Goal: Task Accomplishment & Management: Manage account settings

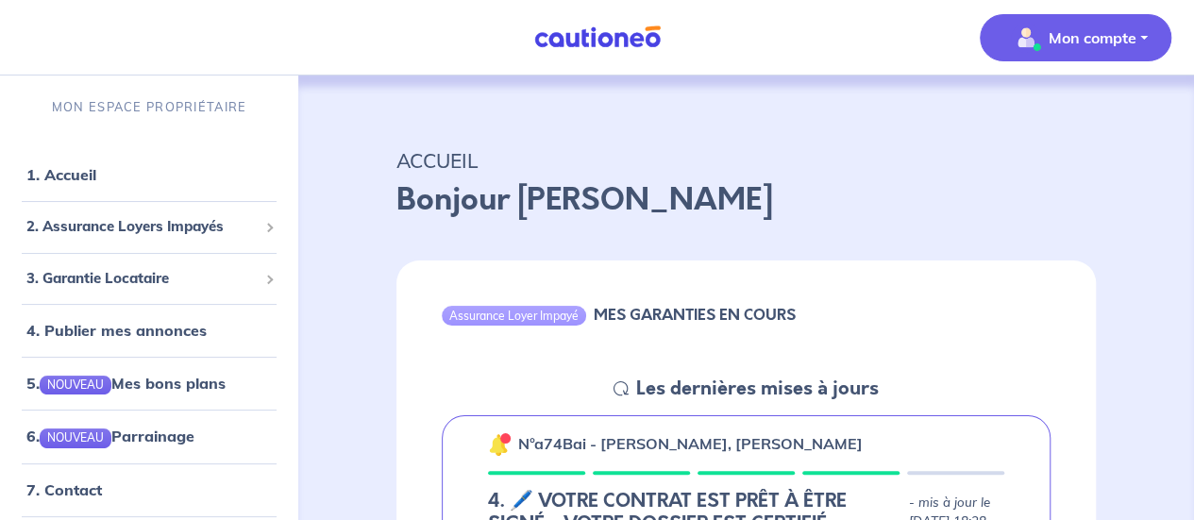
click at [1068, 43] on p "Mon compte" at bounding box center [1093, 37] width 88 height 23
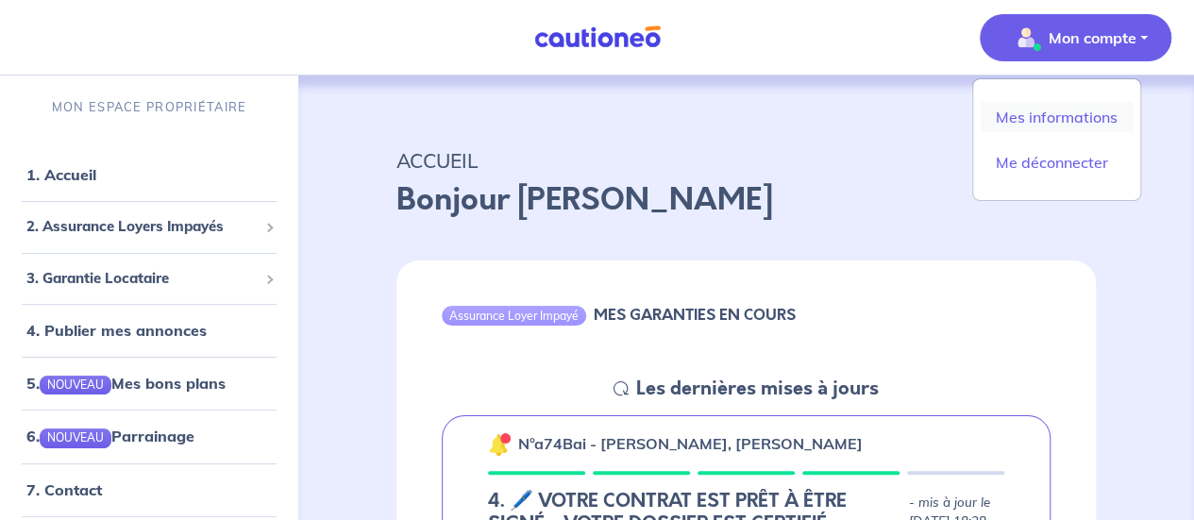
click at [1044, 118] on link "Mes informations" at bounding box center [1057, 117] width 152 height 30
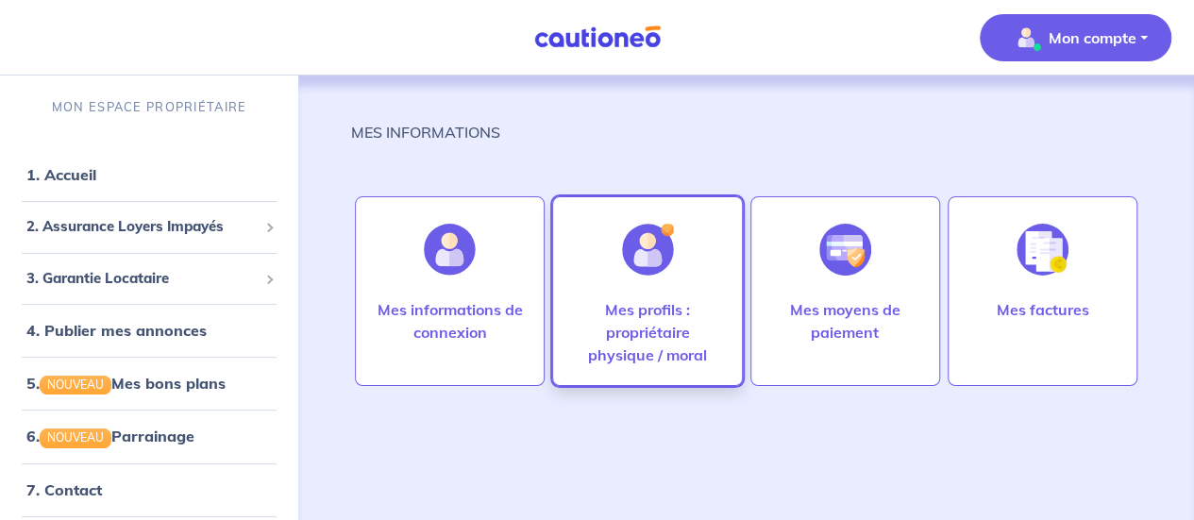
click at [632, 348] on p "Mes profils : propriétaire physique / moral" at bounding box center [647, 332] width 150 height 68
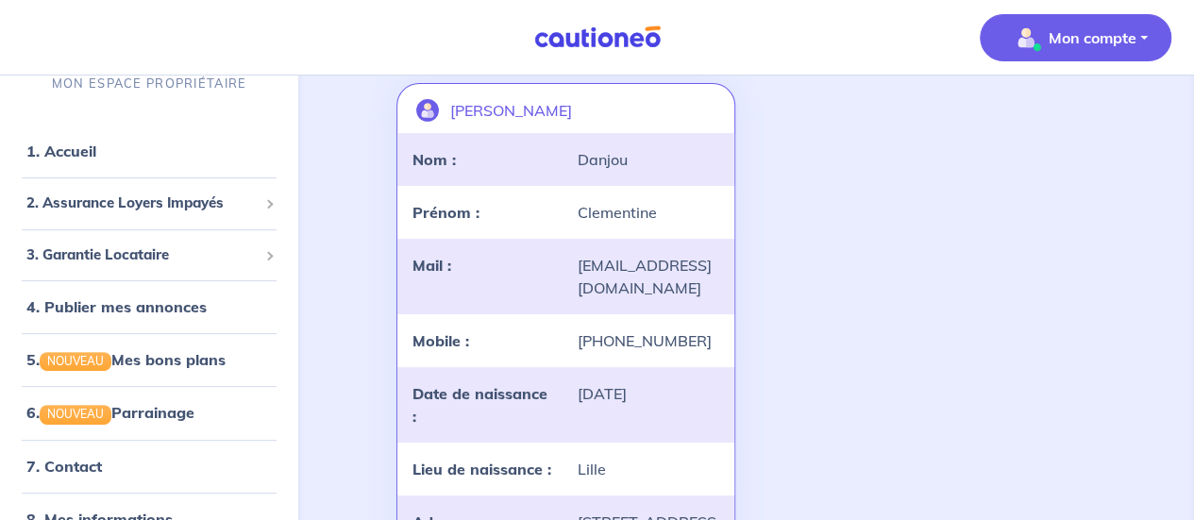
scroll to position [160, 0]
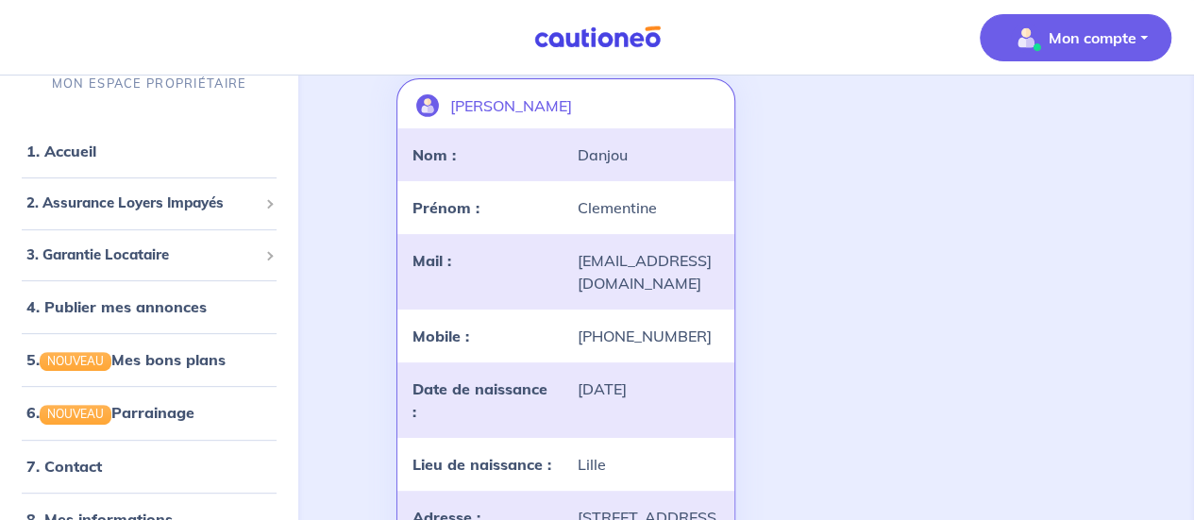
click at [621, 328] on div "[PHONE_NUMBER]" at bounding box center [647, 336] width 164 height 23
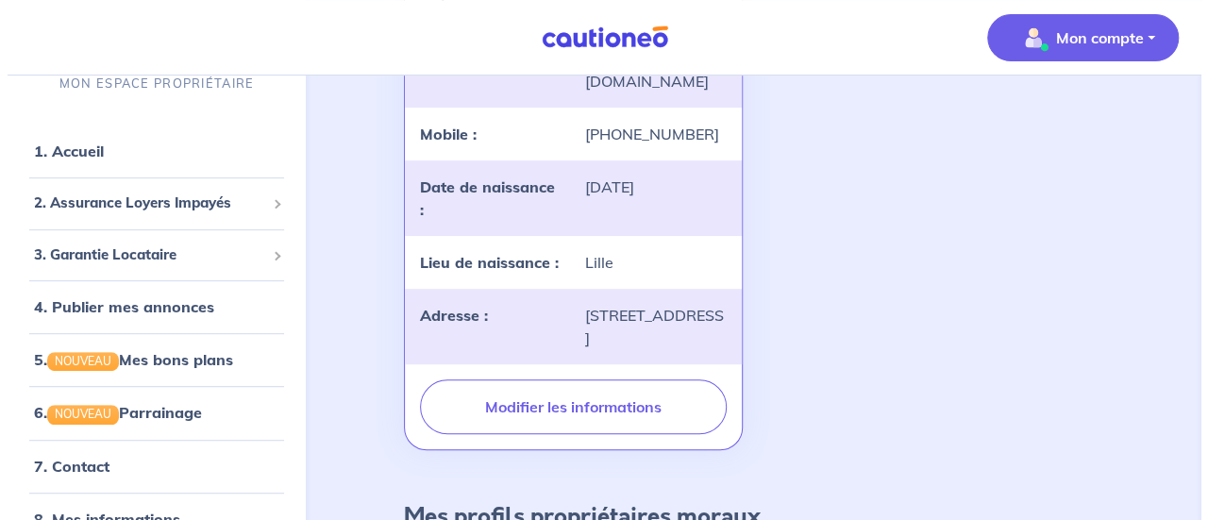
scroll to position [361, 0]
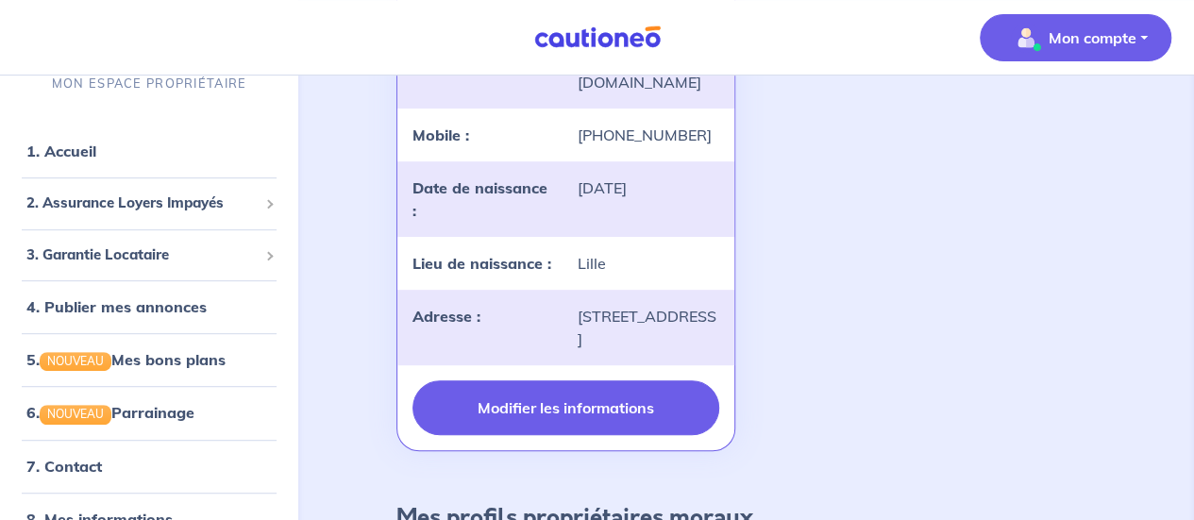
click at [556, 435] on button "Modifier les informations" at bounding box center [565, 407] width 306 height 55
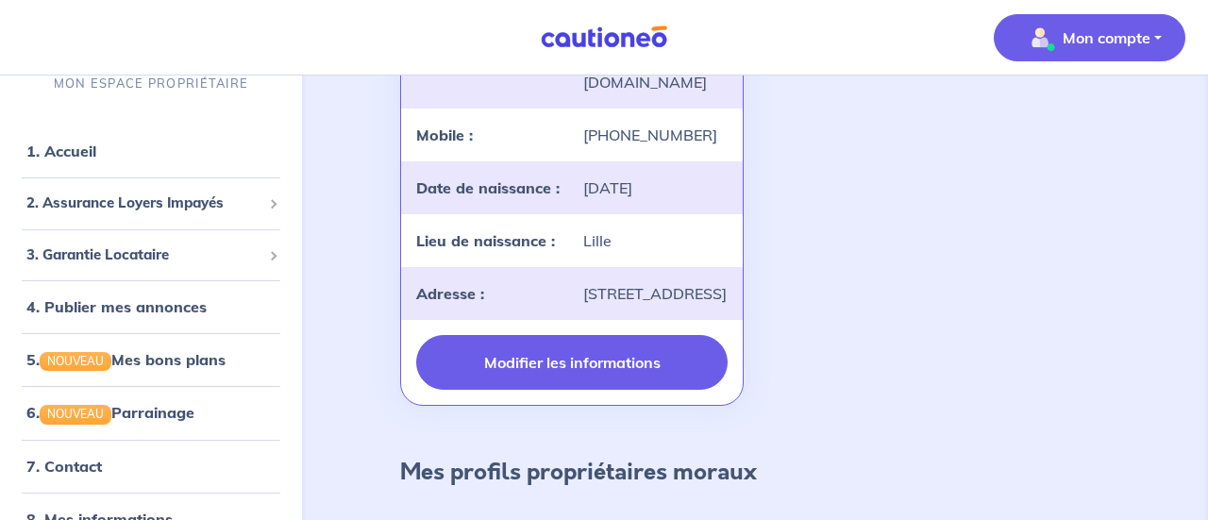
select select "FR"
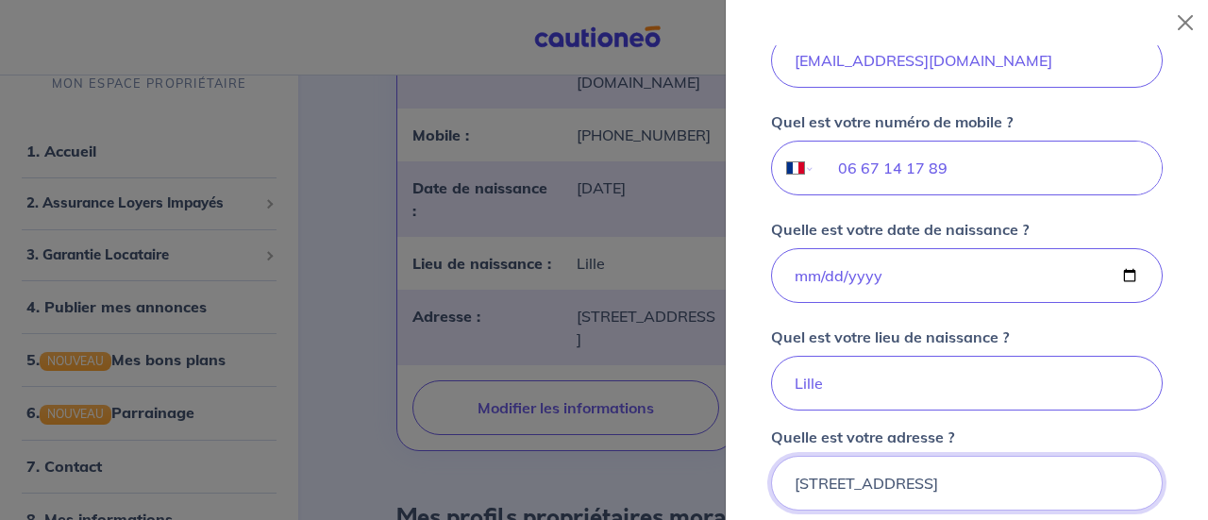
scroll to position [587, 0]
click at [918, 165] on input "06 67 14 17 89" at bounding box center [988, 168] width 346 height 53
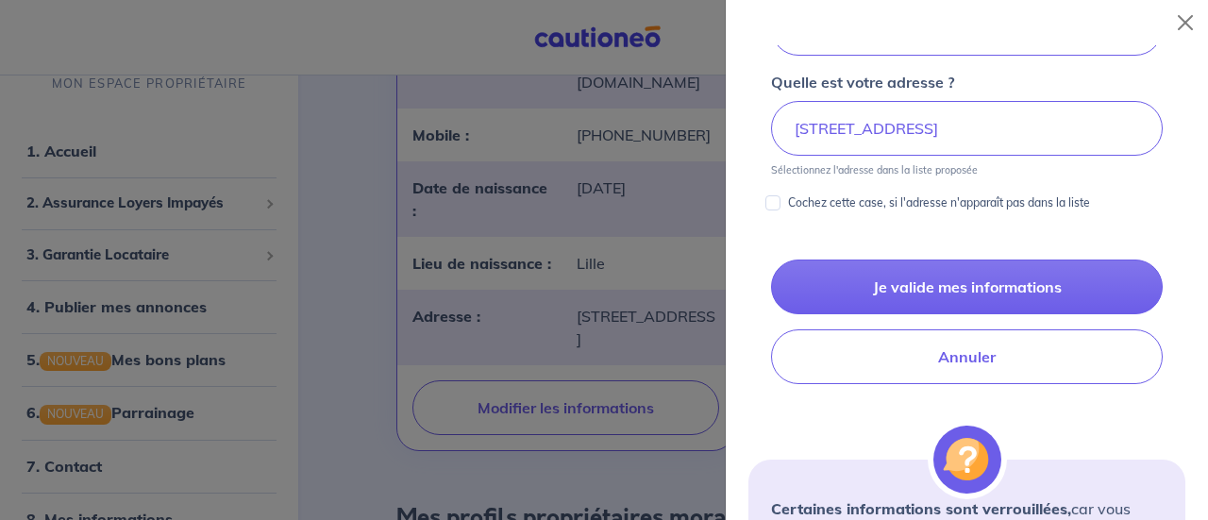
scroll to position [948, 0]
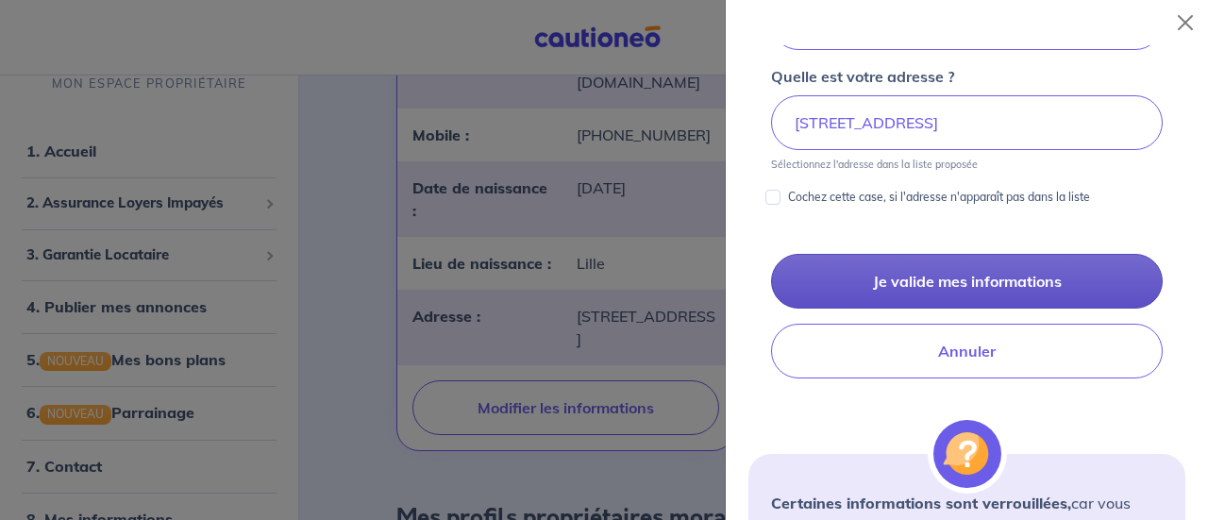
type input "06 67 14 71 89"
click at [931, 273] on button "Je valide mes informations" at bounding box center [967, 281] width 392 height 55
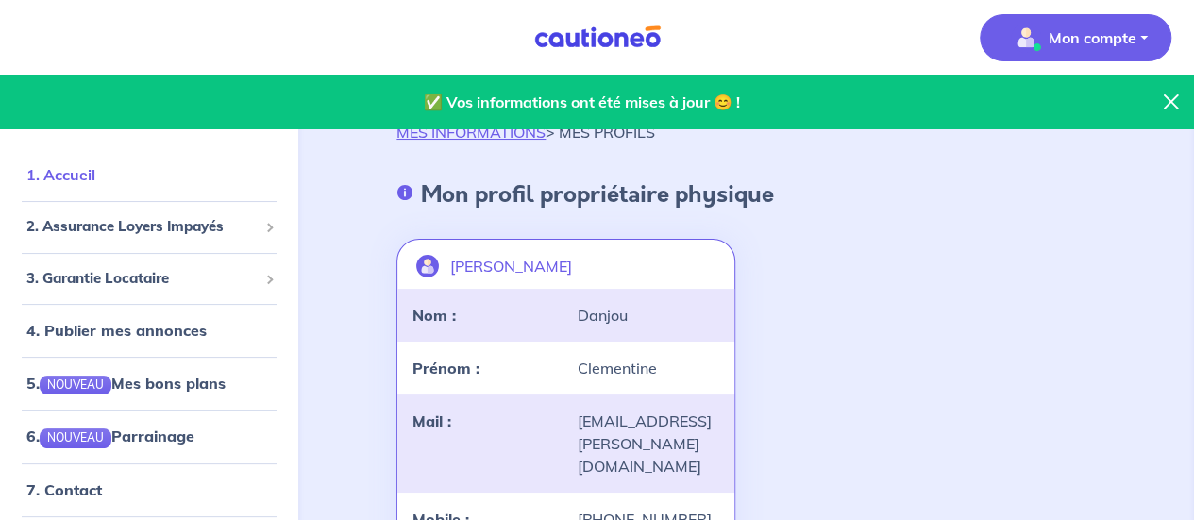
click at [92, 182] on link "1. Accueil" at bounding box center [60, 174] width 69 height 19
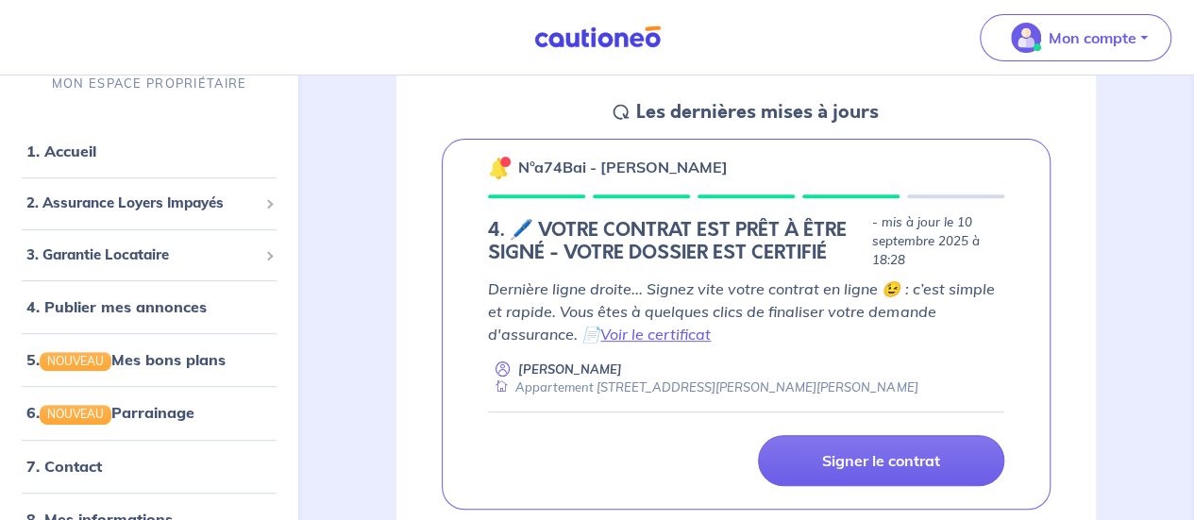
scroll to position [277, 0]
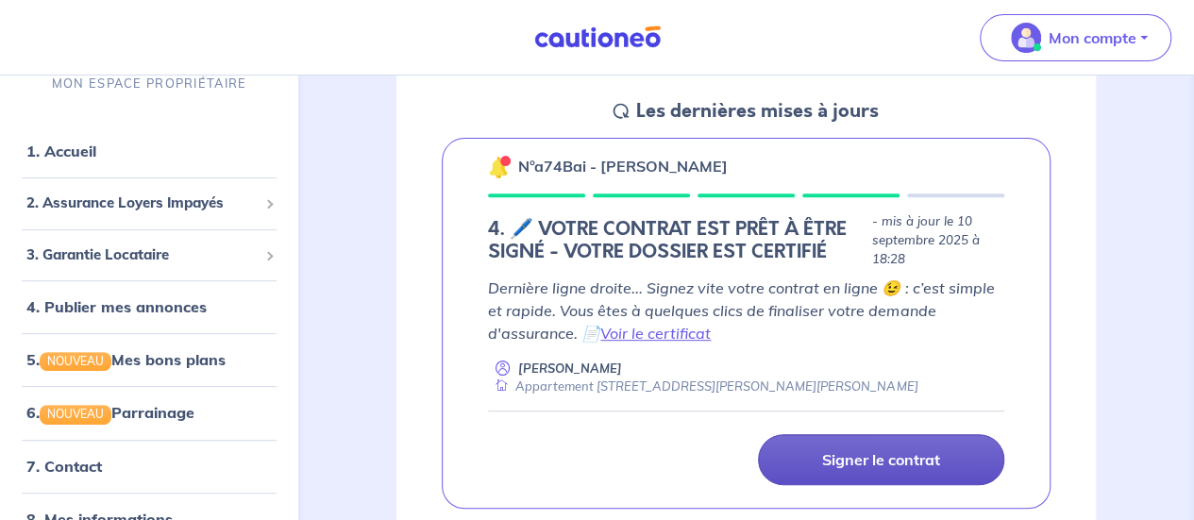
click at [842, 465] on p "Signer le contrat" at bounding box center [881, 459] width 118 height 19
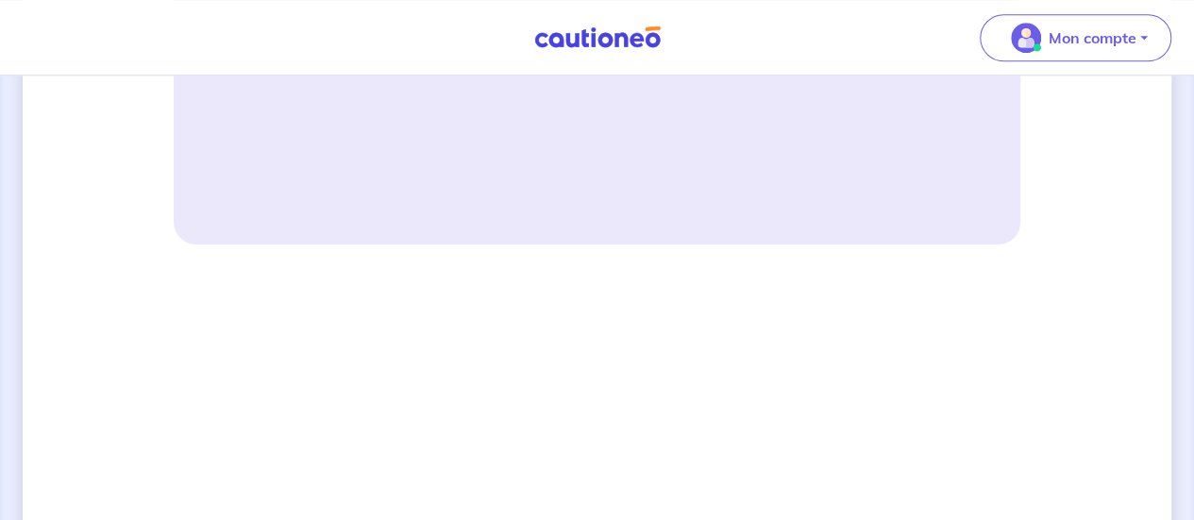
scroll to position [1007, 0]
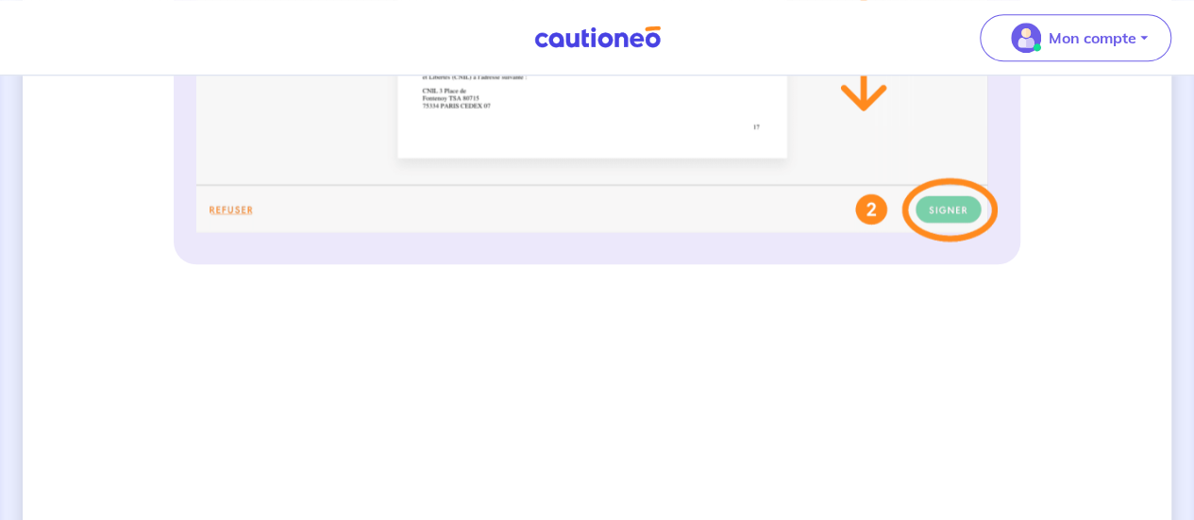
click at [599, 43] on img at bounding box center [598, 37] width 142 height 24
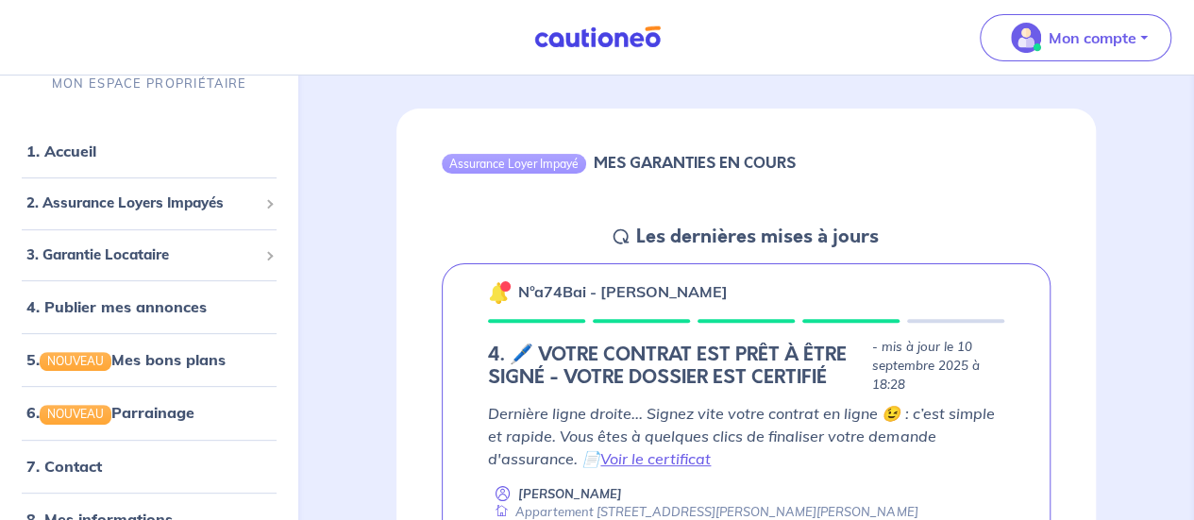
scroll to position [187, 0]
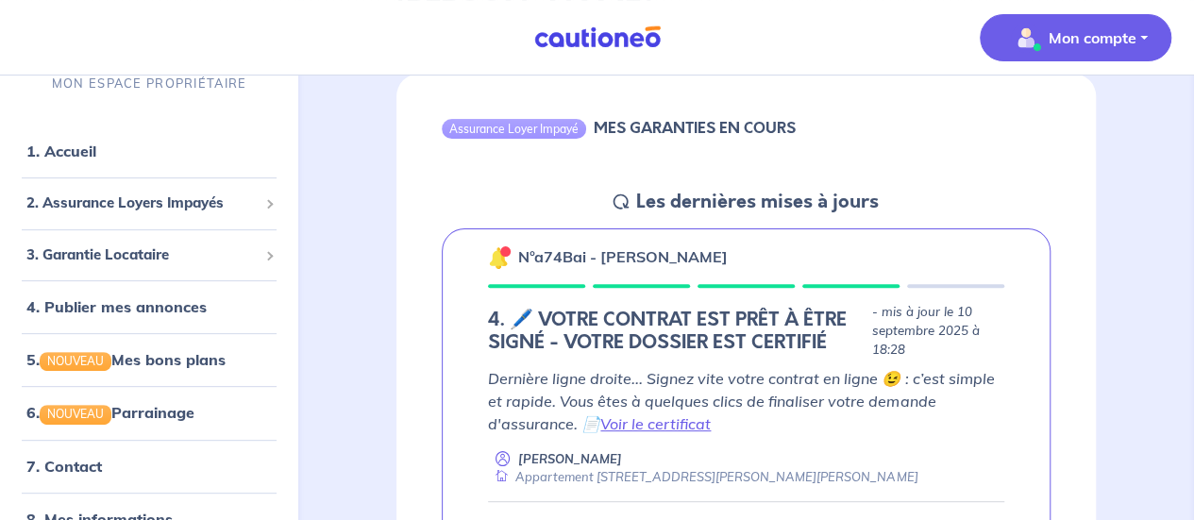
click at [1076, 42] on p "Mon compte" at bounding box center [1093, 37] width 88 height 23
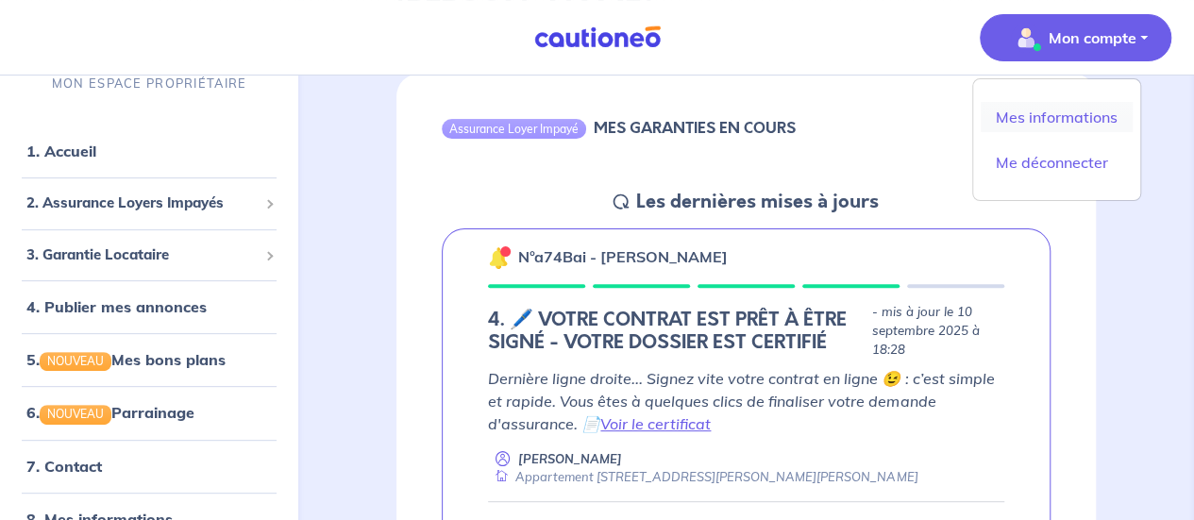
click at [1055, 118] on link "Mes informations" at bounding box center [1057, 117] width 152 height 30
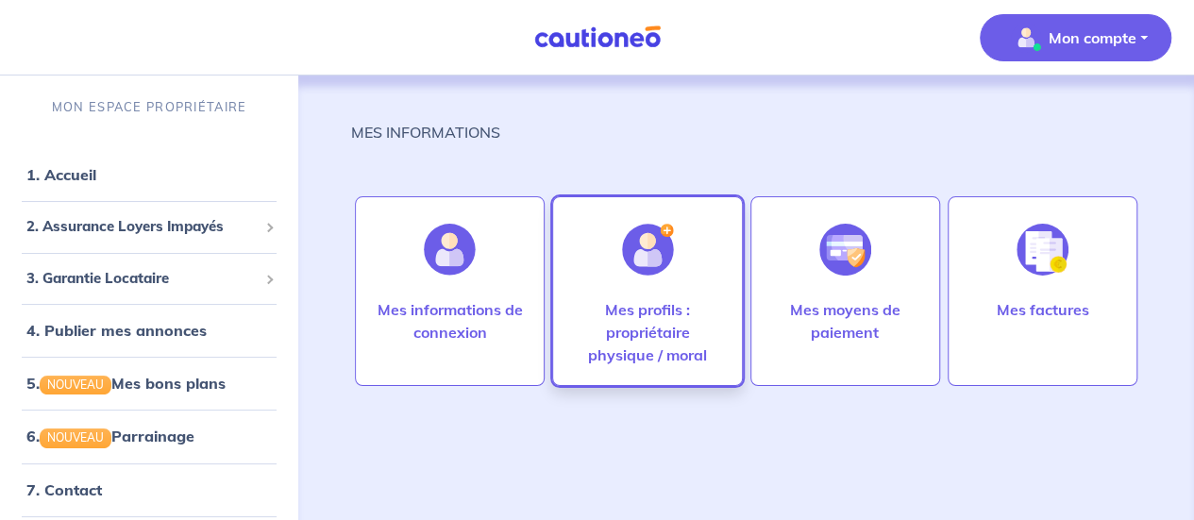
click at [599, 320] on p "Mes profils : propriétaire physique / moral" at bounding box center [647, 332] width 150 height 68
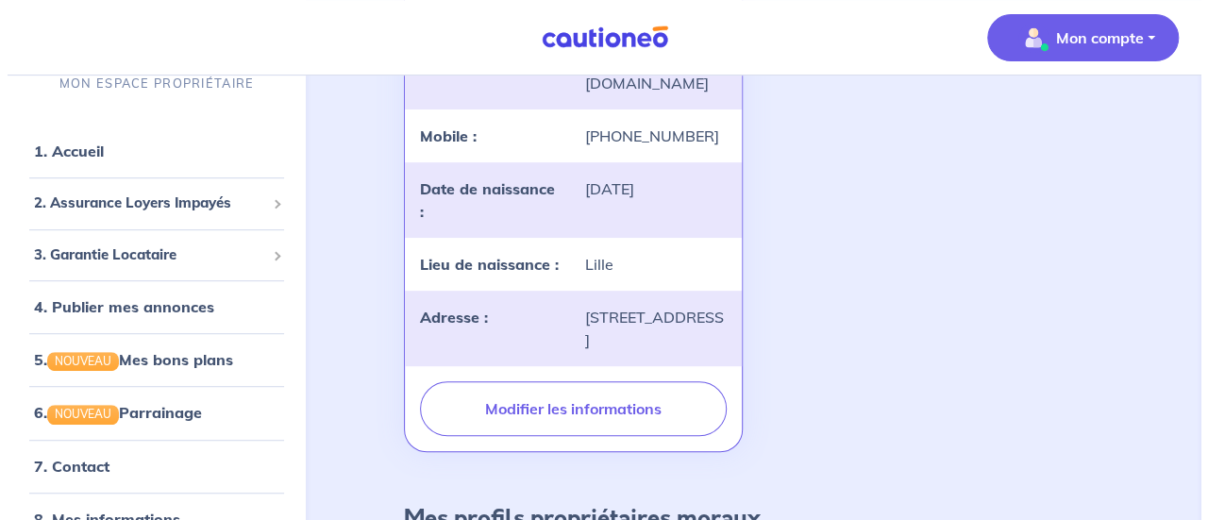
scroll to position [386, 0]
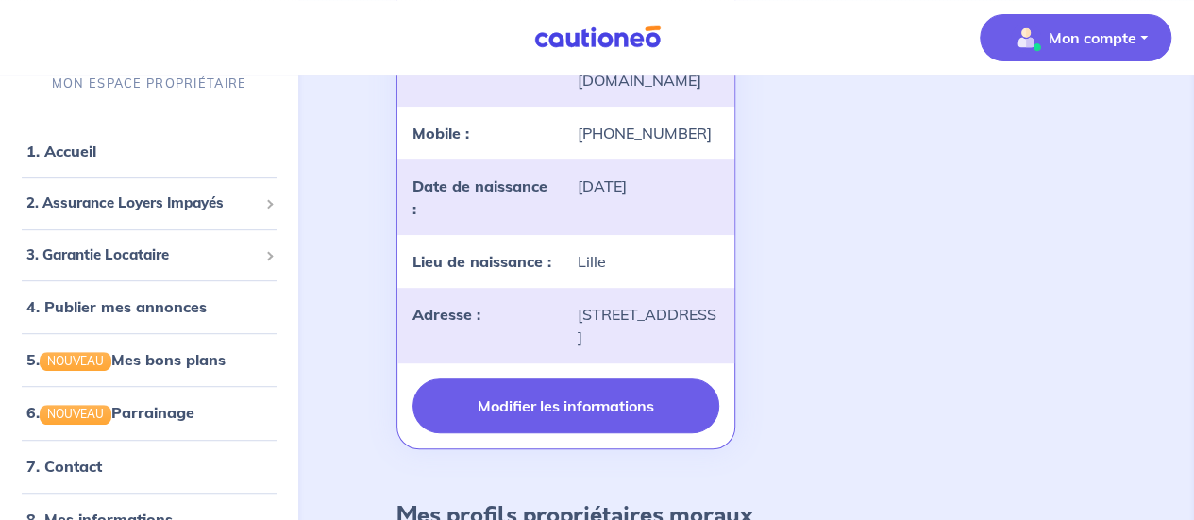
click at [564, 407] on button "Modifier les informations" at bounding box center [565, 405] width 306 height 55
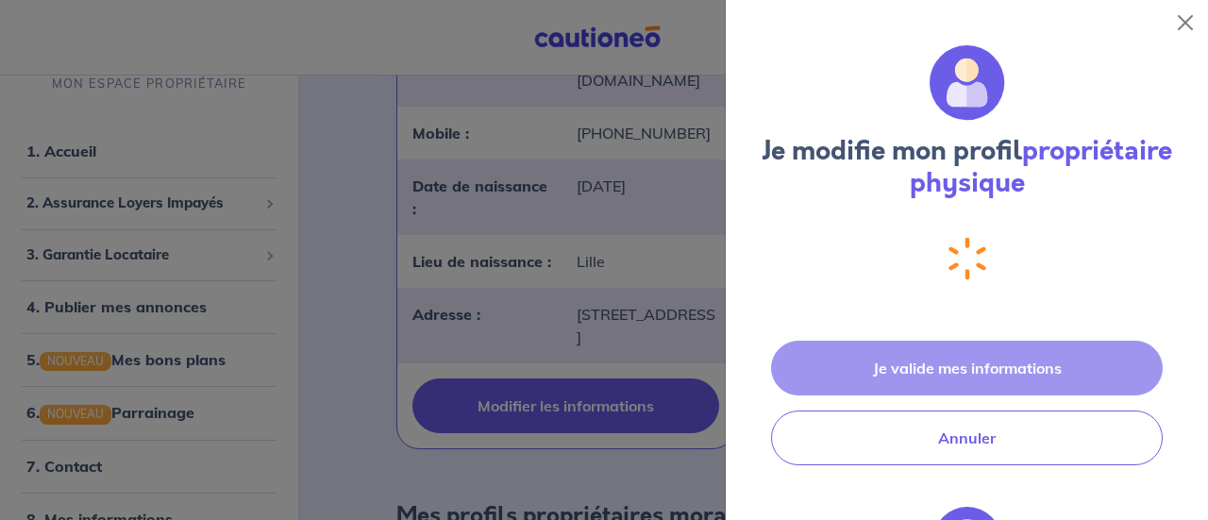
select select "FR"
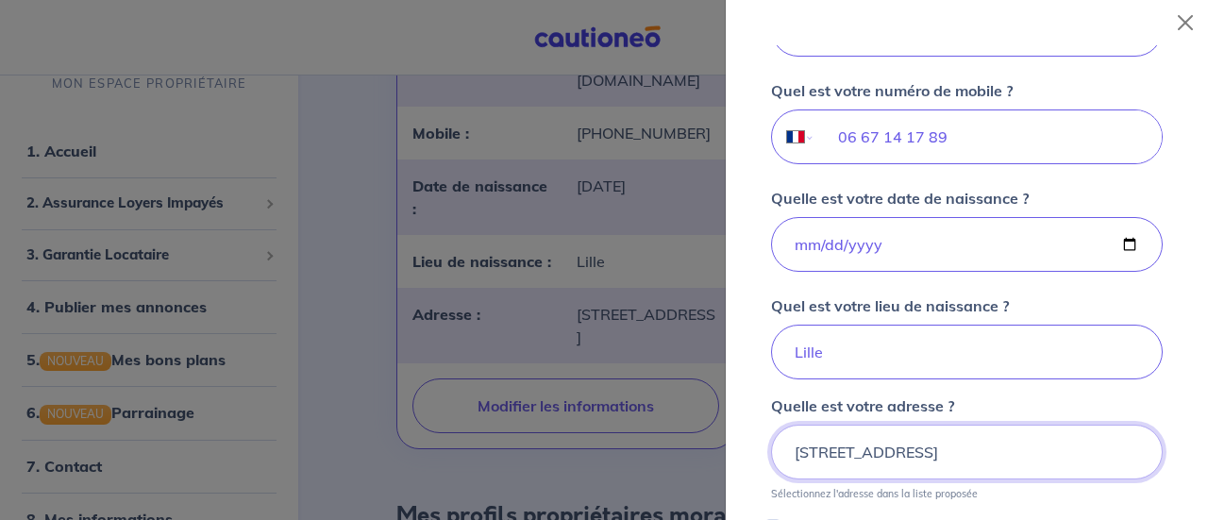
scroll to position [613, 0]
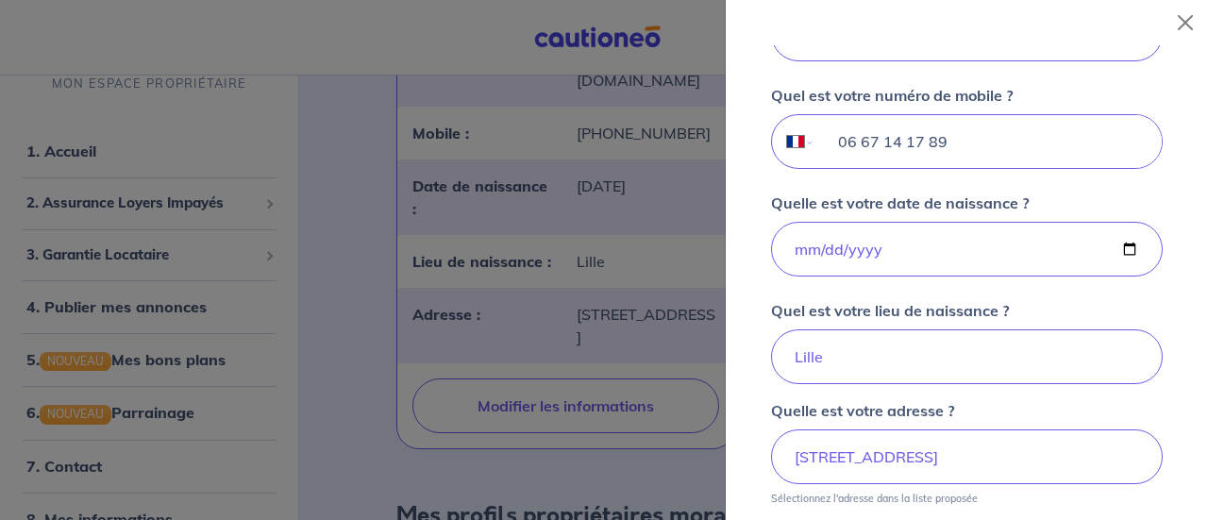
click at [921, 137] on input "06 67 14 17 89" at bounding box center [988, 141] width 346 height 53
click at [951, 134] on input "06 67 14 71 89" at bounding box center [988, 141] width 346 height 53
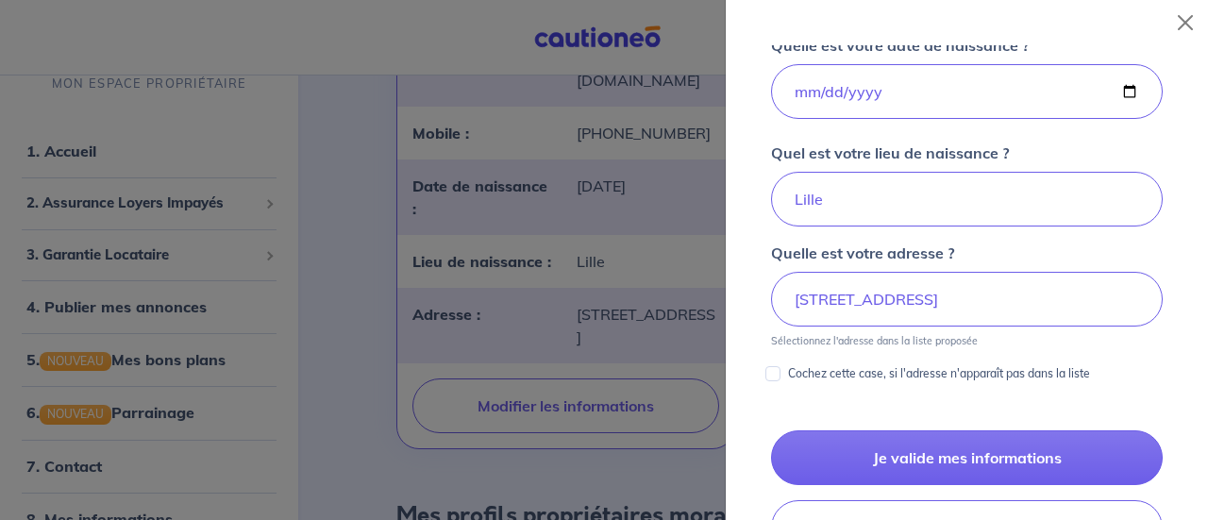
scroll to position [781, 0]
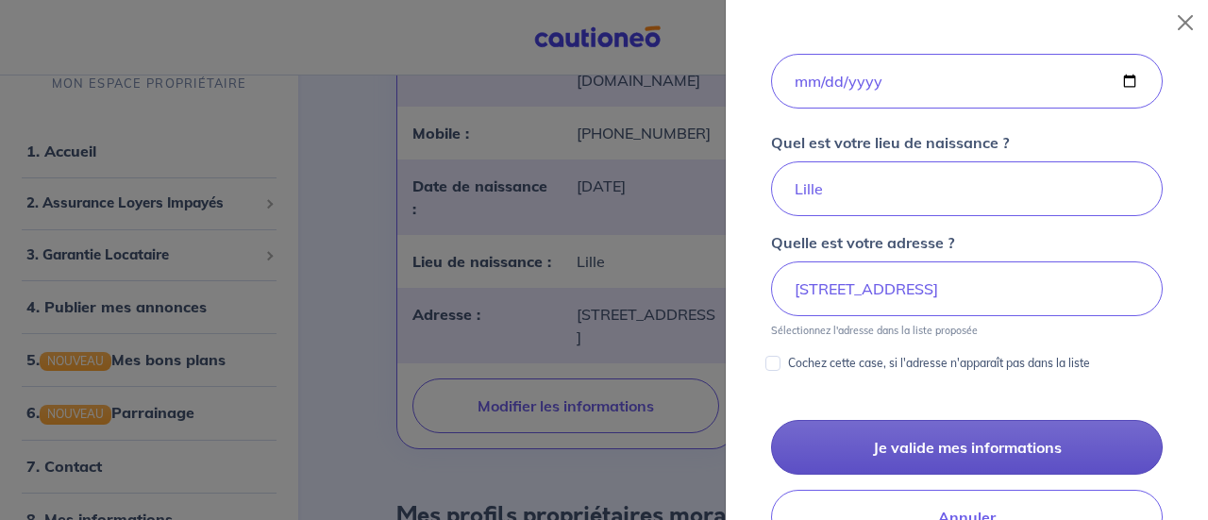
type input "06 67 14 71 89"
click at [931, 429] on button "Je valide mes informations" at bounding box center [967, 447] width 392 height 55
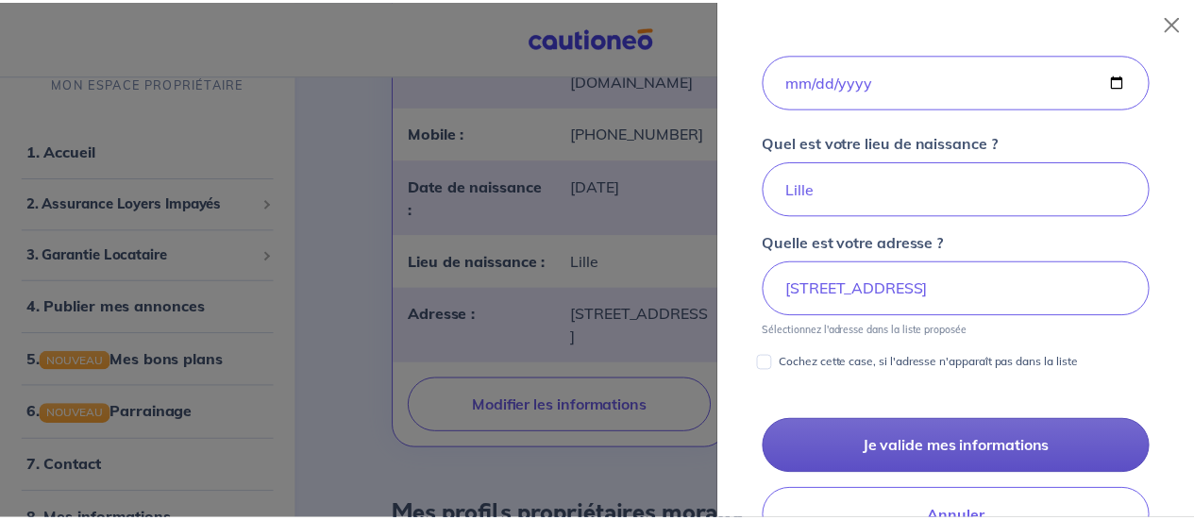
scroll to position [23, 0]
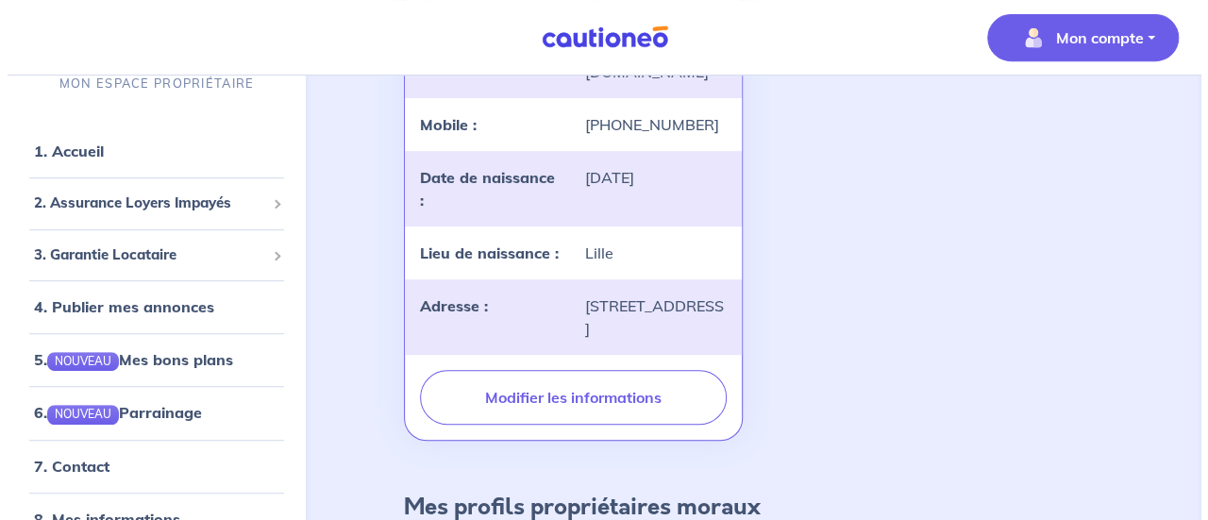
scroll to position [401, 0]
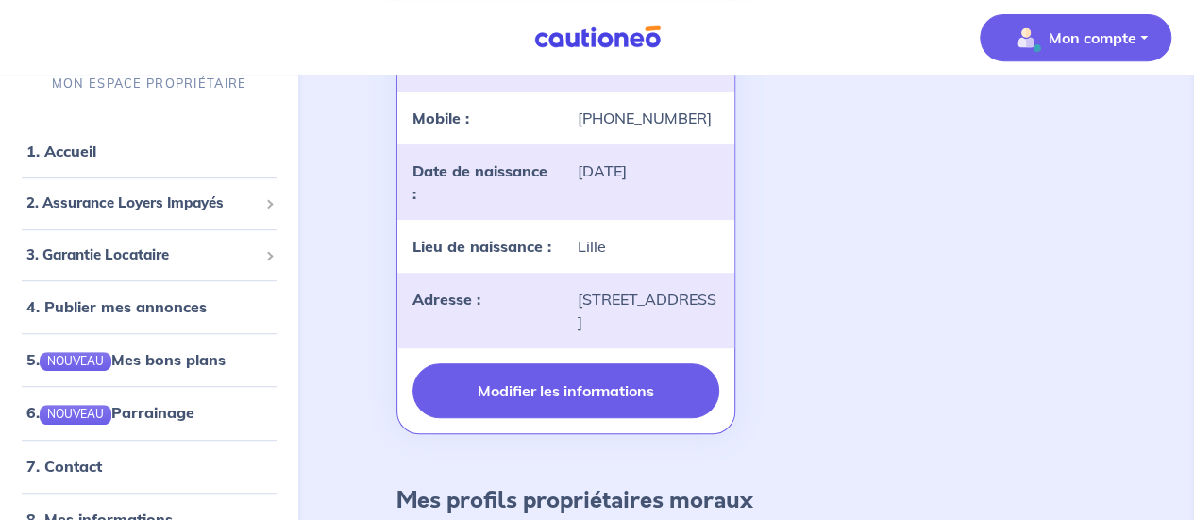
click at [585, 375] on button "Modifier les informations" at bounding box center [565, 390] width 306 height 55
select select "FR"
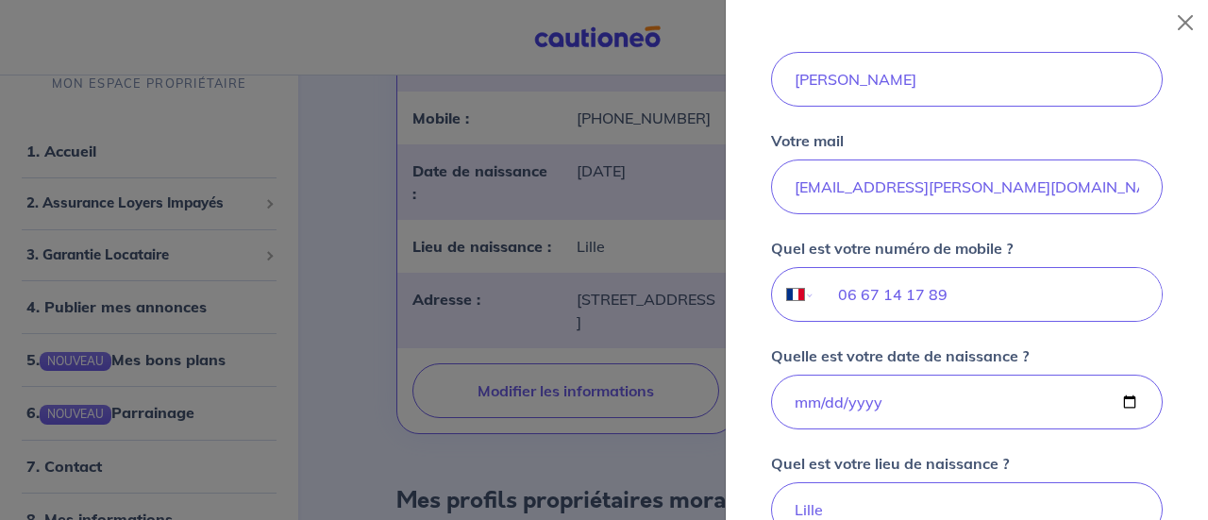
scroll to position [456, 0]
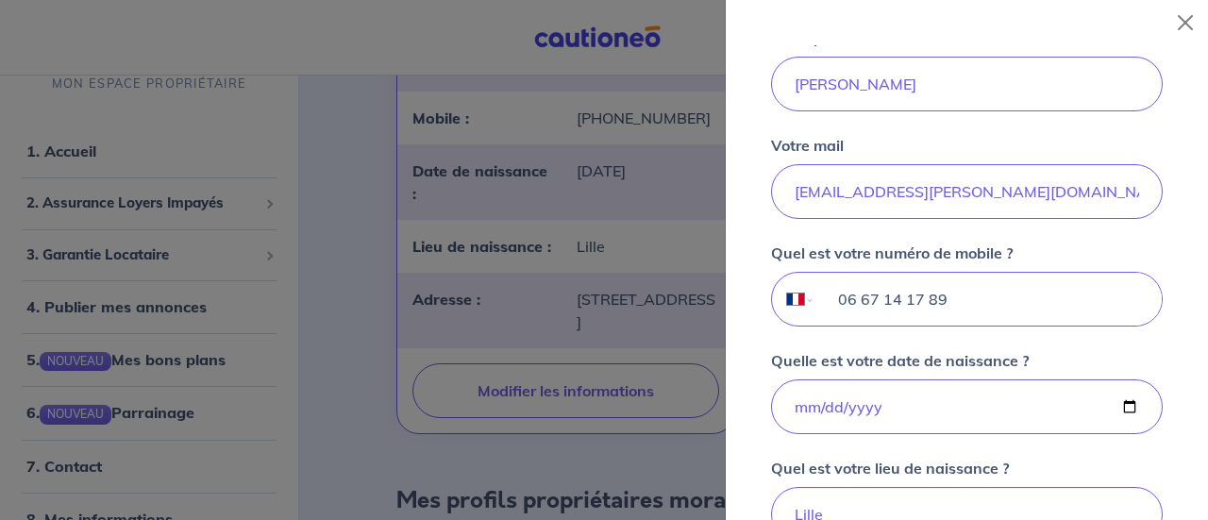
click at [963, 296] on input "06 67 14 17 89" at bounding box center [988, 299] width 346 height 53
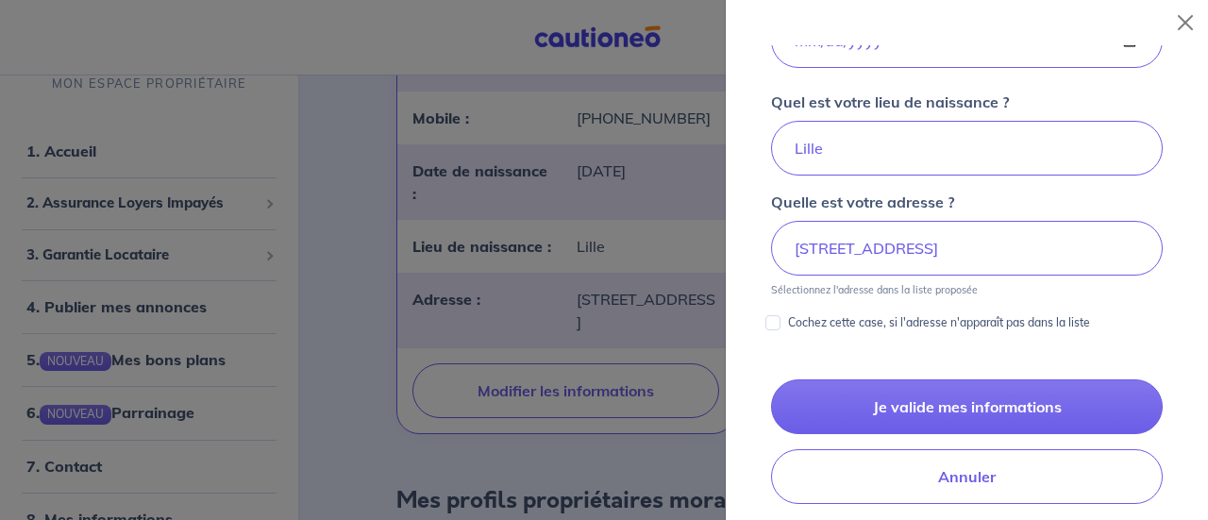
scroll to position [827, 0]
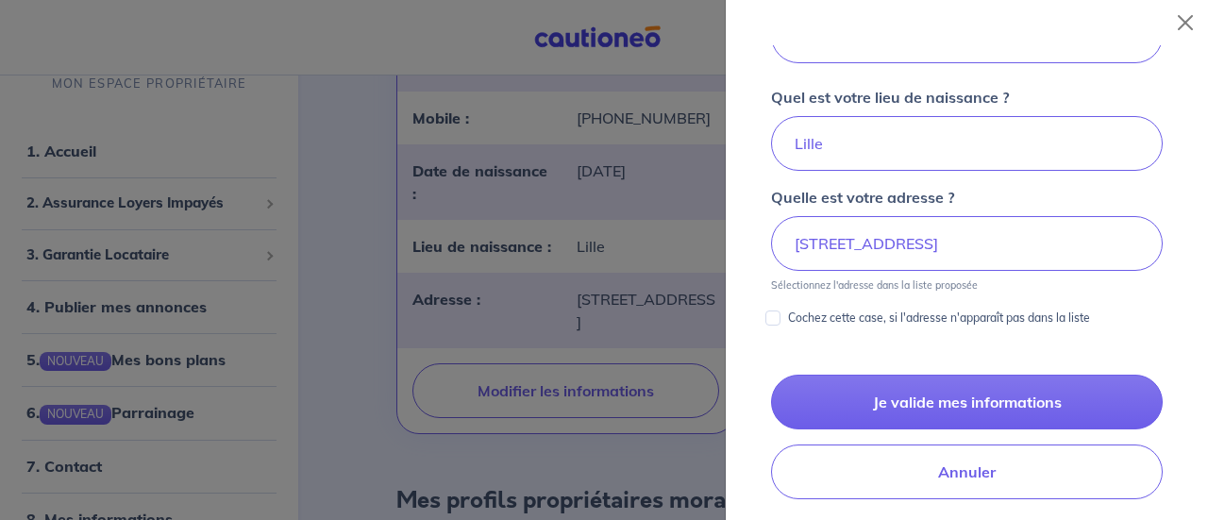
type input "06 67 14 71 89"
click at [907, 404] on button "Je valide mes informations" at bounding box center [967, 402] width 392 height 55
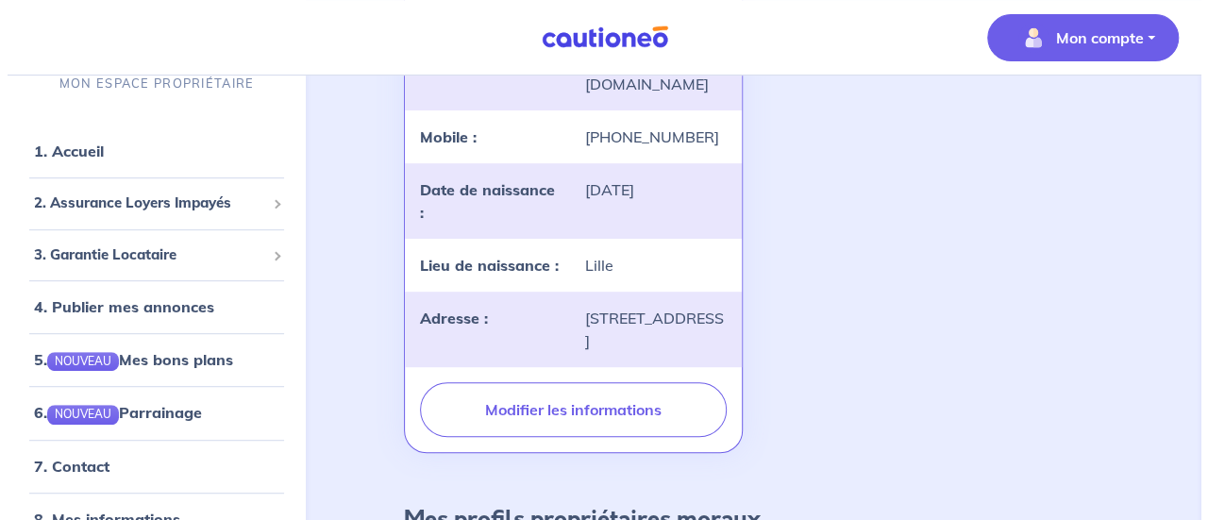
scroll to position [403, 0]
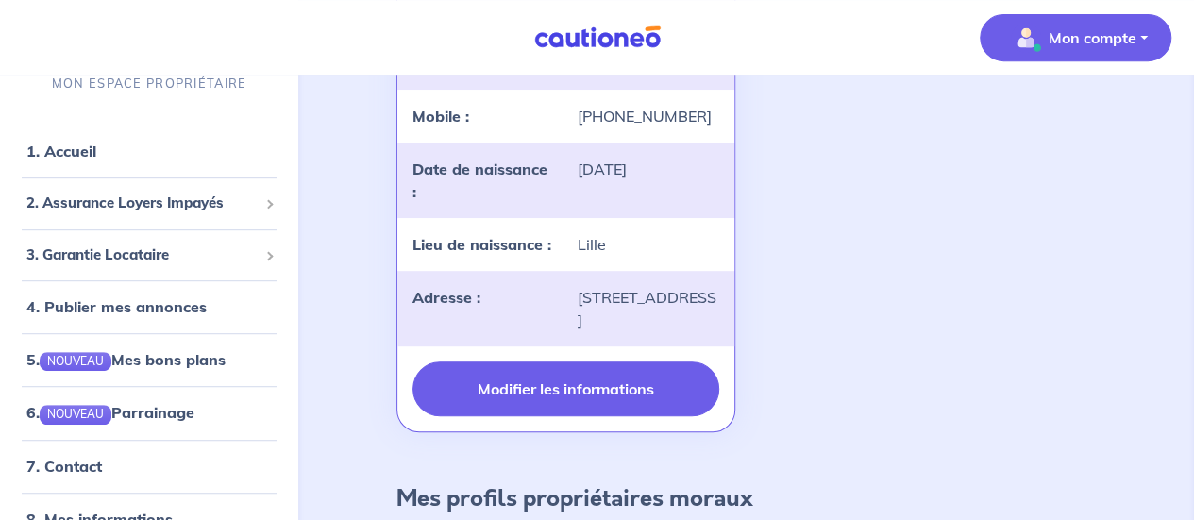
click at [613, 392] on button "Modifier les informations" at bounding box center [565, 388] width 306 height 55
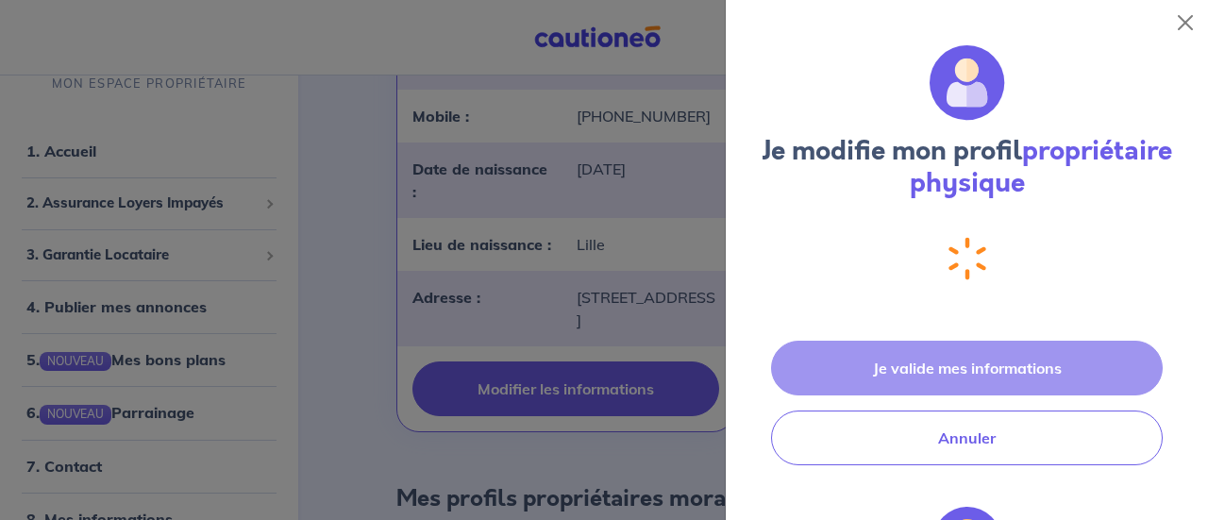
select select "FR"
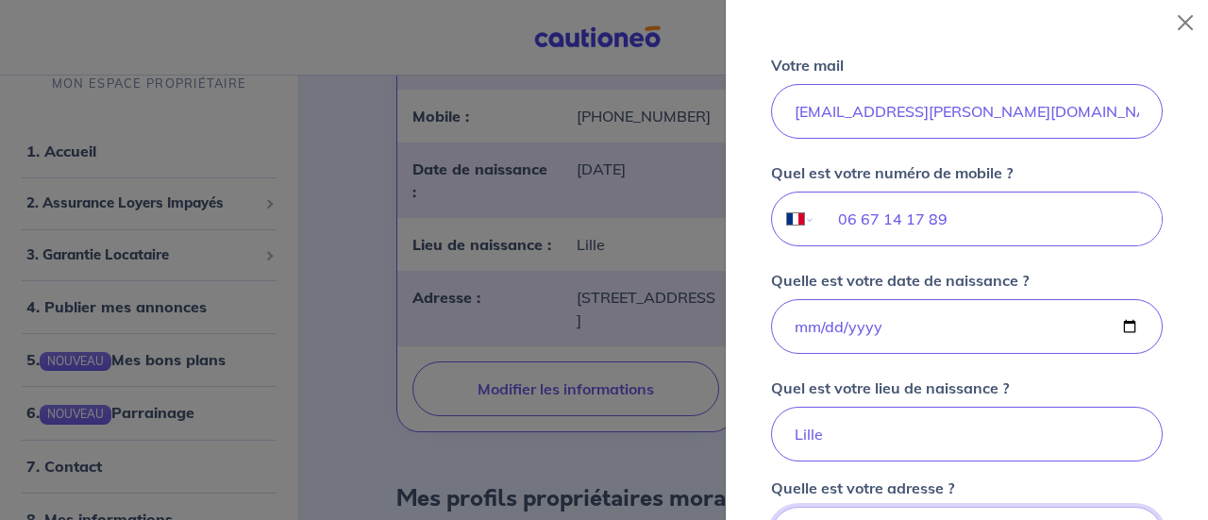
scroll to position [535, 0]
click at [951, 230] on input "06 67 14 17 89" at bounding box center [988, 219] width 346 height 53
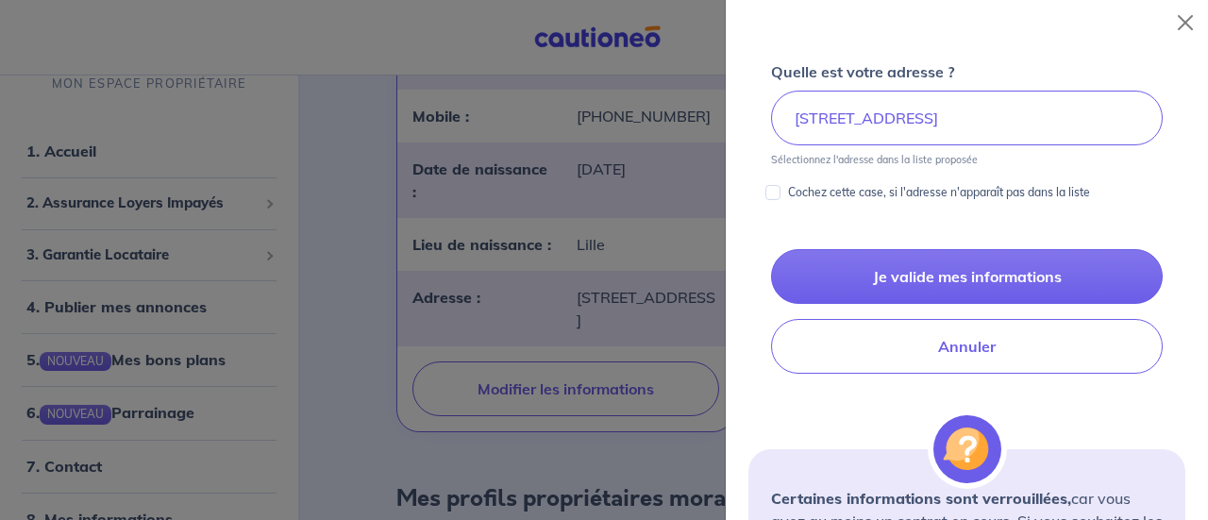
scroll to position [959, 0]
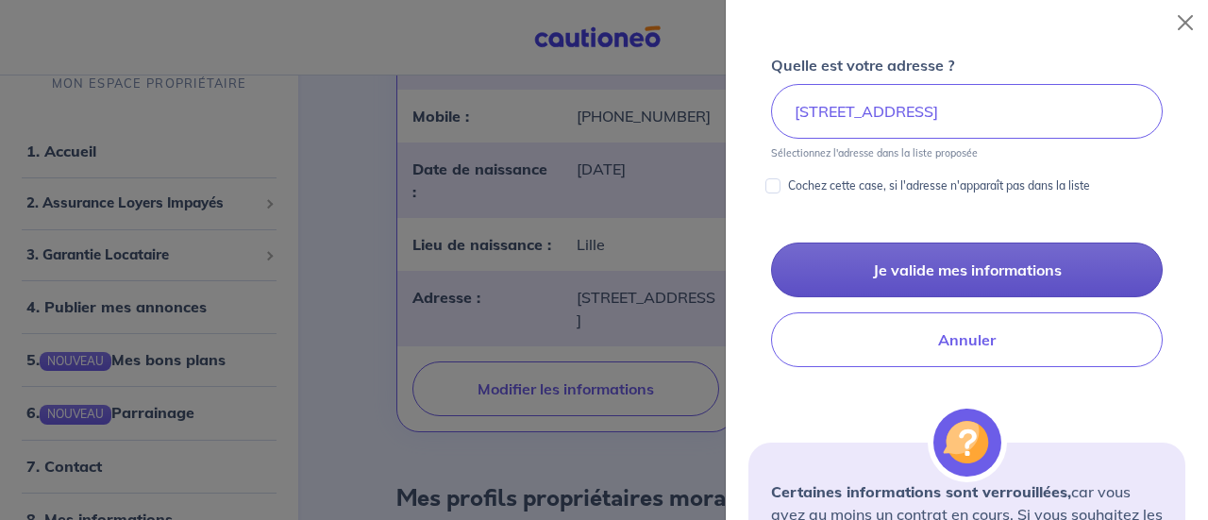
type input "06 67 14 71 89"
click at [962, 261] on button "Je valide mes informations" at bounding box center [967, 270] width 392 height 55
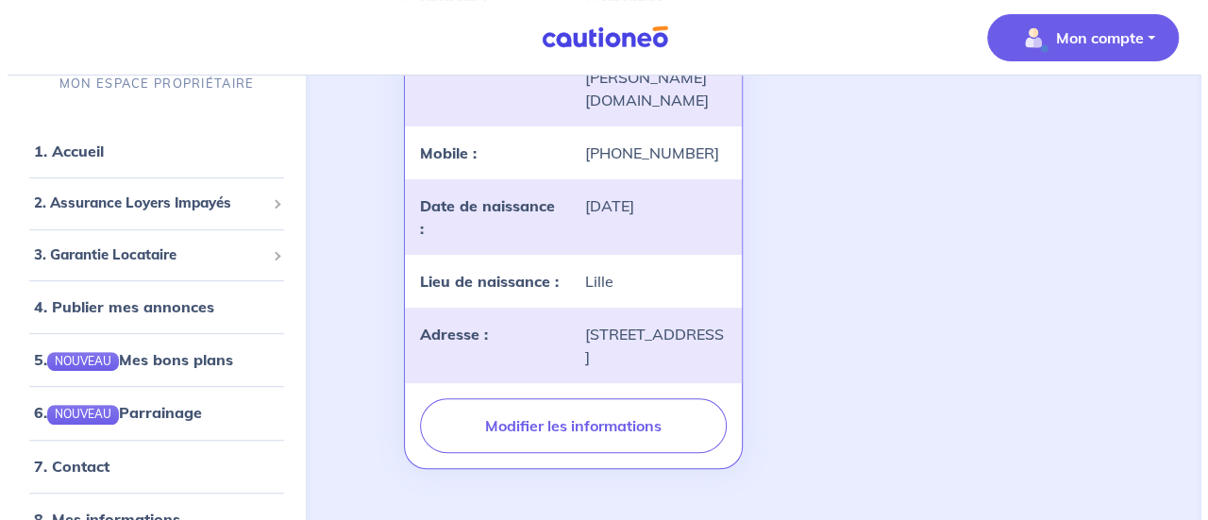
scroll to position [372, 0]
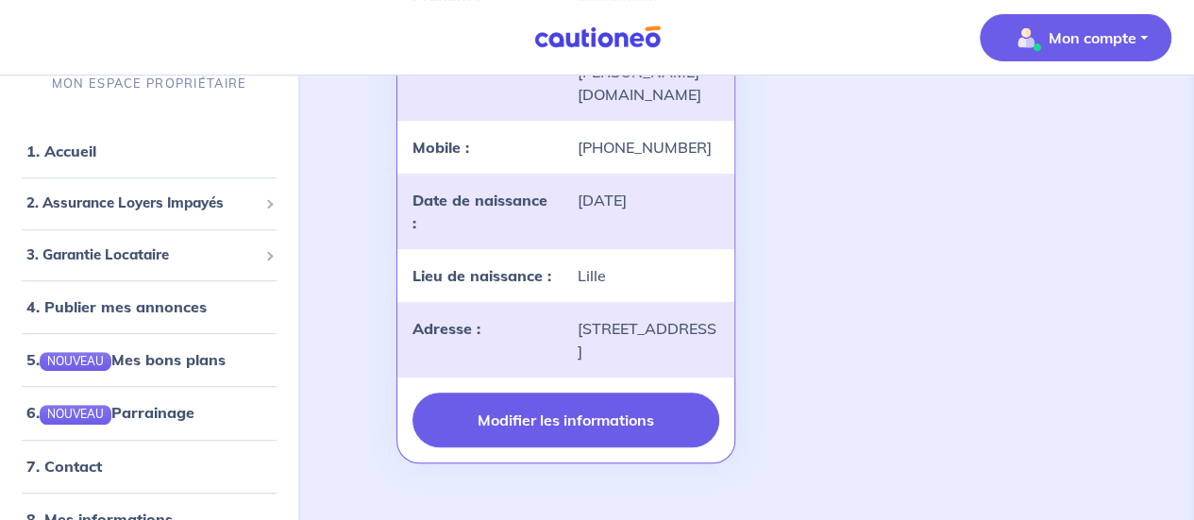
click at [582, 410] on button "Modifier les informations" at bounding box center [565, 420] width 306 height 55
select select "FR"
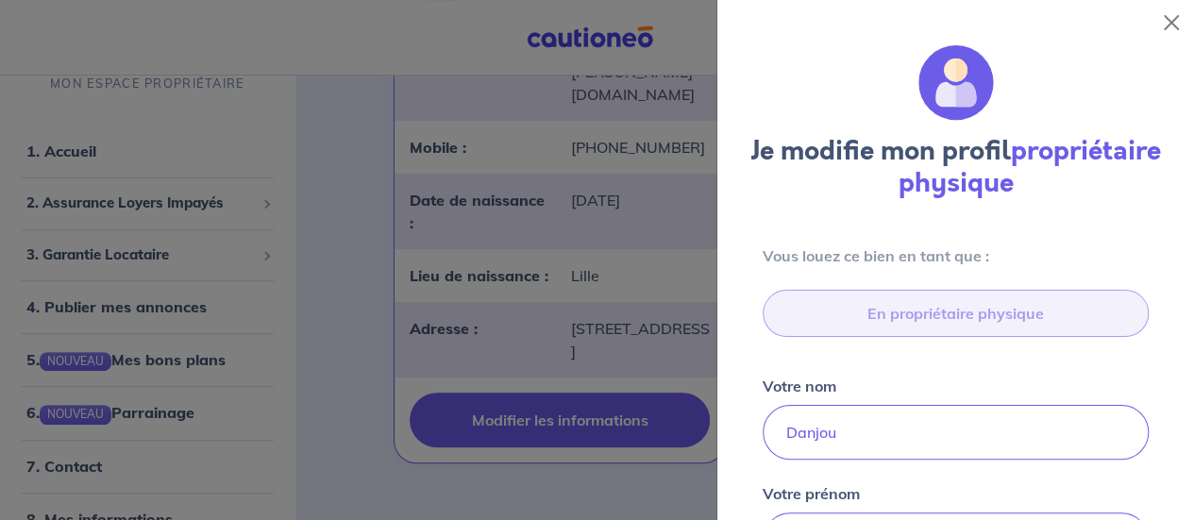
type input "[STREET_ADDRESS]"
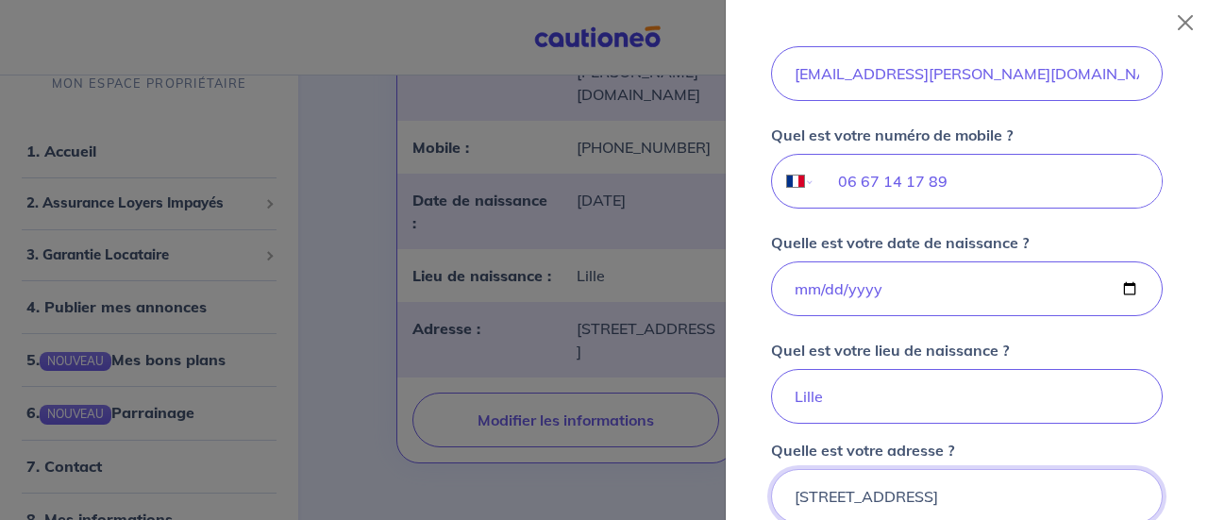
scroll to position [573, 0]
click at [966, 175] on input "06 67 14 17 89" at bounding box center [988, 182] width 346 height 53
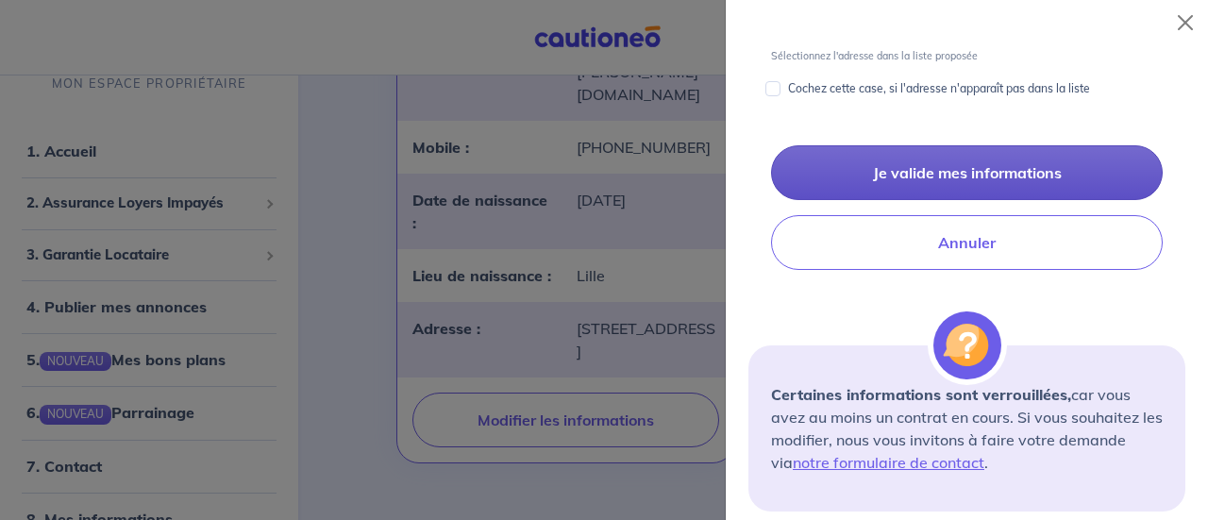
type input "06 67 14 71 89"
click at [983, 171] on button "Je valide mes informations" at bounding box center [967, 172] width 392 height 55
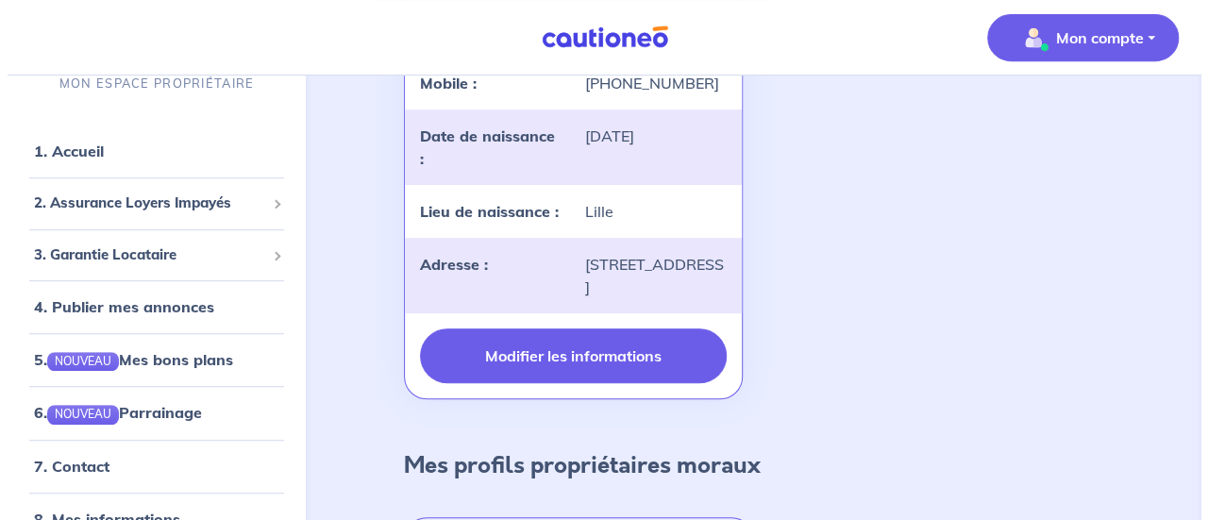
scroll to position [412, 0]
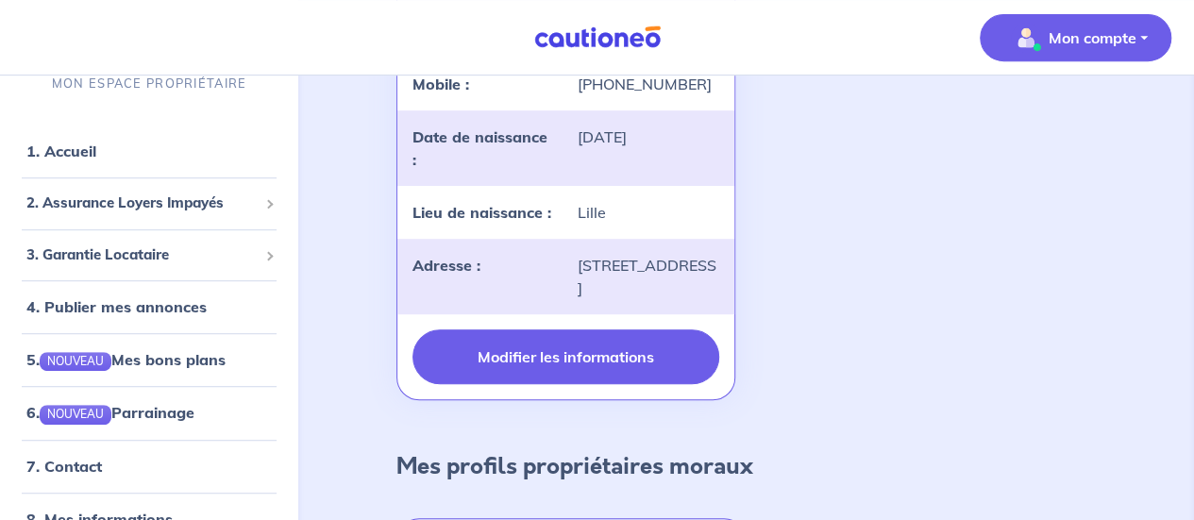
click at [581, 382] on button "Modifier les informations" at bounding box center [565, 356] width 306 height 55
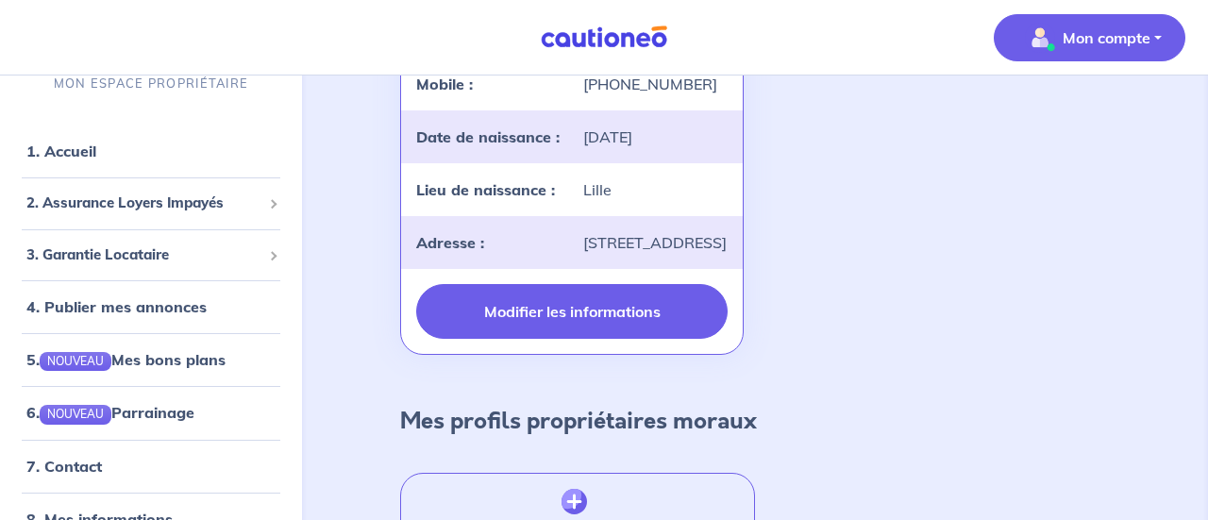
select select "FR"
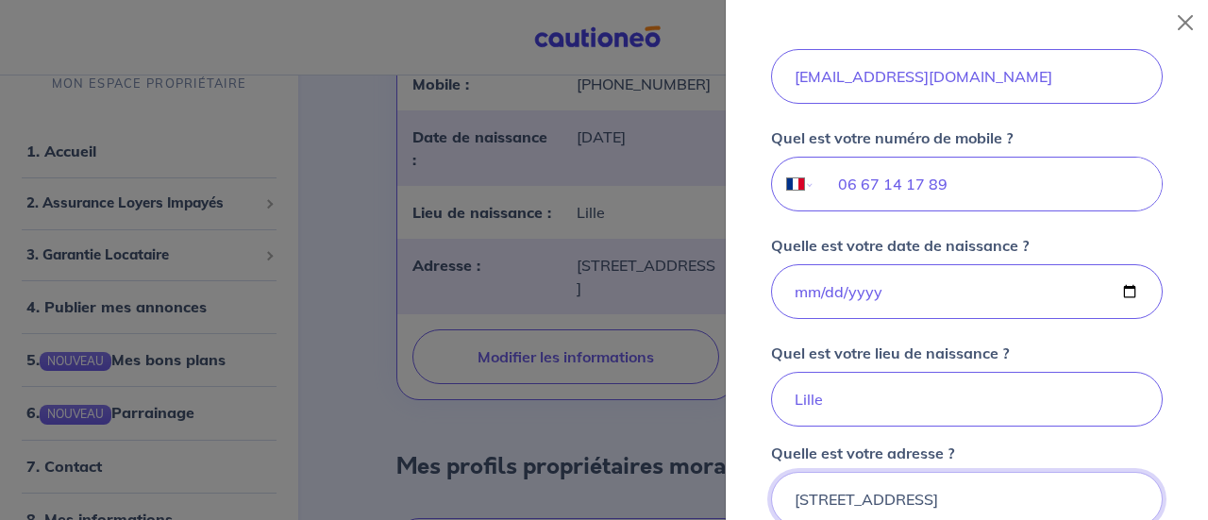
scroll to position [568, 0]
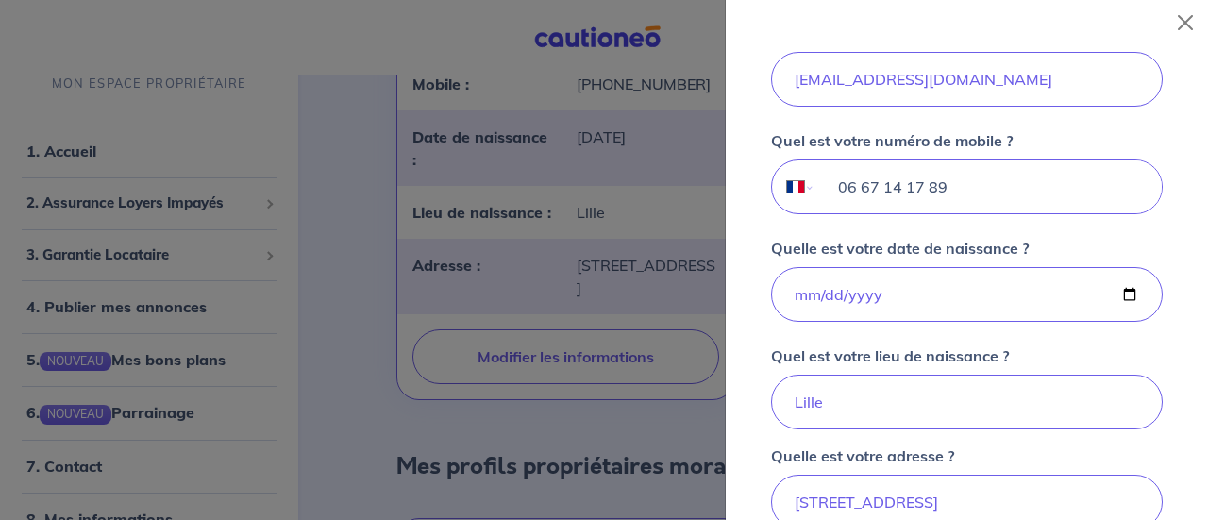
click at [973, 182] on input "06 67 14 17 89" at bounding box center [988, 186] width 346 height 53
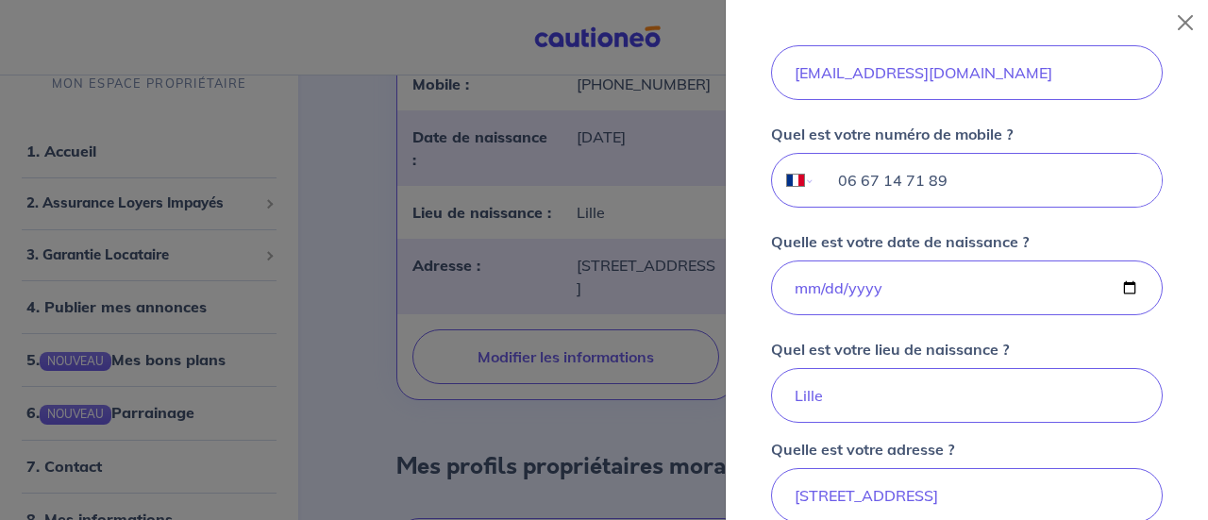
scroll to position [582, 0]
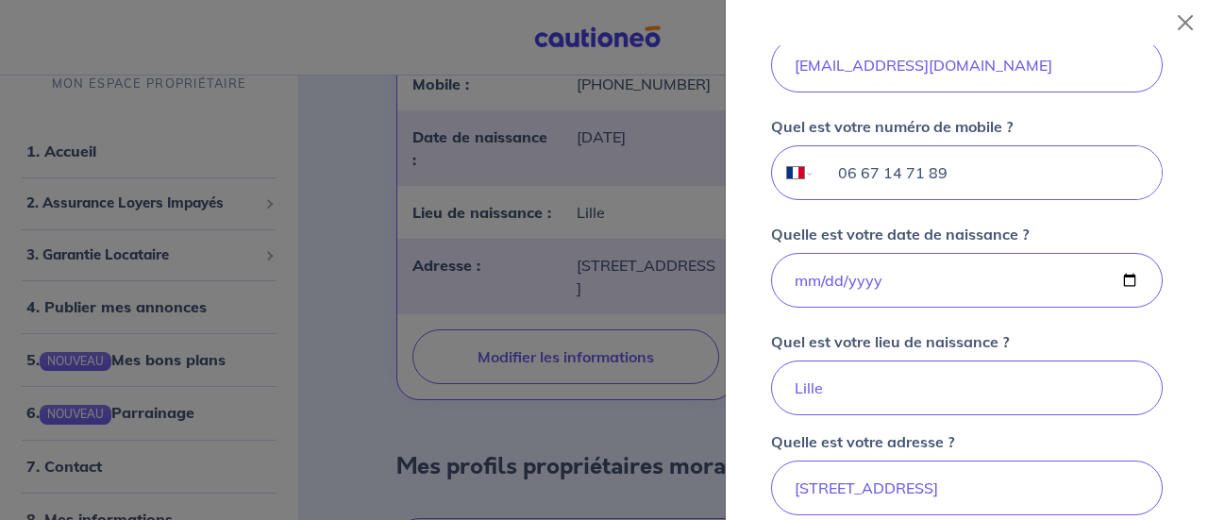
click at [972, 180] on input "06 67 14 71 89" at bounding box center [988, 172] width 346 height 53
type input "06 67 14 71 89"
click at [798, 169] on select "International Afghanistan Afrique du Sud Albanie Algérie Allemagne Andorre Ang…" at bounding box center [792, 172] width 40 height 53
select select "FI"
click at [772, 146] on select "International Afghanistan Afrique du Sud Albanie Algérie Allemagne Andorre Ang…" at bounding box center [792, 172] width 40 height 53
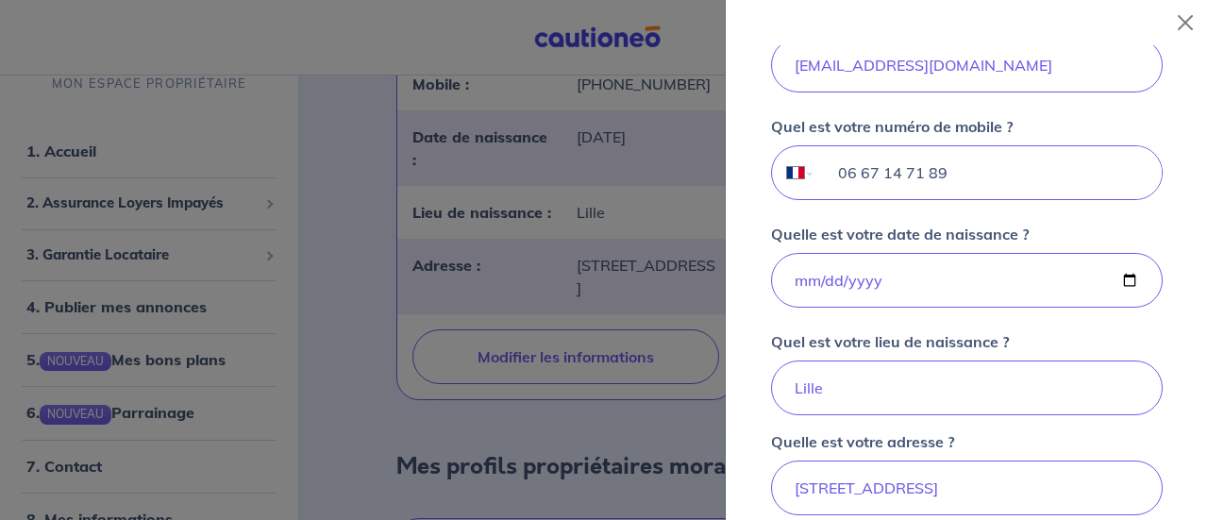
type input "06 67147189"
click at [793, 168] on select "International Afghanistan Afrique du Sud Albanie Algérie Allemagne Andorre Ang…" at bounding box center [792, 172] width 40 height 53
select select "FR"
click at [772, 146] on select "International Afghanistan Afrique du Sud Albanie Algérie Allemagne Andorre Ang…" at bounding box center [792, 172] width 40 height 53
type input "06 67 14 71 89"
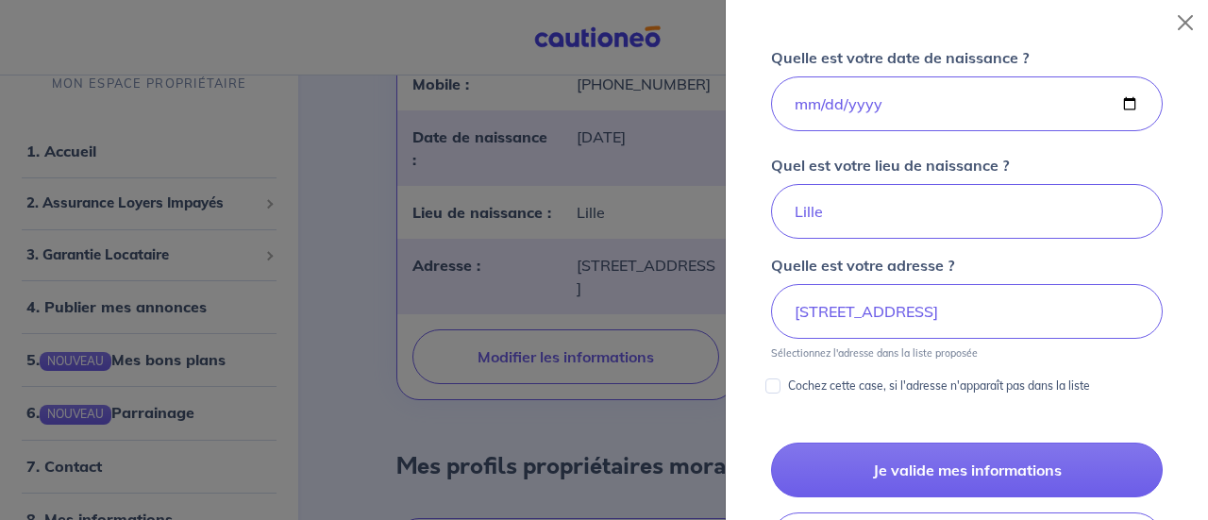
scroll to position [798, 0]
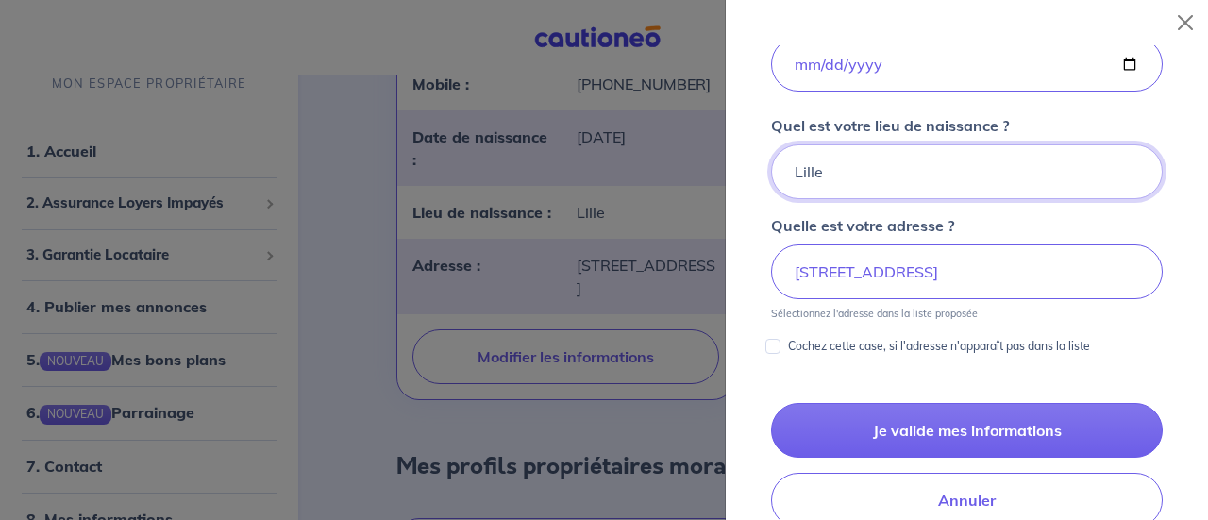
click at [891, 168] on input "Lille" at bounding box center [967, 171] width 392 height 55
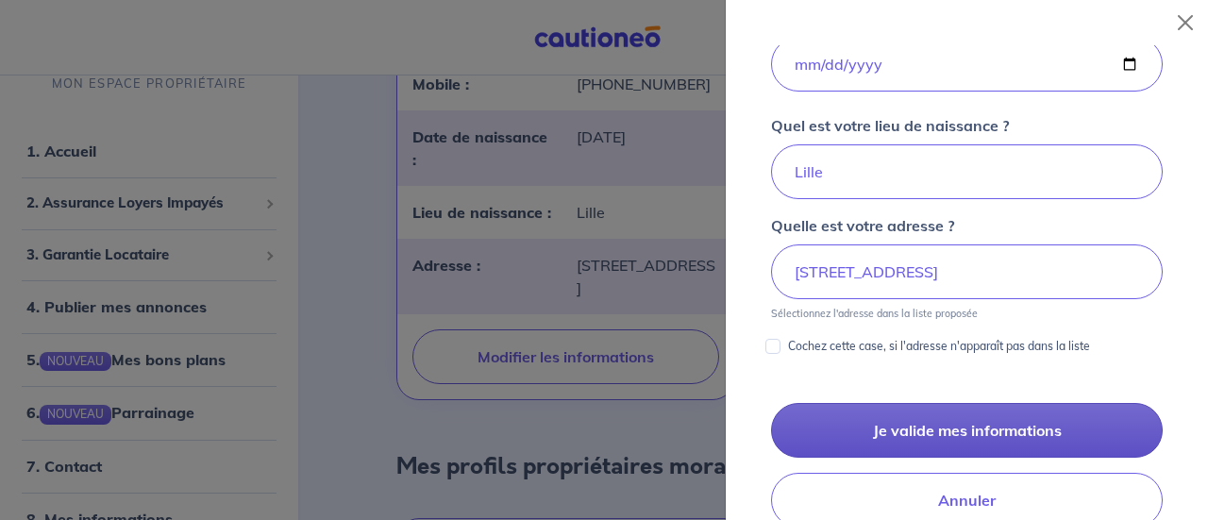
click at [890, 428] on button "Je valide mes informations" at bounding box center [967, 430] width 392 height 55
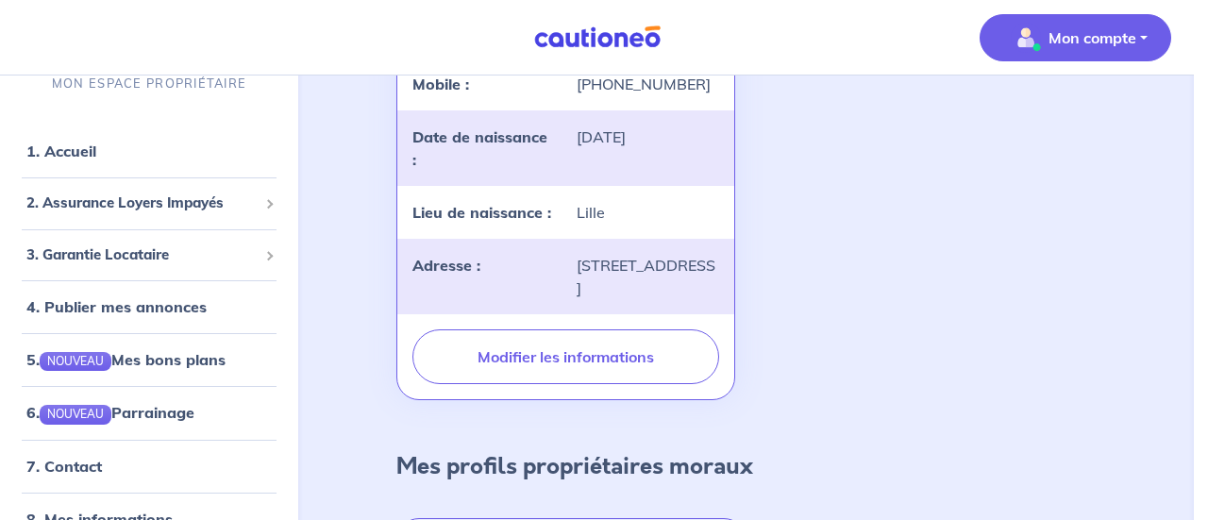
scroll to position [0, 0]
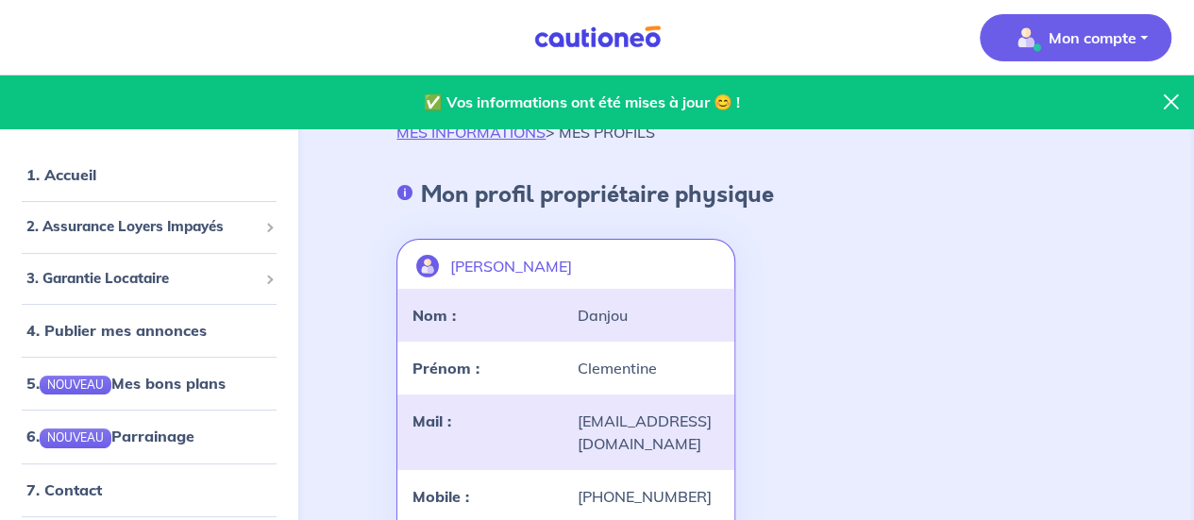
click at [1044, 31] on span "Mon compte" at bounding box center [1069, 38] width 133 height 30
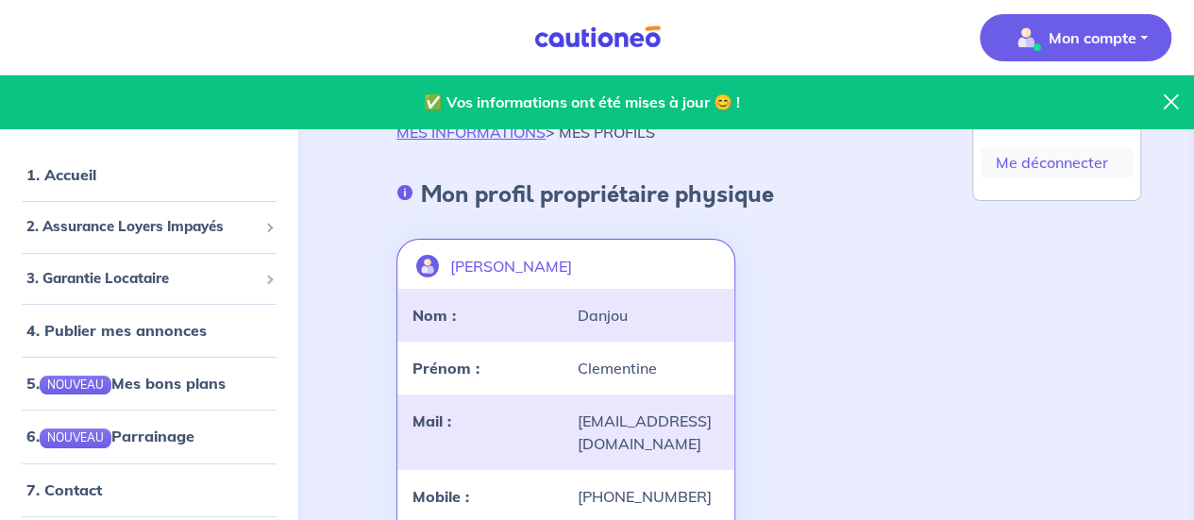
click at [1038, 163] on link "Me déconnecter" at bounding box center [1057, 162] width 152 height 30
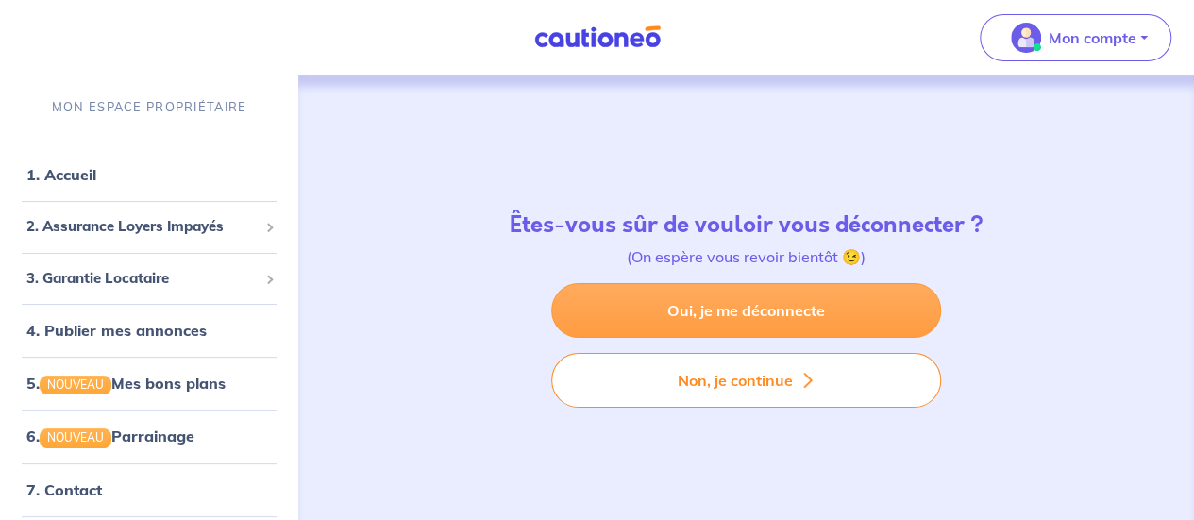
click at [764, 311] on link "Oui, je me déconnecte" at bounding box center [746, 310] width 390 height 55
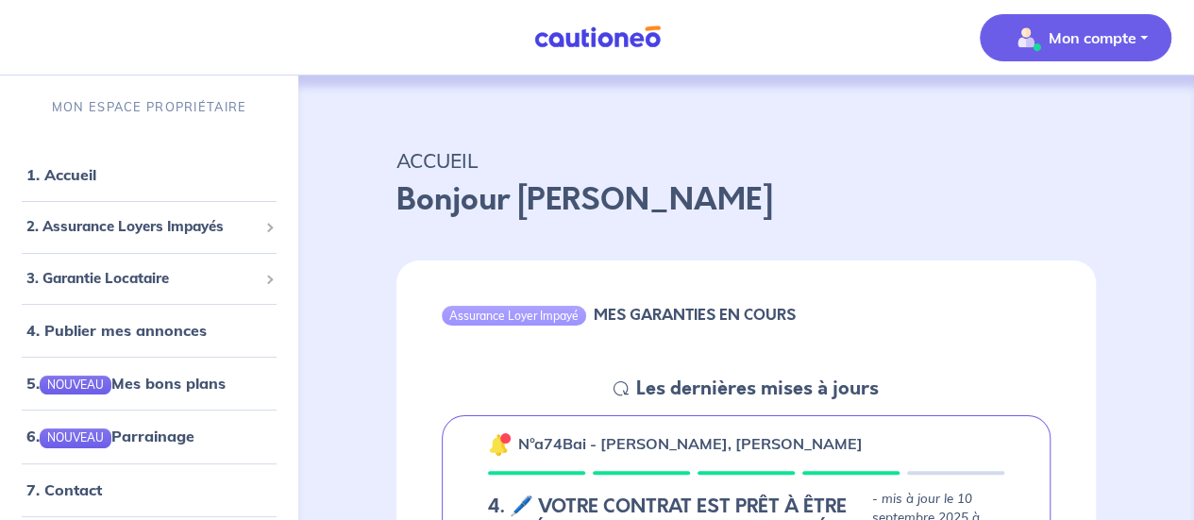
click at [1083, 24] on span "Mon compte" at bounding box center [1069, 38] width 133 height 30
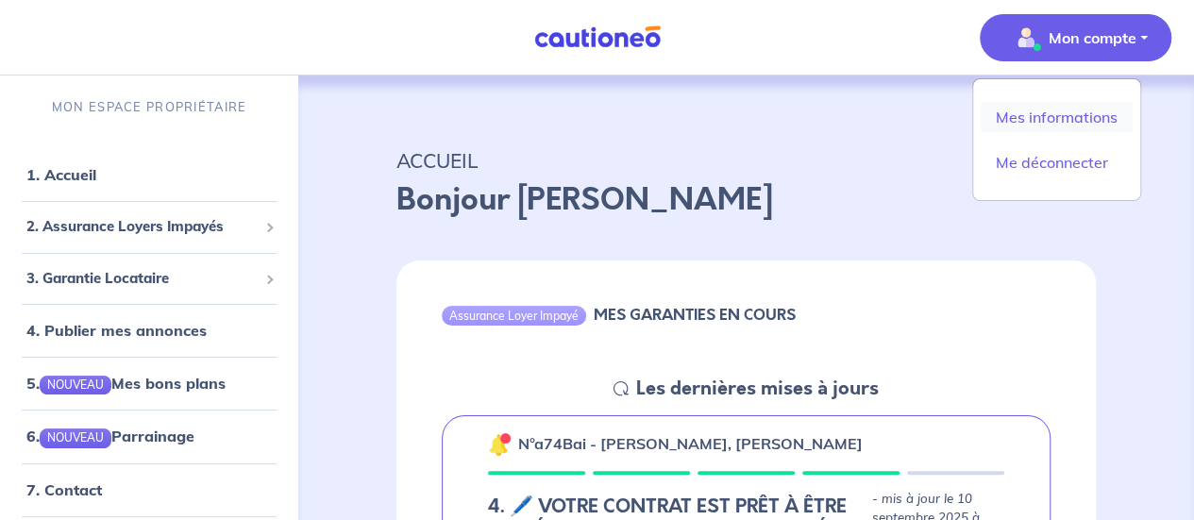
click at [1034, 116] on link "Mes informations" at bounding box center [1057, 117] width 152 height 30
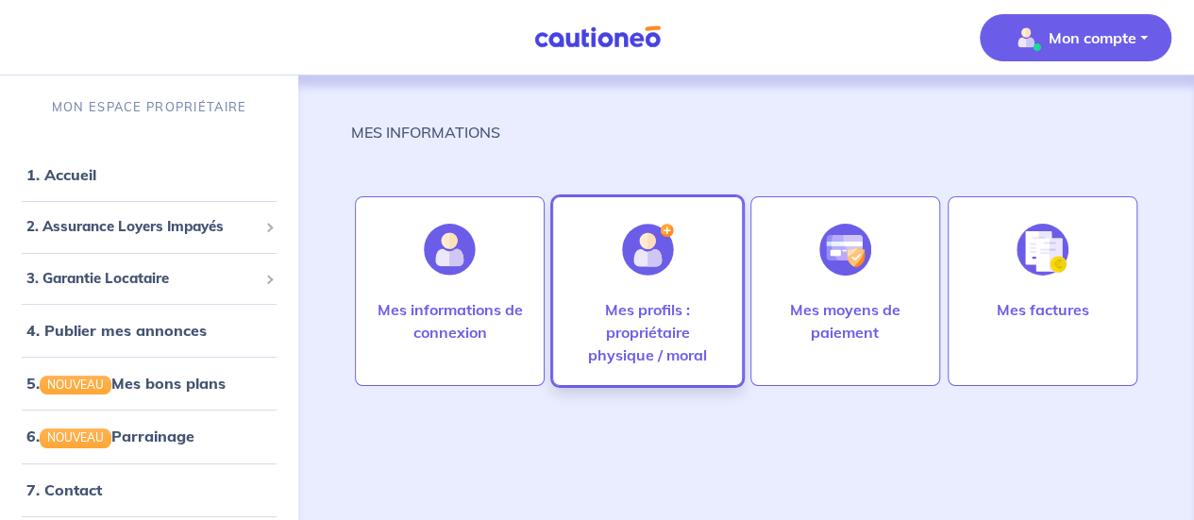
drag, startPoint x: 656, startPoint y: 290, endPoint x: 593, endPoint y: 296, distance: 63.6
click at [593, 296] on div "Mes profils : propriétaire physique / moral" at bounding box center [647, 291] width 190 height 190
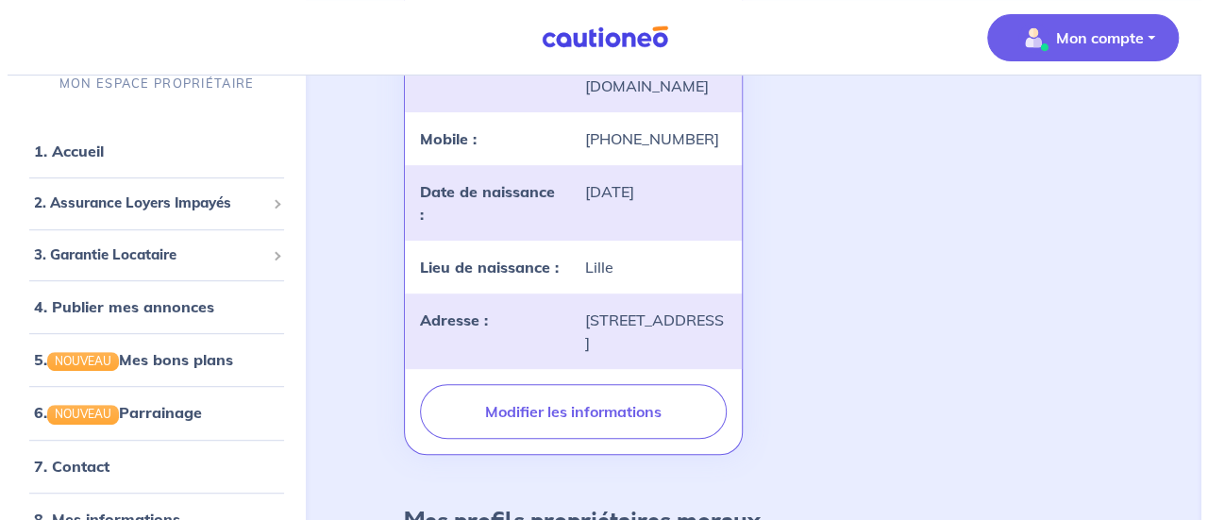
scroll to position [359, 0]
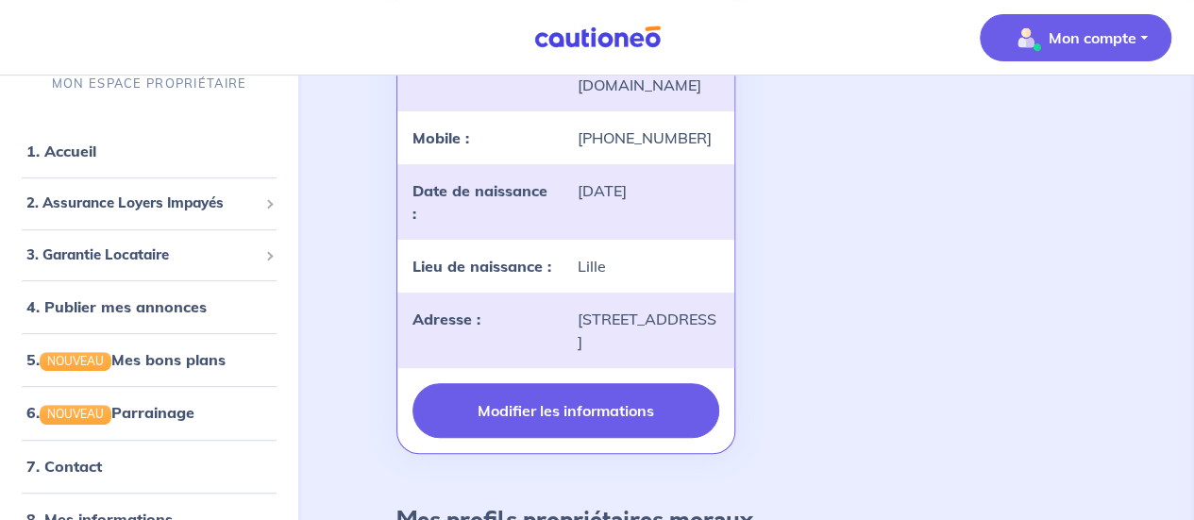
click at [571, 438] on button "Modifier les informations" at bounding box center [565, 410] width 306 height 55
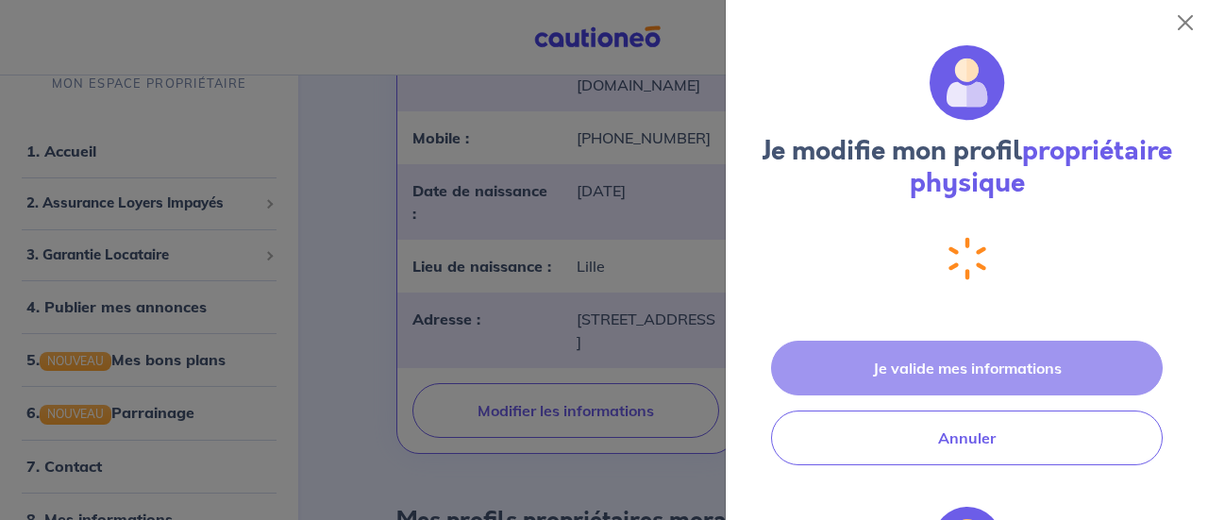
select select "FR"
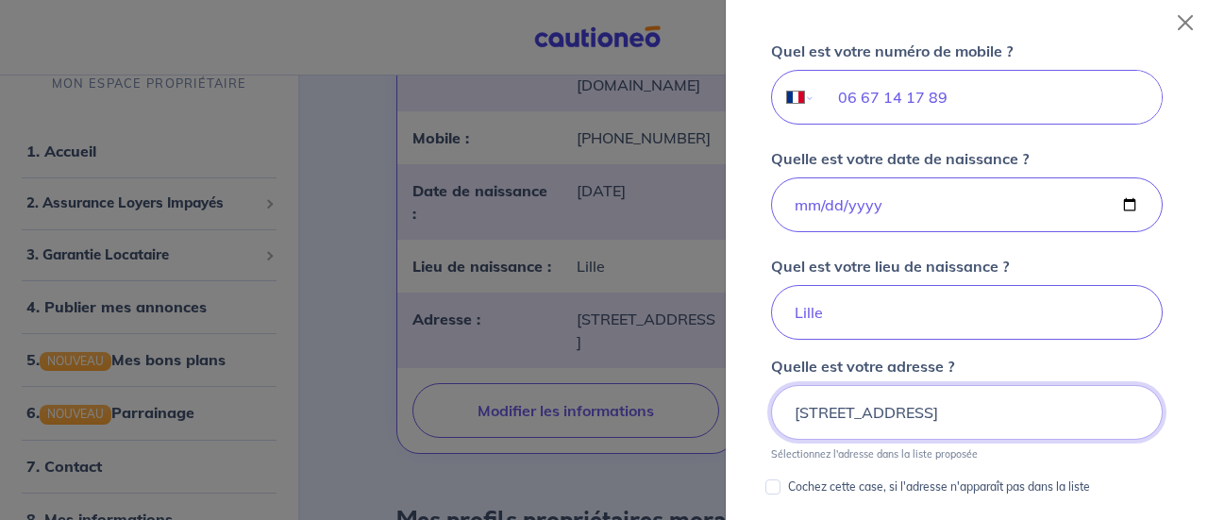
scroll to position [654, 0]
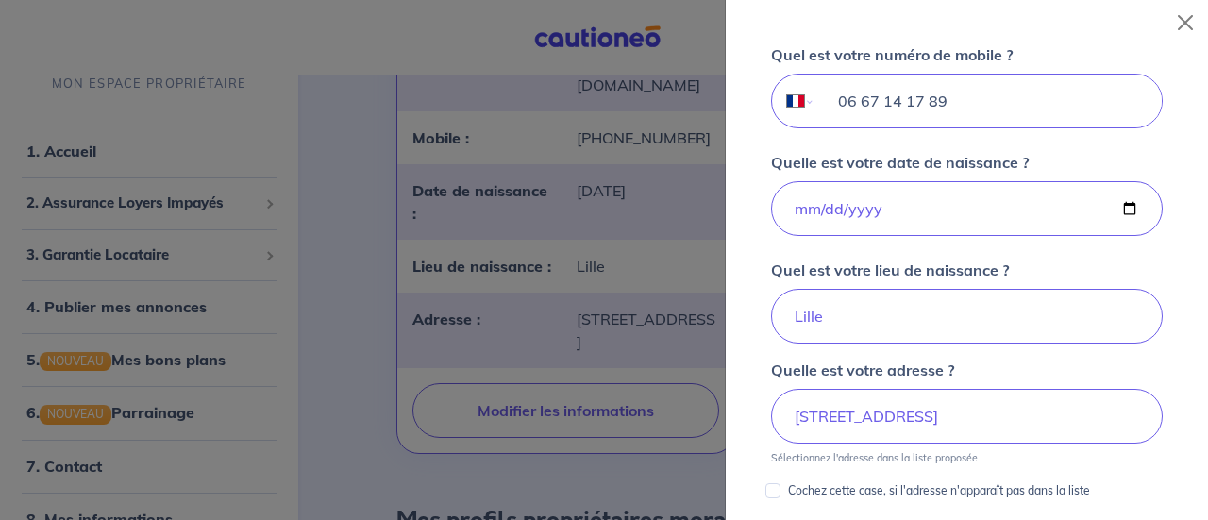
click at [971, 95] on input "06 67 14 17 89" at bounding box center [988, 101] width 346 height 53
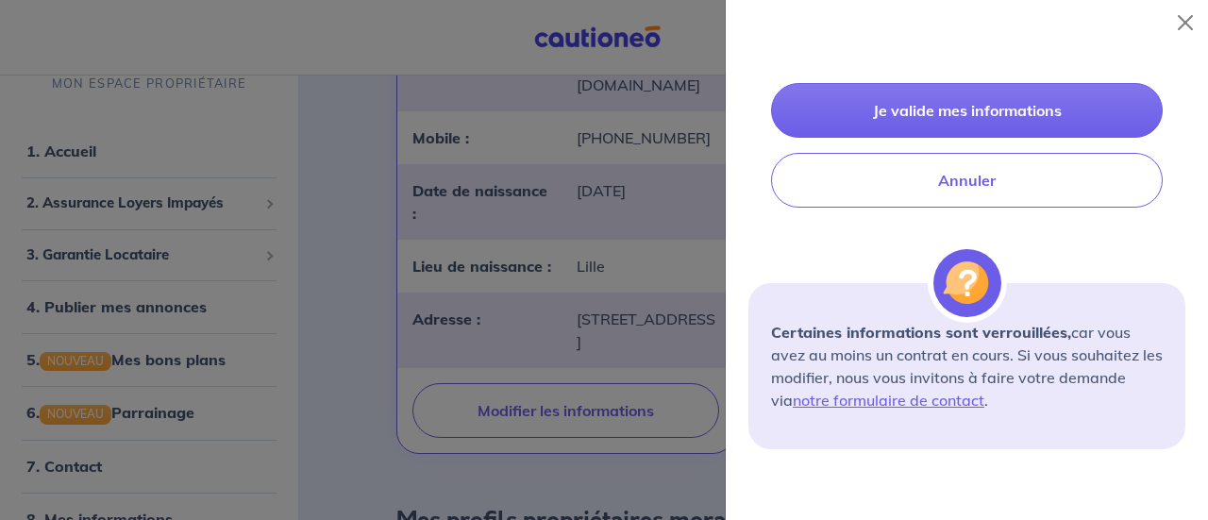
scroll to position [1141, 0]
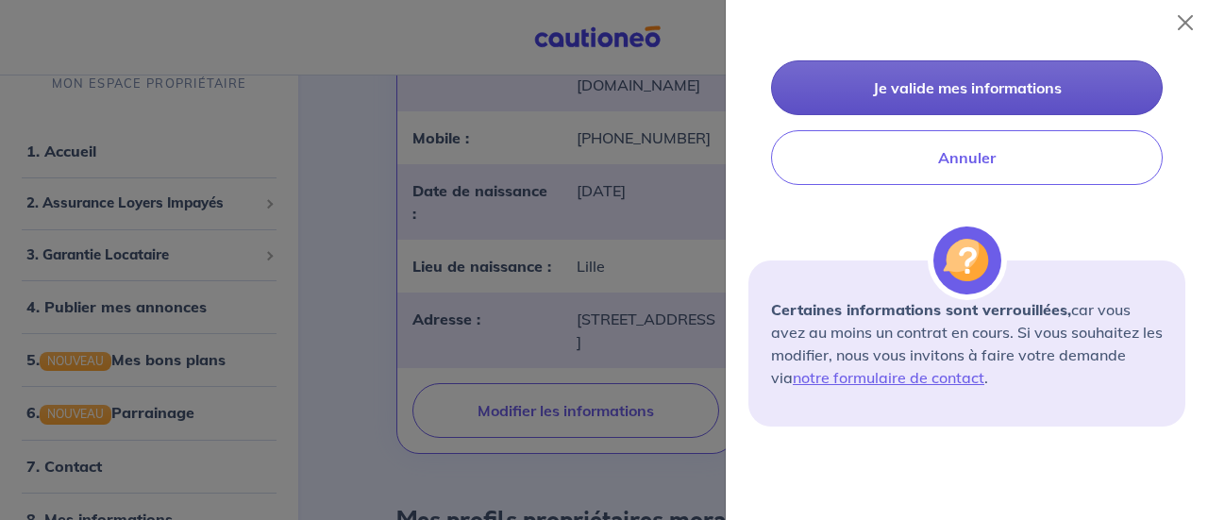
type input "06 67 14 71 89"
click at [940, 86] on button "Je valide mes informations" at bounding box center [967, 87] width 392 height 55
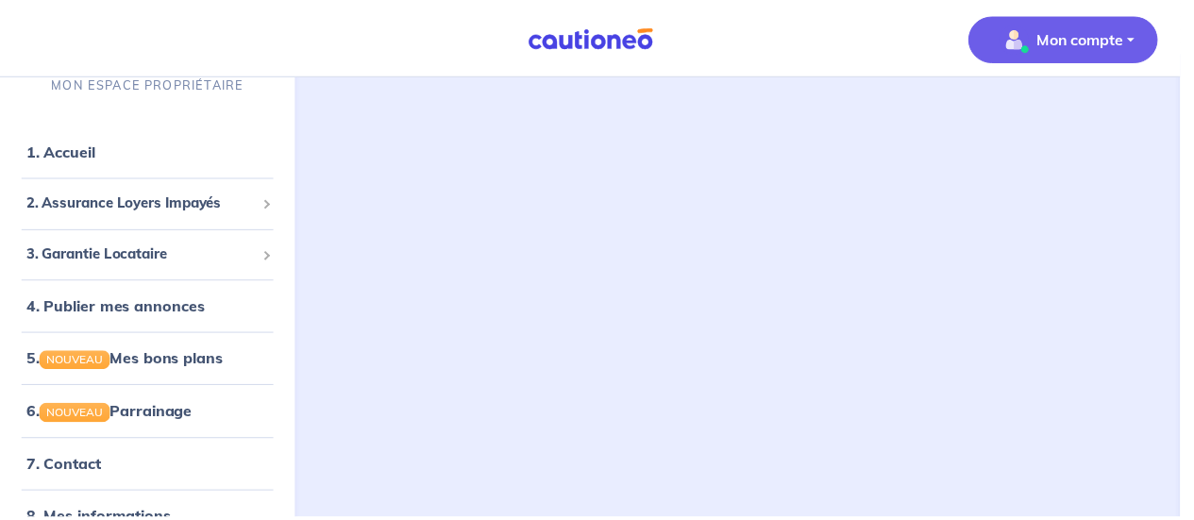
scroll to position [23, 0]
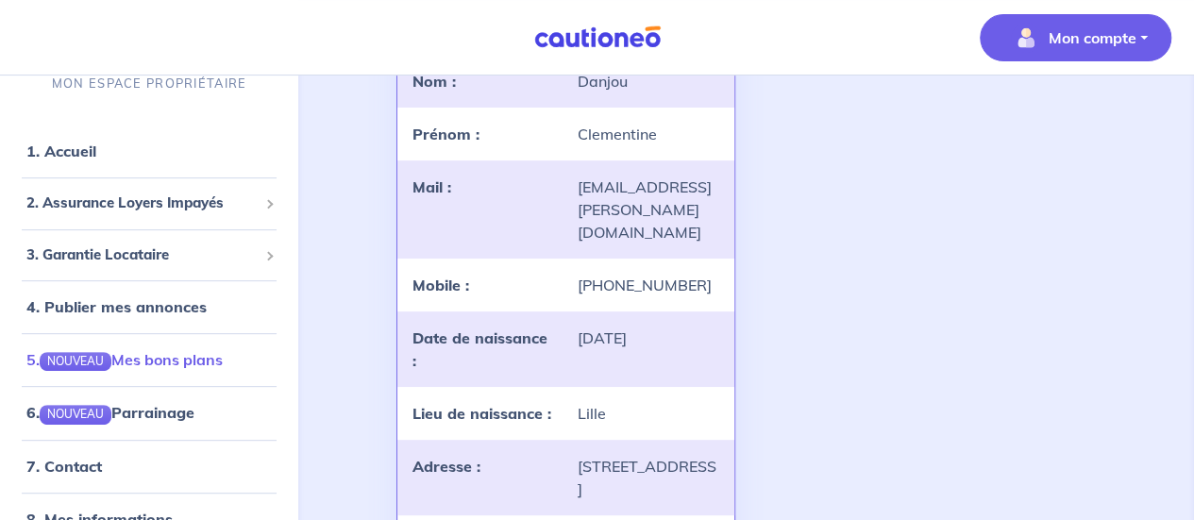
scroll to position [87, 0]
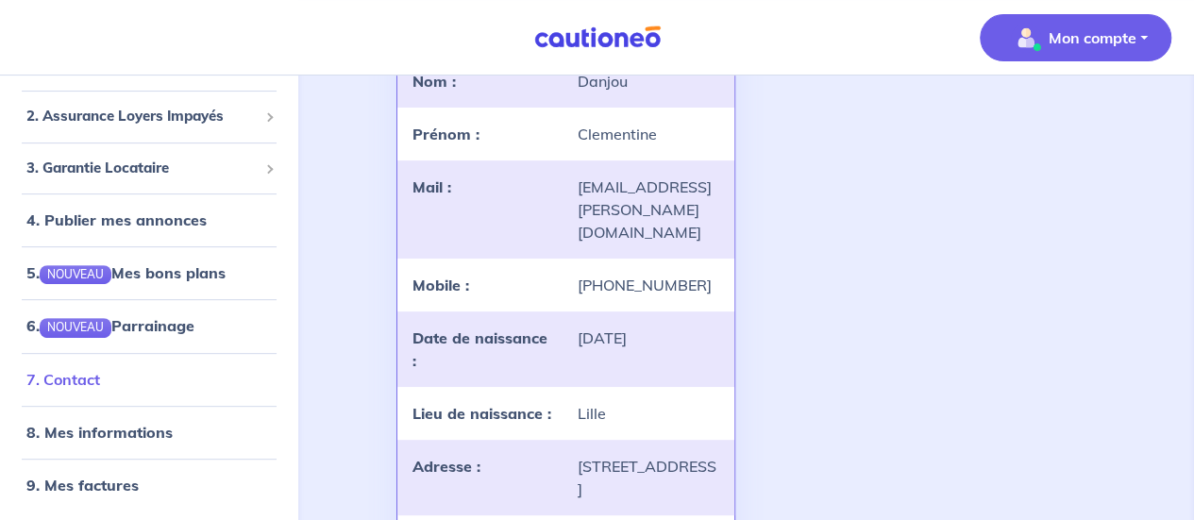
click at [100, 373] on link "7. Contact" at bounding box center [63, 379] width 74 height 19
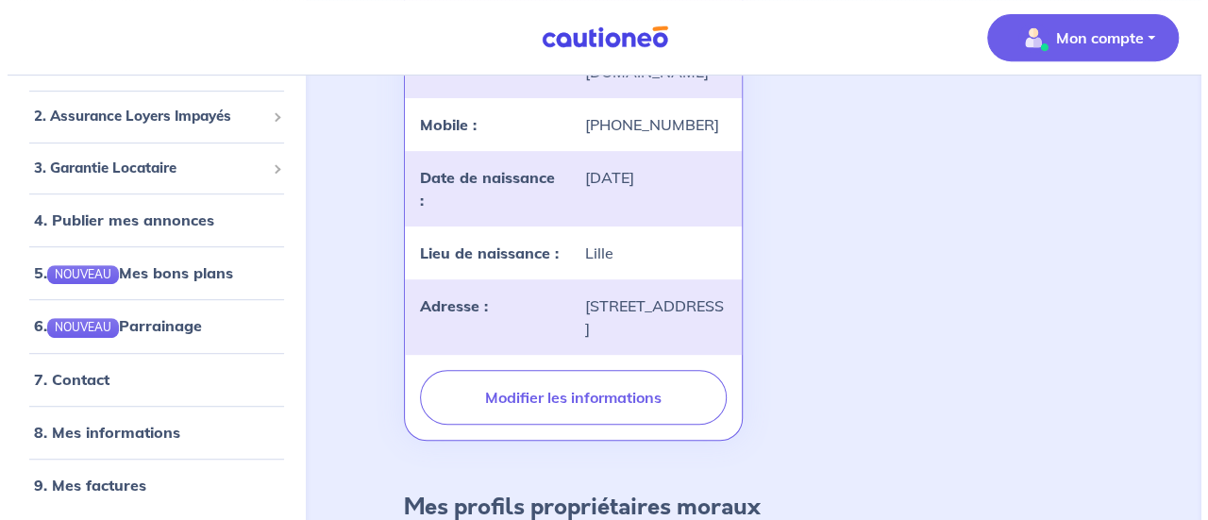
scroll to position [395, 0]
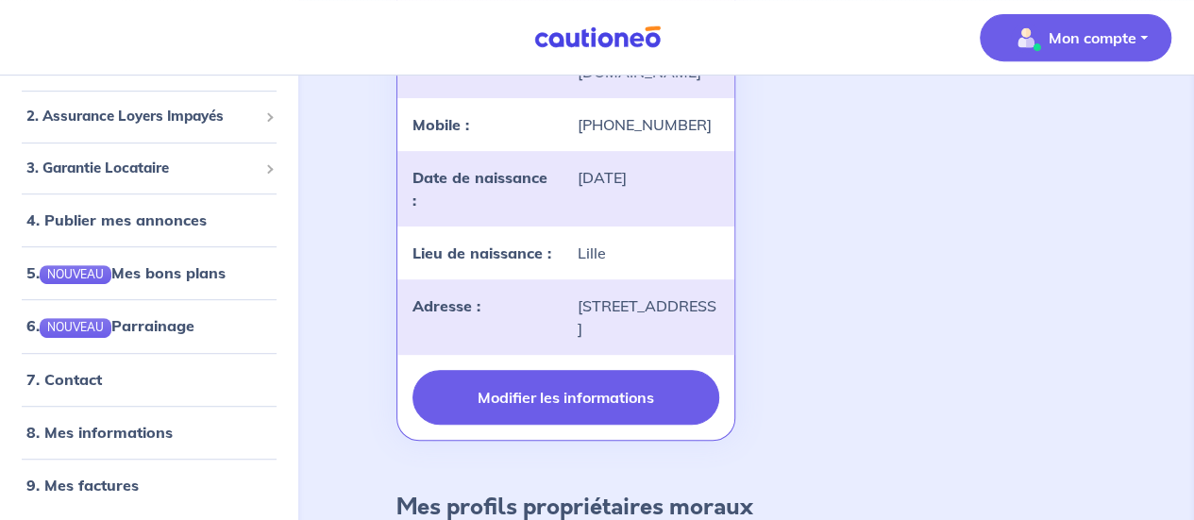
click at [564, 402] on button "Modifier les informations" at bounding box center [565, 397] width 306 height 55
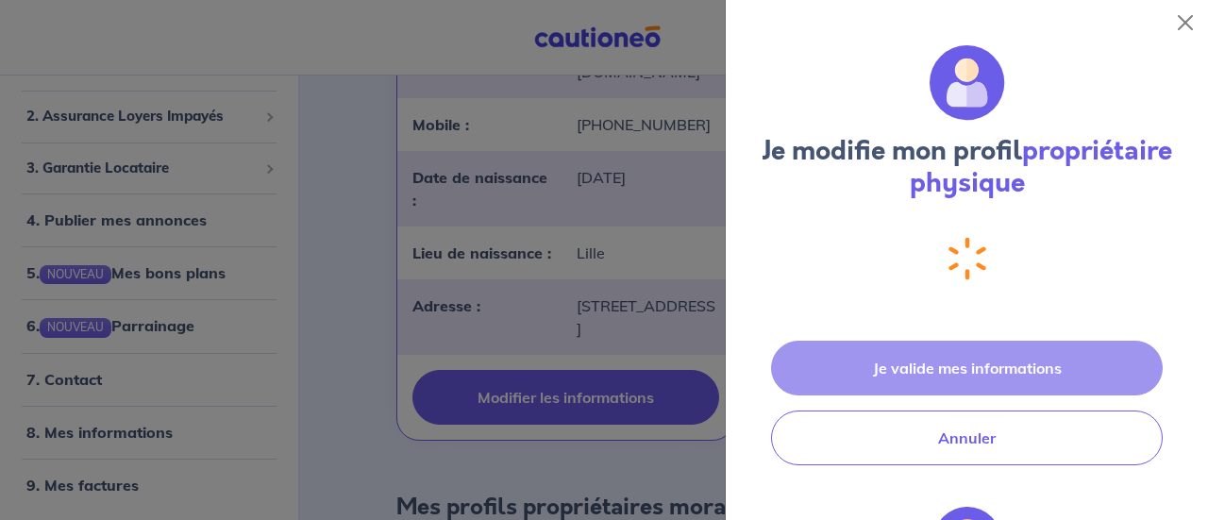
select select "FR"
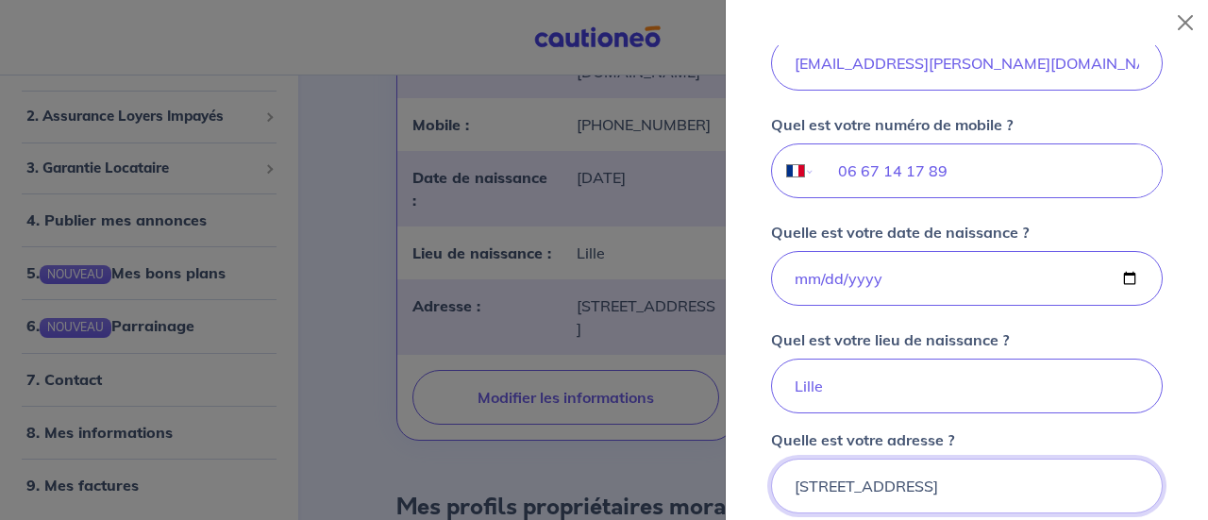
scroll to position [583, 0]
click at [942, 178] on input "06 67 14 17 89" at bounding box center [988, 171] width 346 height 53
type input "0"
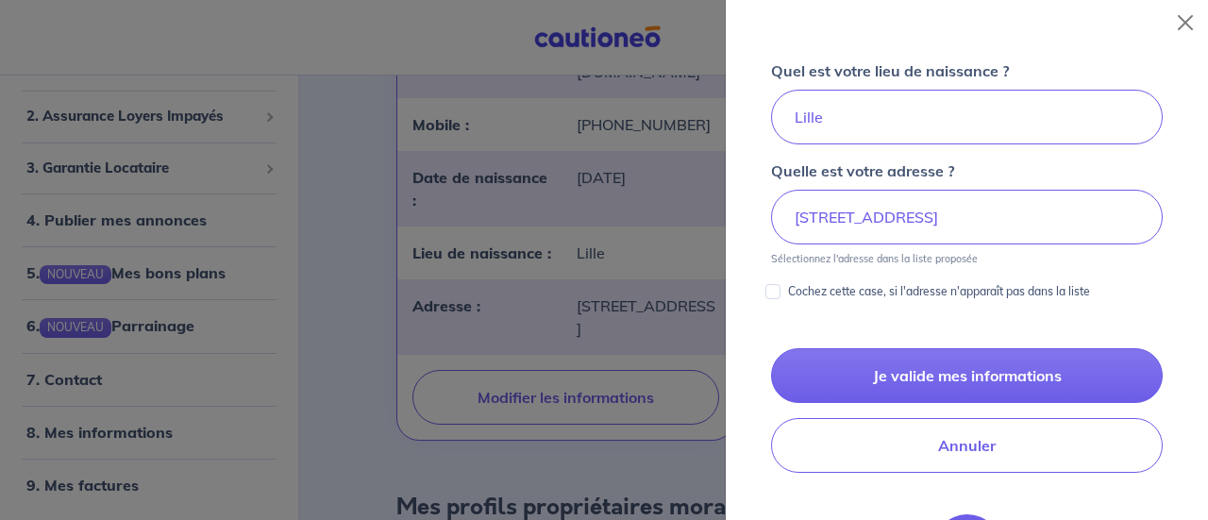
scroll to position [851, 0]
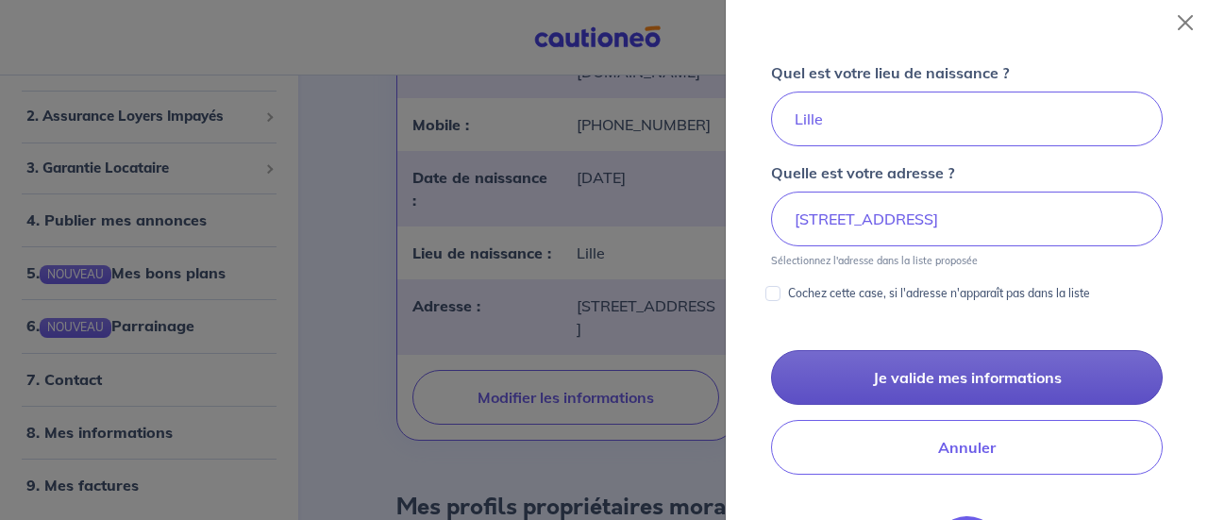
click at [941, 372] on button "Je valide mes informations" at bounding box center [967, 377] width 392 height 55
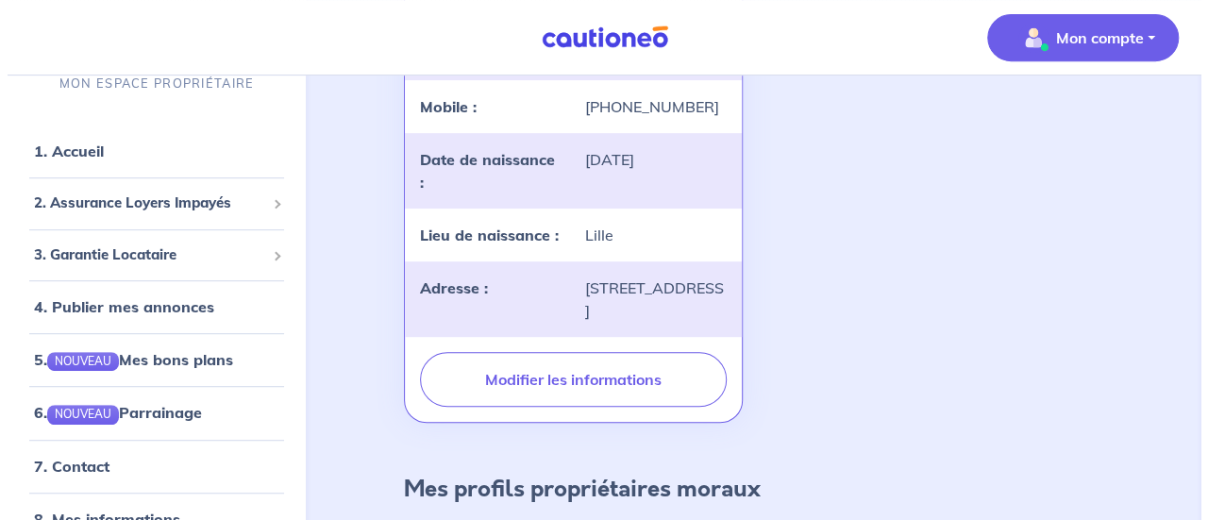
scroll to position [392, 0]
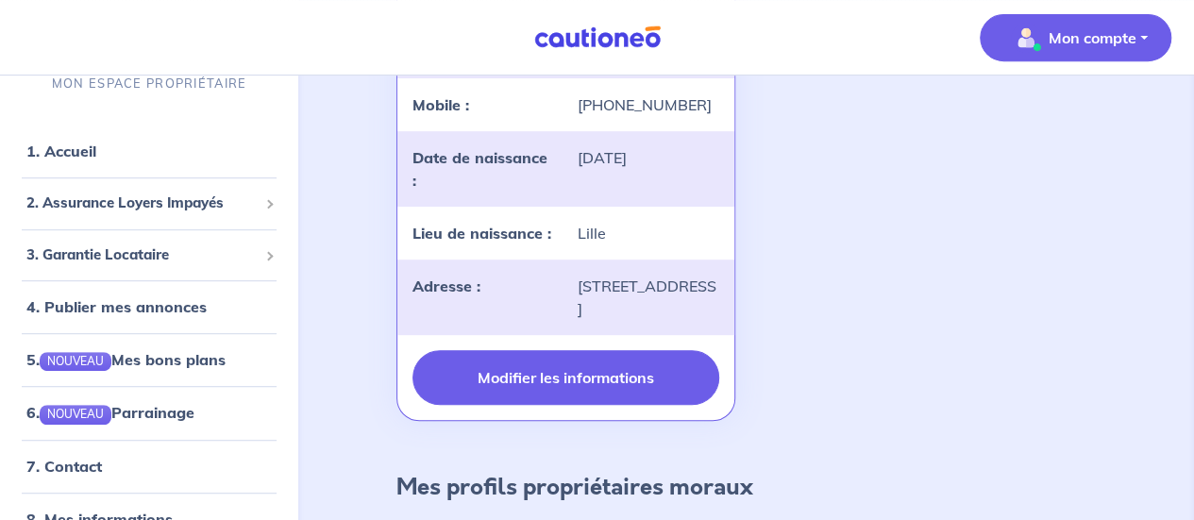
click at [596, 395] on button "Modifier les informations" at bounding box center [565, 377] width 306 height 55
select select "FR"
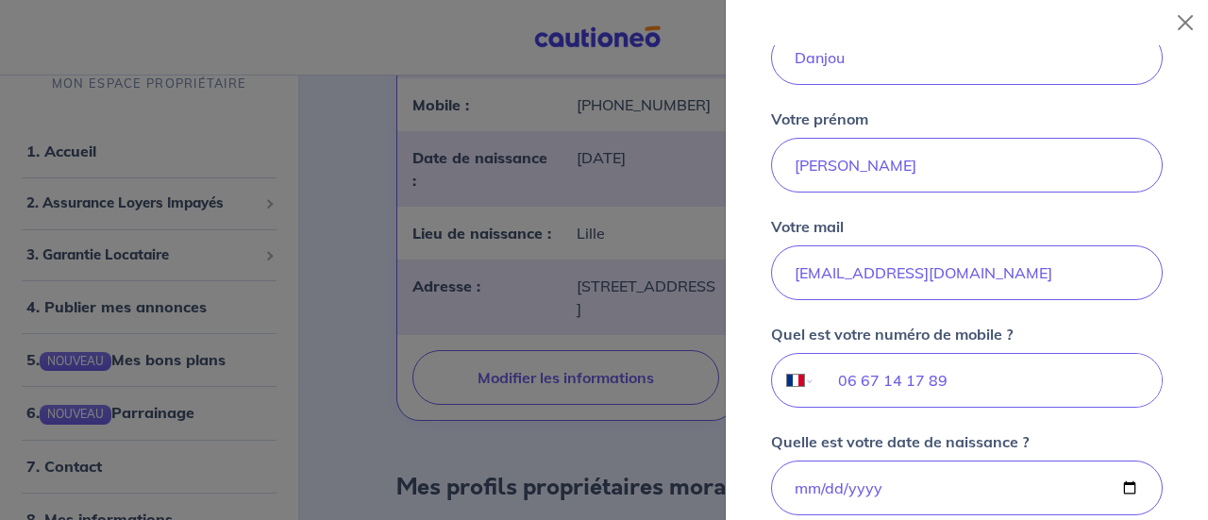
scroll to position [374, 0]
click at [919, 369] on input "06 67 14 17 89" at bounding box center [988, 381] width 346 height 53
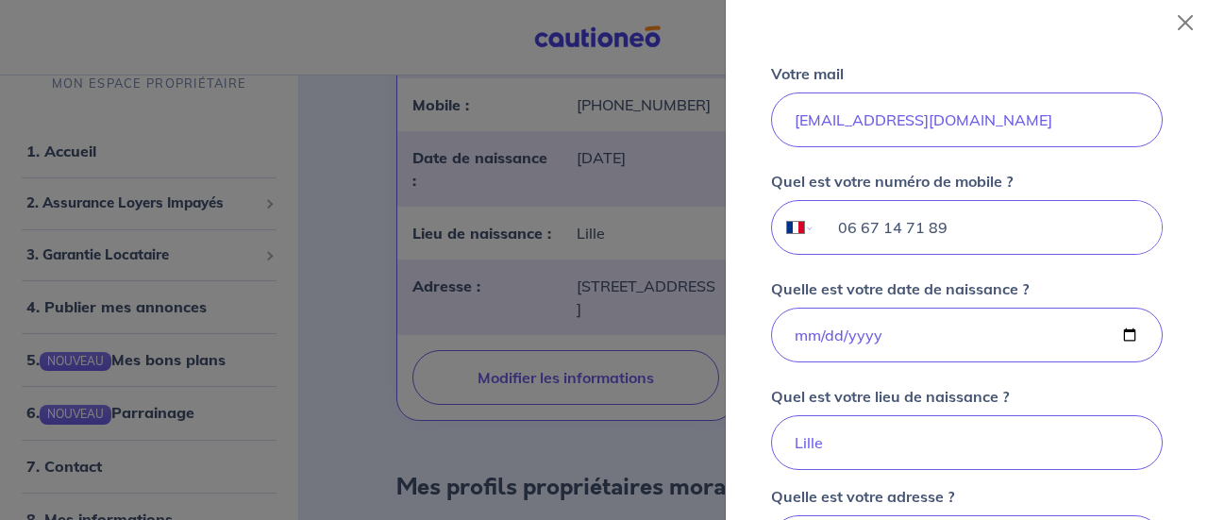
scroll to position [527, 0]
click at [966, 222] on input "06 67 14 71 89" at bounding box center [988, 228] width 346 height 53
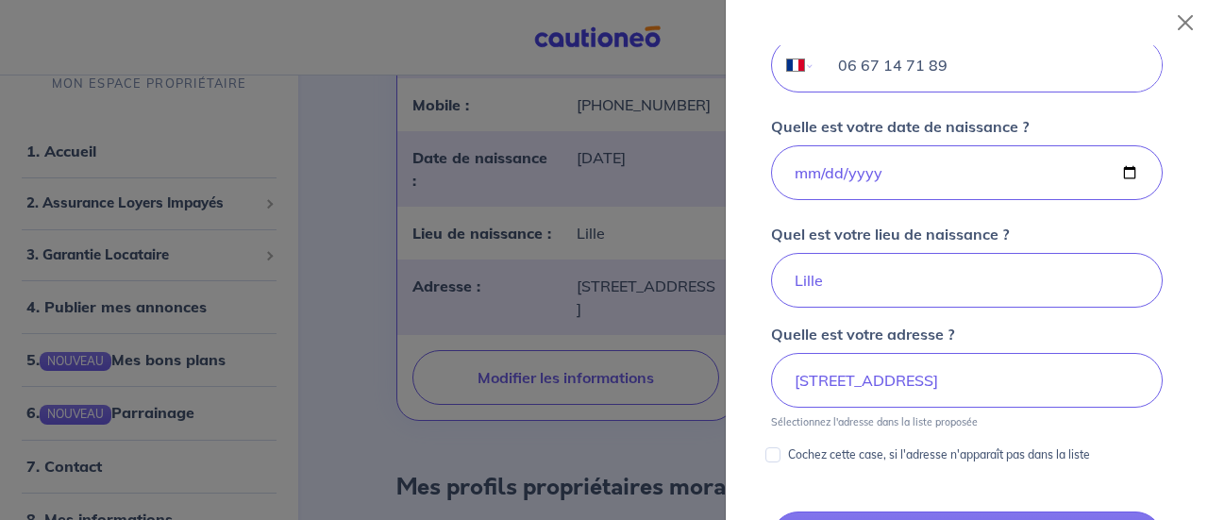
scroll to position [1056, 0]
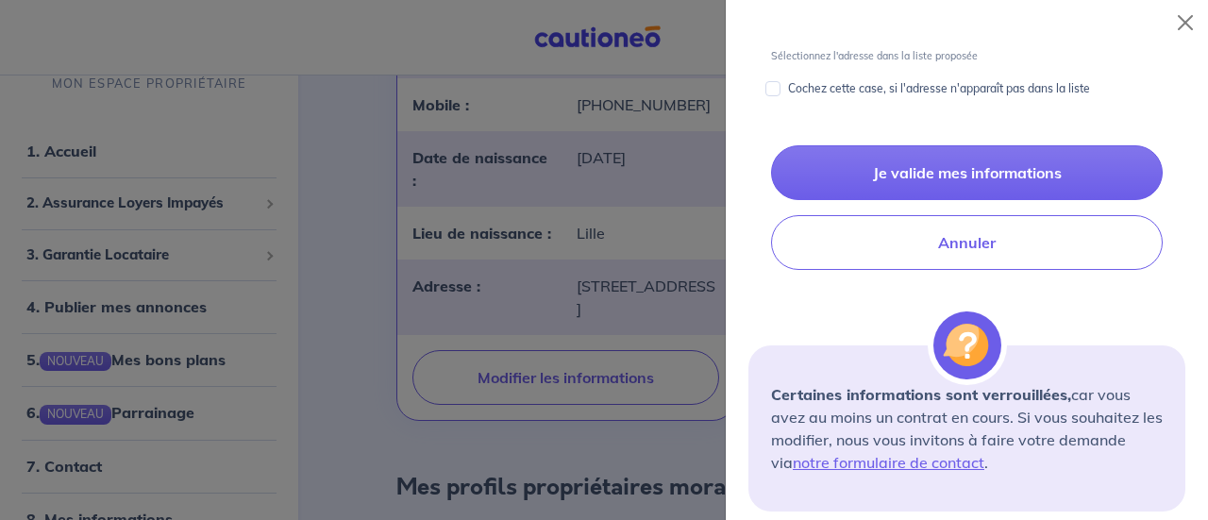
type input "06 67 14 71 89"
click at [914, 77] on p "Cochez cette case, si l'adresse n'apparaît pas dans la liste" at bounding box center [939, 88] width 302 height 23
click at [781, 81] on input "Cochez cette case, si l'adresse n'apparaît pas dans la liste" at bounding box center [772, 88] width 15 height 15
checkbox input "true"
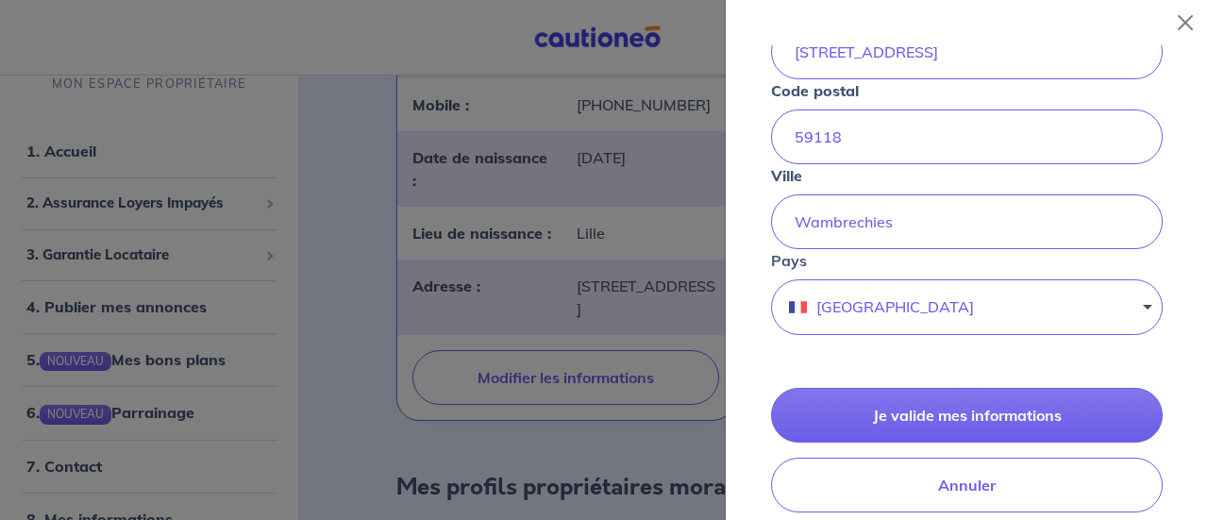
scroll to position [1042, 0]
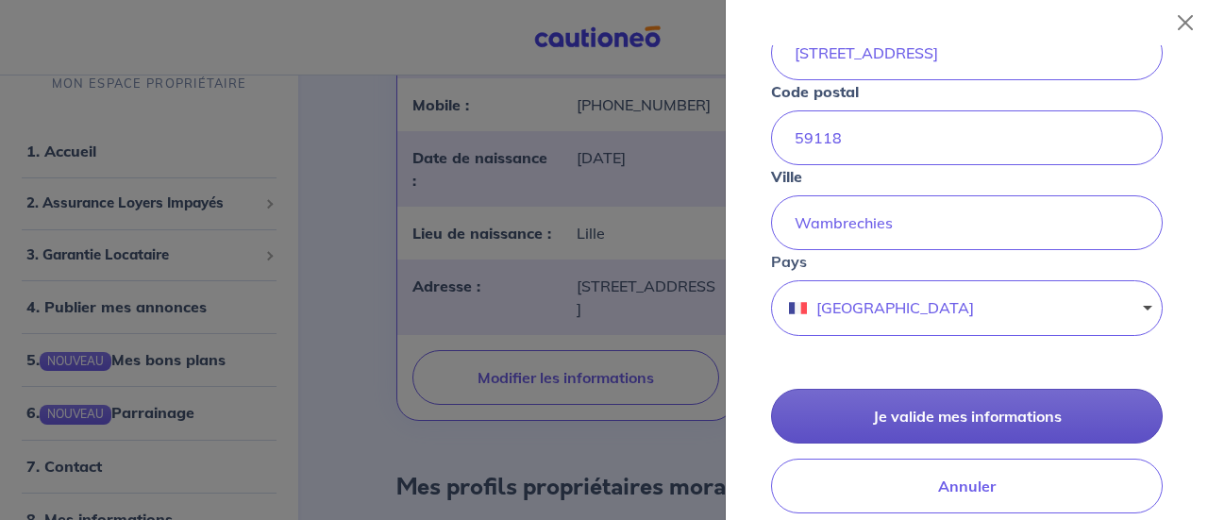
click at [928, 411] on button "Je valide mes informations" at bounding box center [967, 416] width 392 height 55
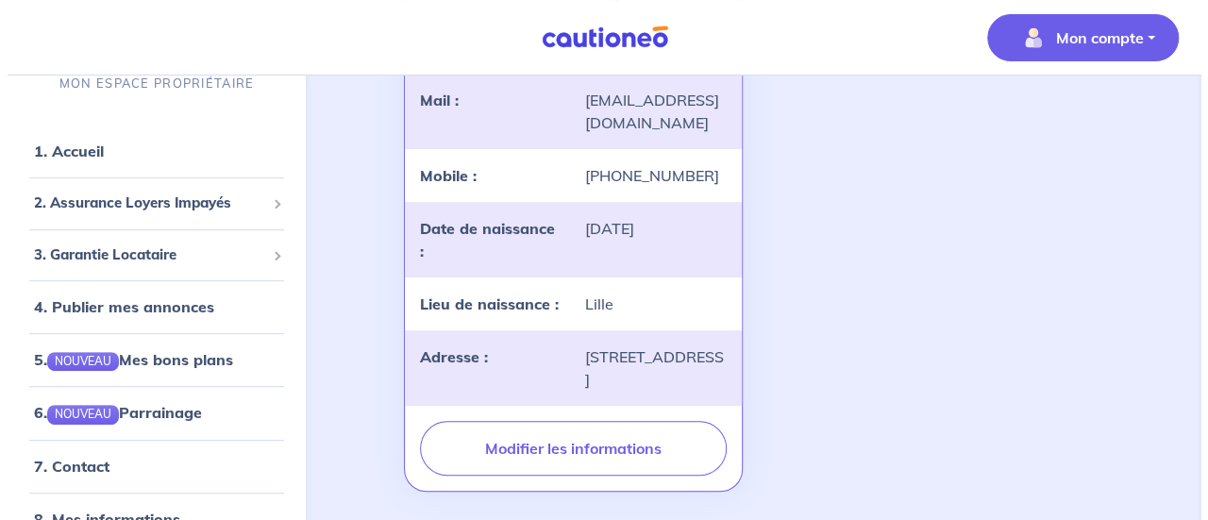
scroll to position [321, 0]
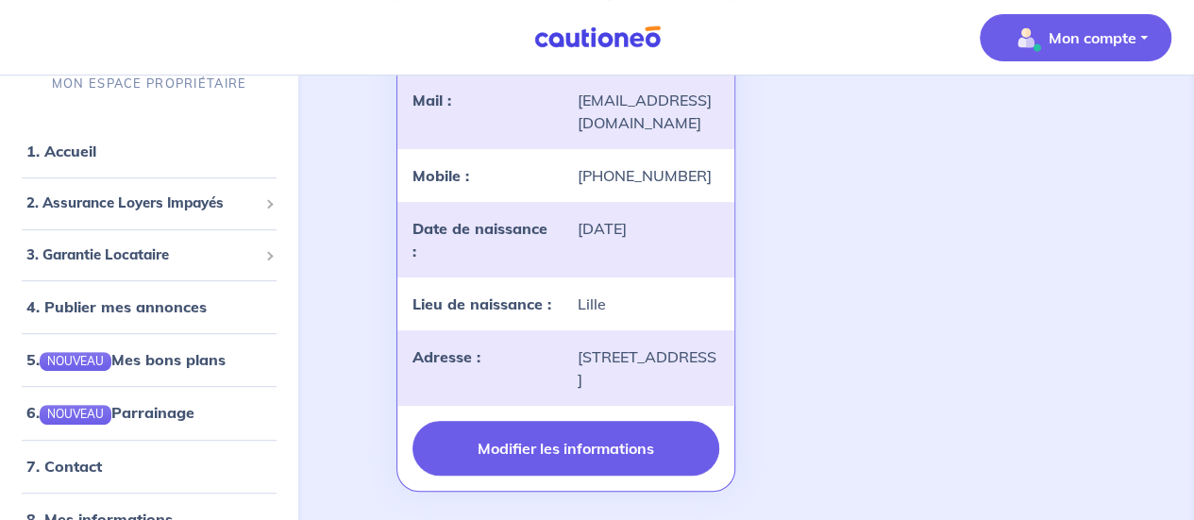
click at [608, 458] on button "Modifier les informations" at bounding box center [565, 448] width 306 height 55
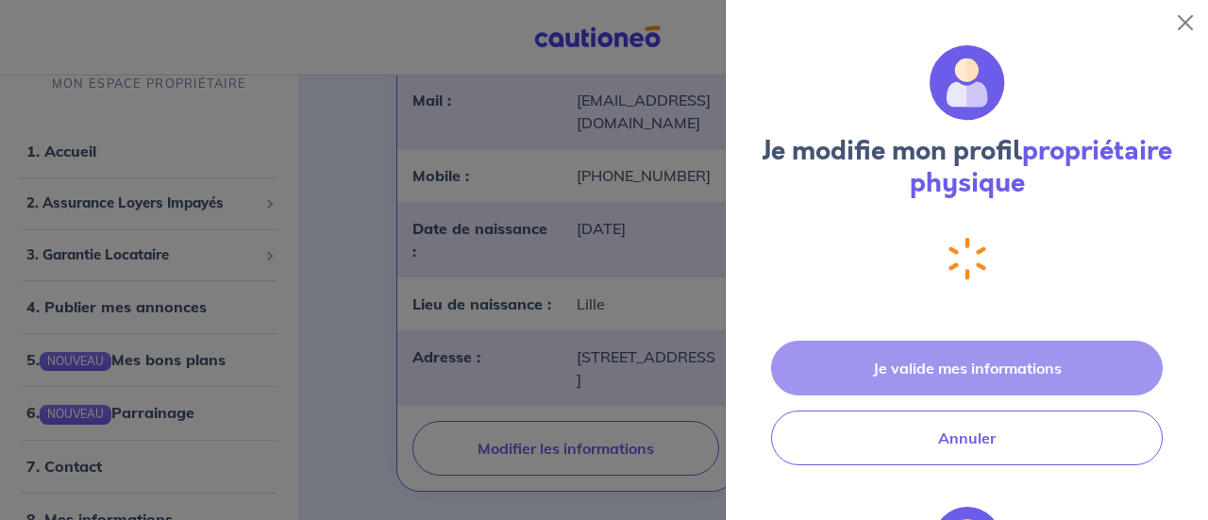
select select "FR"
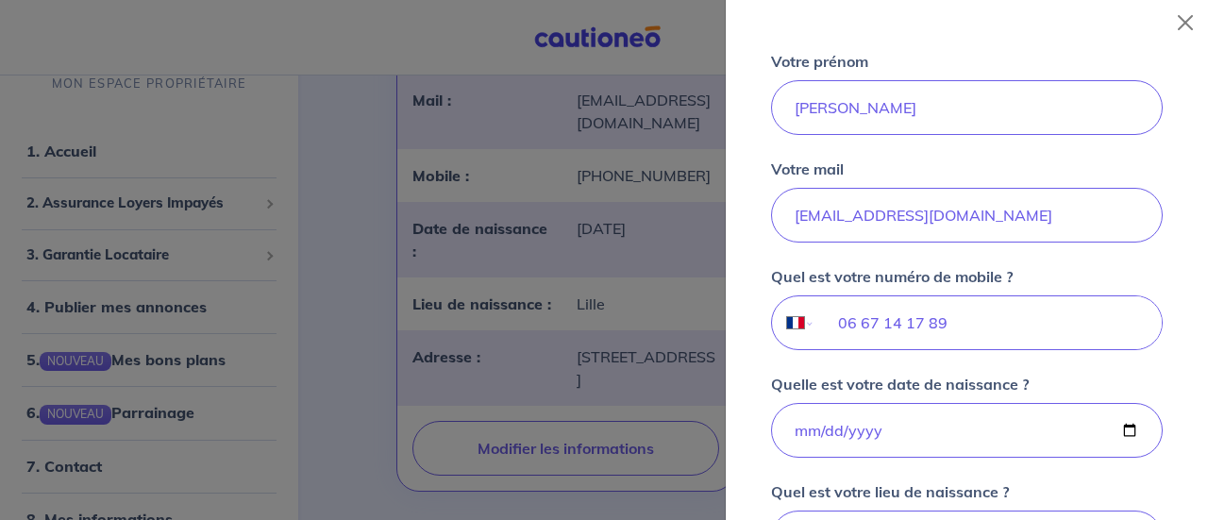
scroll to position [424, 0]
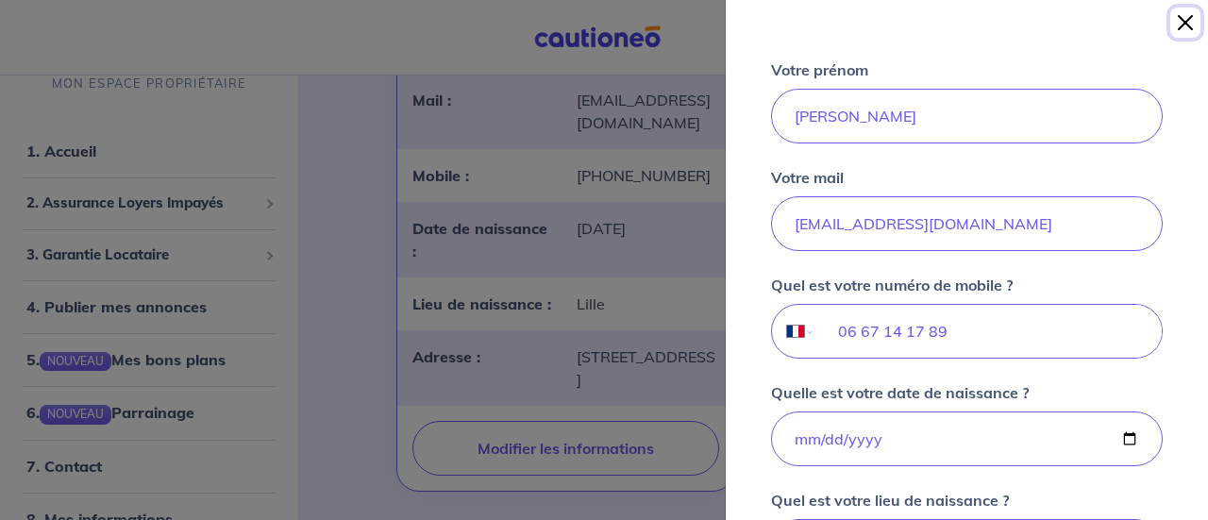
click at [1182, 26] on button "Close" at bounding box center [1185, 23] width 30 height 30
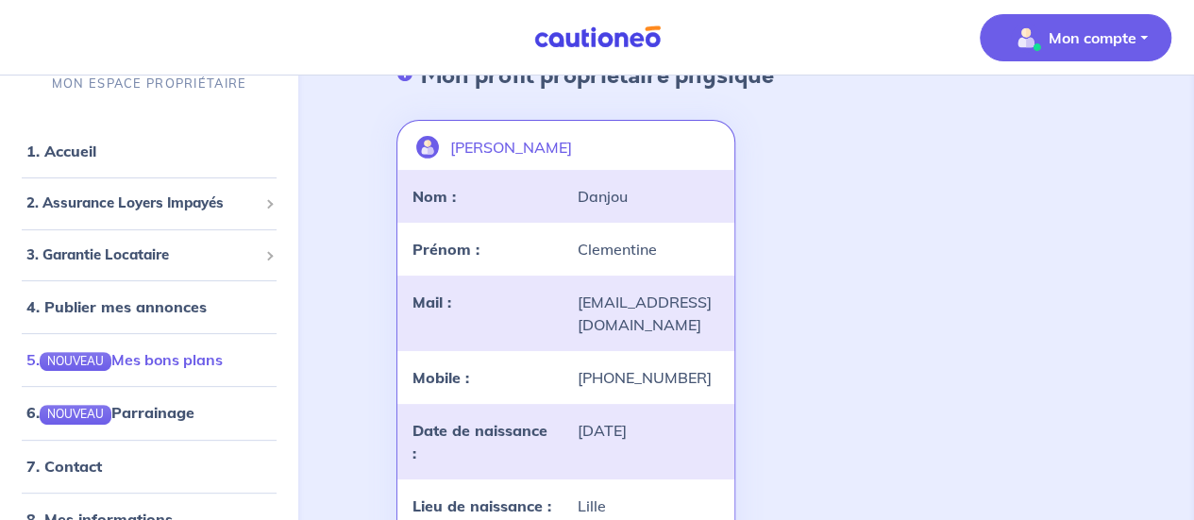
scroll to position [87, 0]
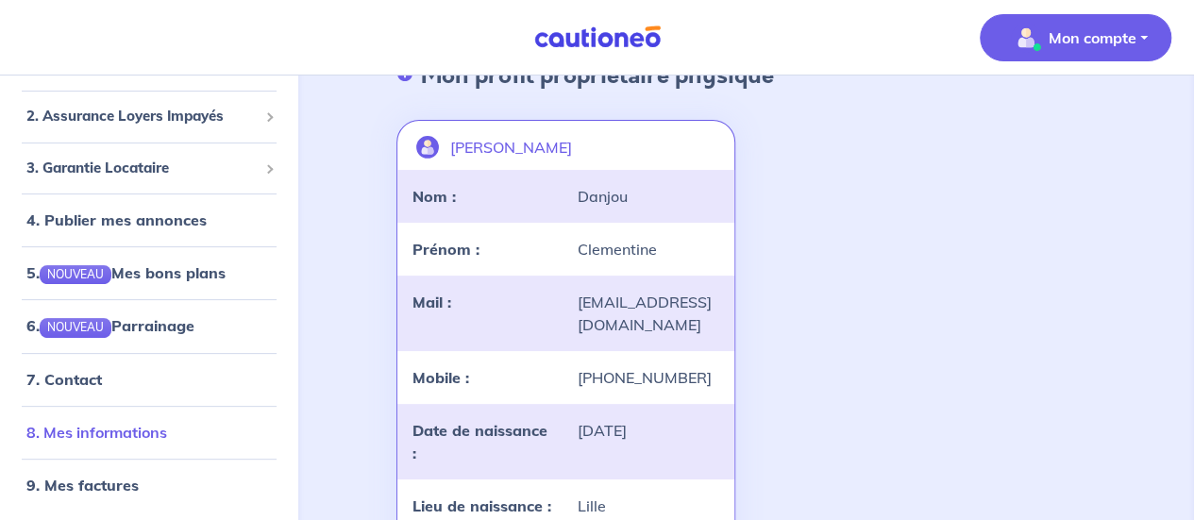
click at [96, 431] on link "8. Mes informations" at bounding box center [96, 432] width 141 height 19
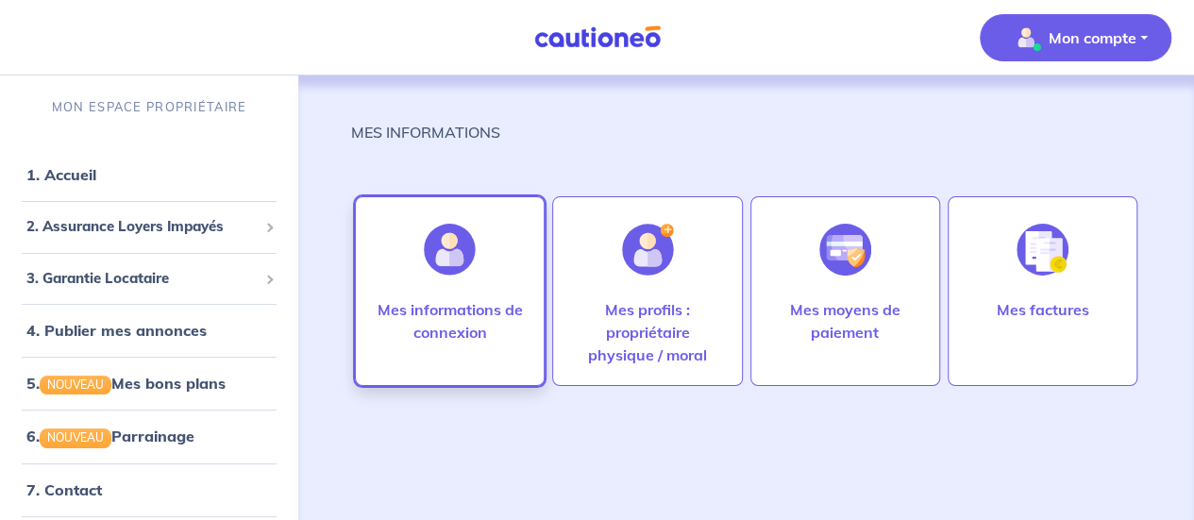
click at [419, 314] on p "Mes informations de connexion" at bounding box center [450, 320] width 150 height 45
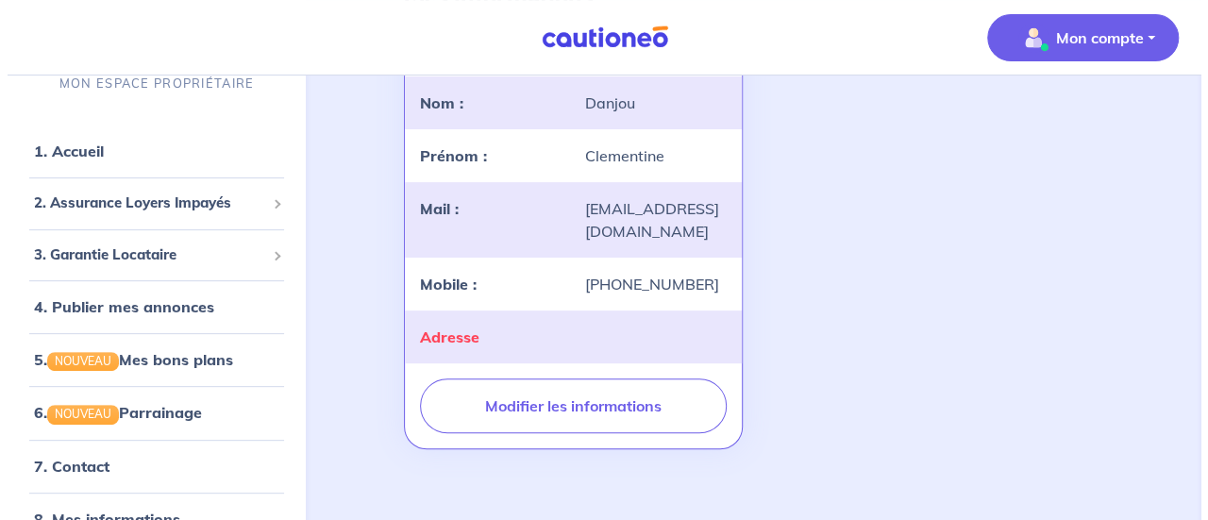
scroll to position [195, 0]
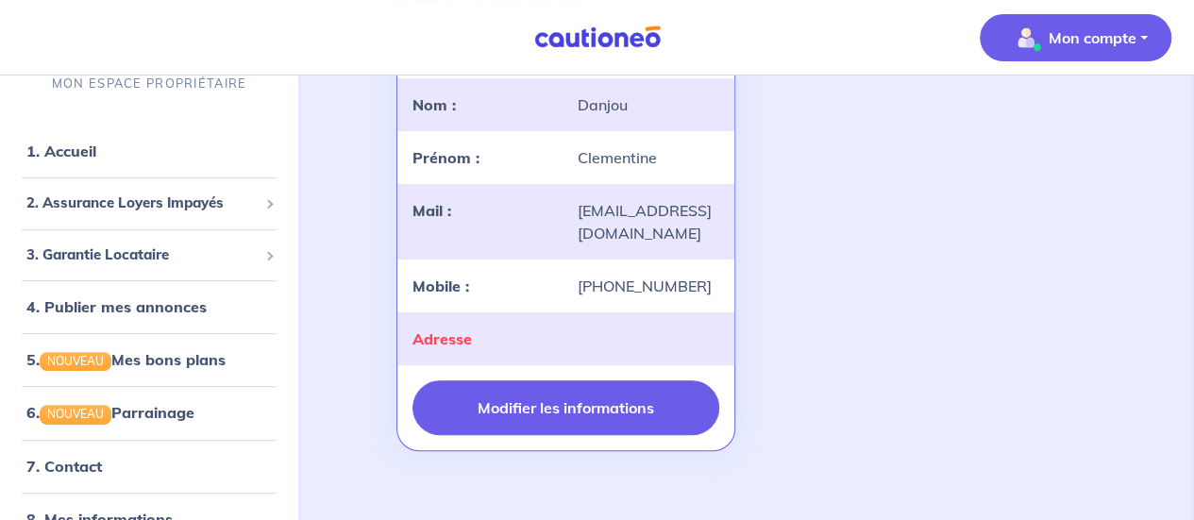
click at [608, 411] on button "Modifier les informations" at bounding box center [565, 407] width 306 height 55
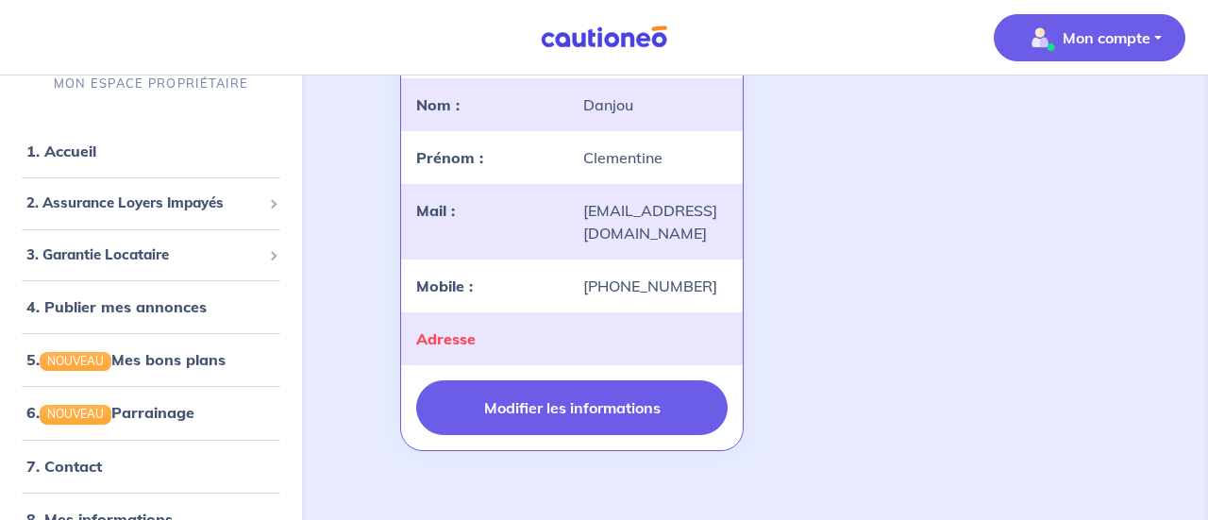
select select "FR"
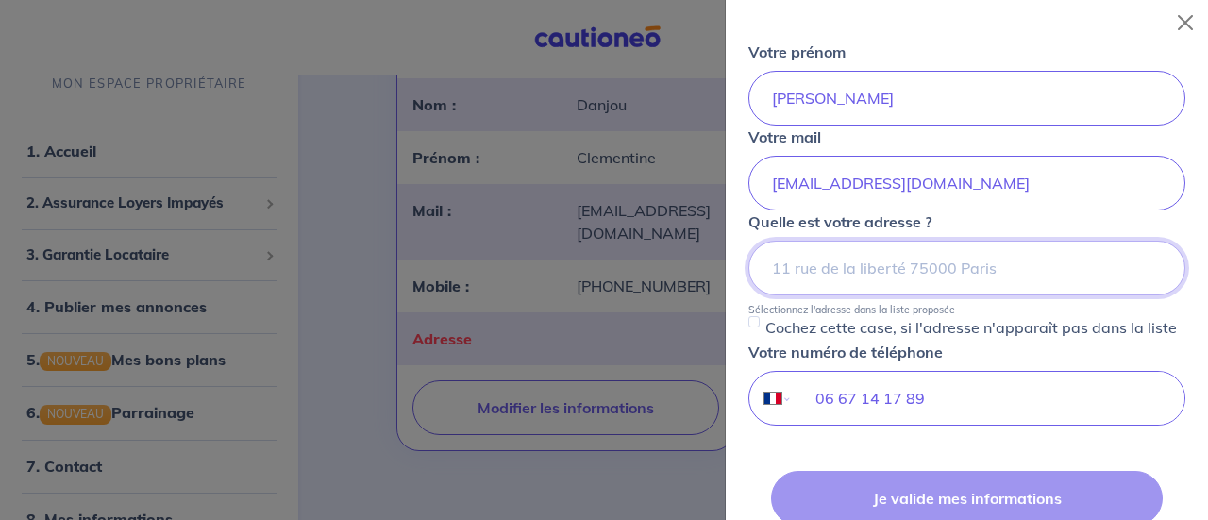
scroll to position [219, 0]
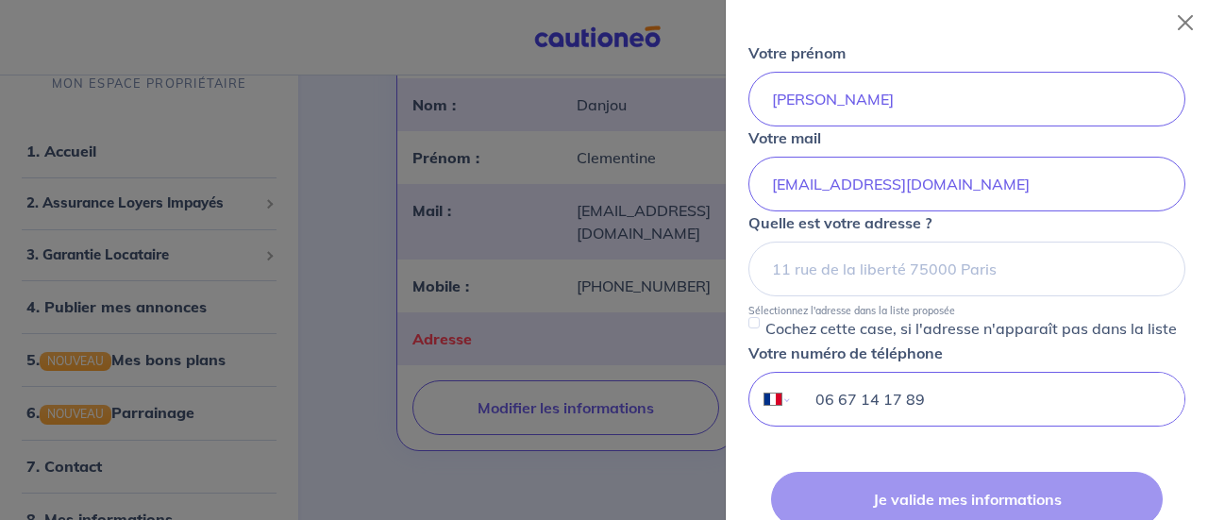
click at [933, 394] on input "06 67 14 17 89" at bounding box center [989, 399] width 392 height 53
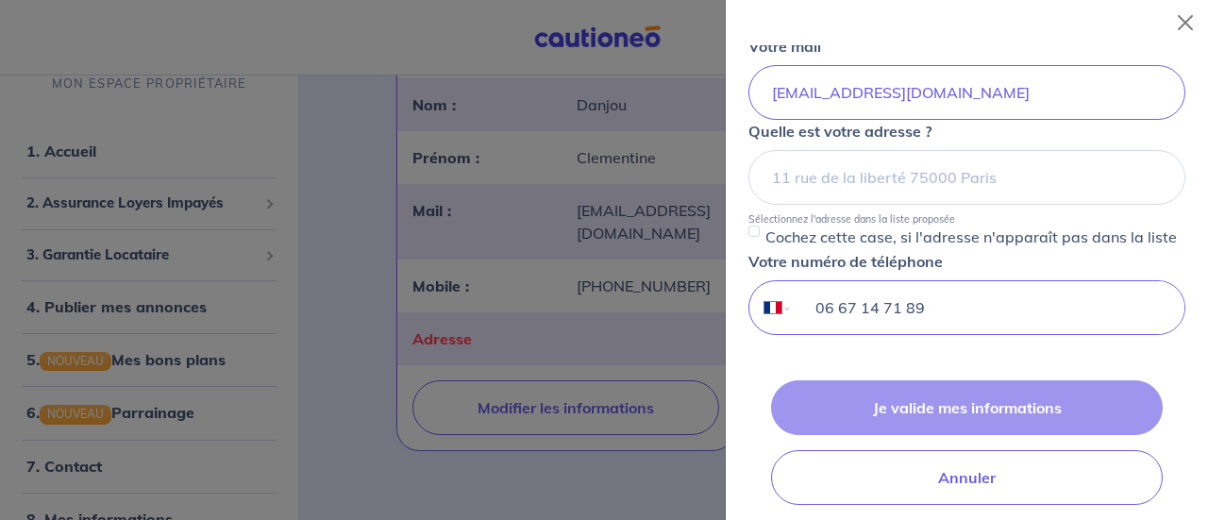
scroll to position [313, 0]
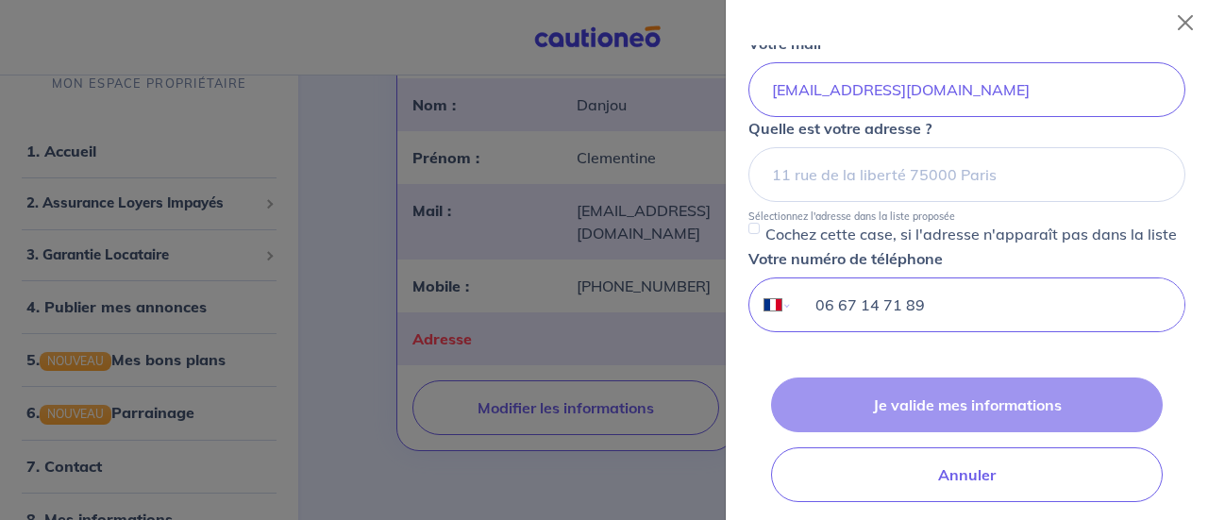
type input "06 67 14 71 89"
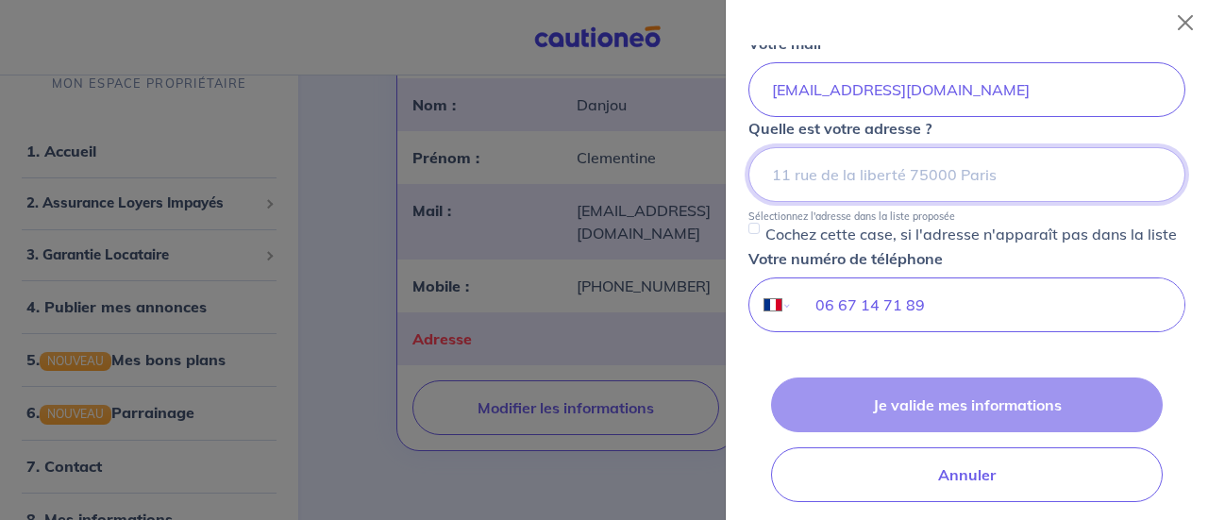
click at [834, 171] on input at bounding box center [966, 174] width 437 height 55
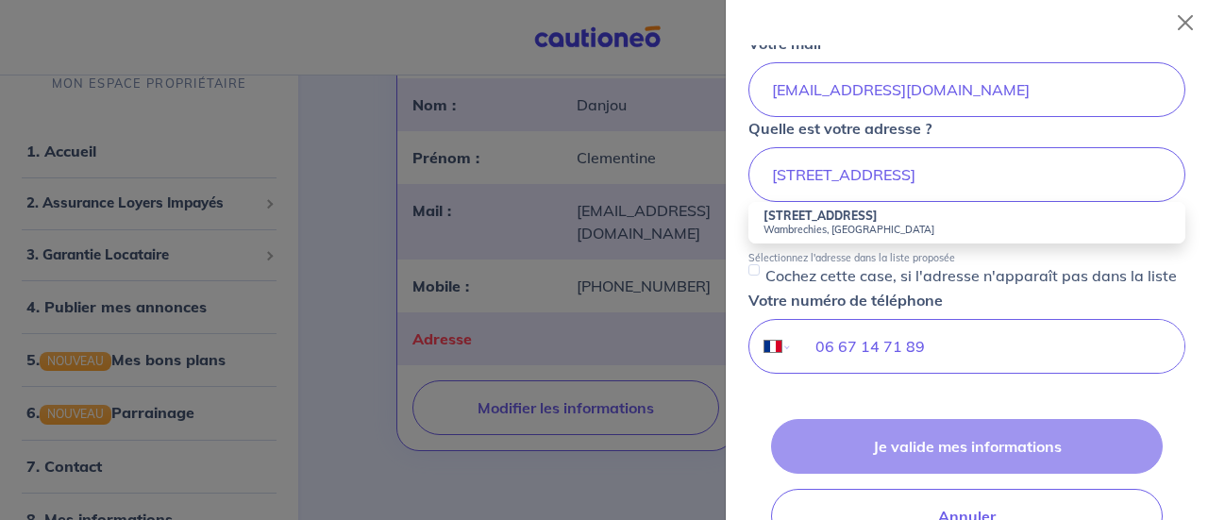
click at [850, 214] on strong "[STREET_ADDRESS]" at bounding box center [821, 216] width 114 height 14
type input "[STREET_ADDRESS][PERSON_NAME]"
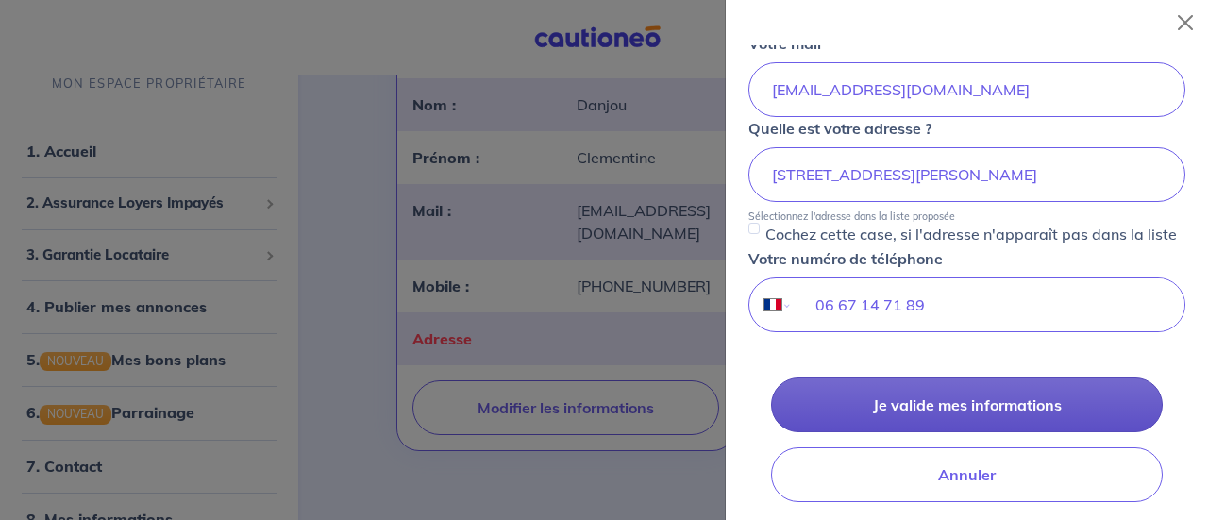
click at [900, 397] on button "Je valide mes informations" at bounding box center [967, 405] width 392 height 55
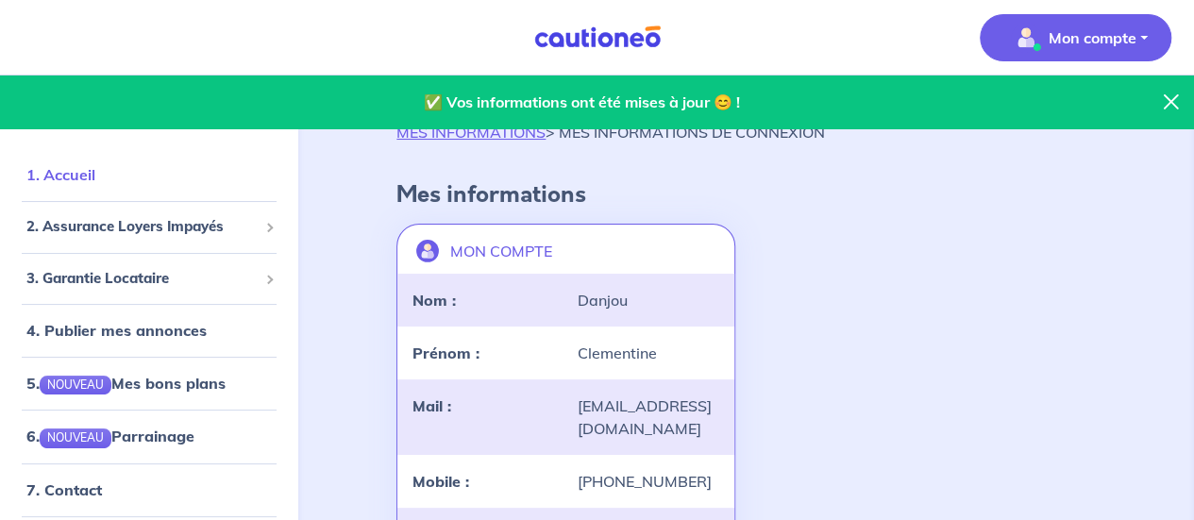
click at [83, 180] on link "1. Accueil" at bounding box center [60, 174] width 69 height 19
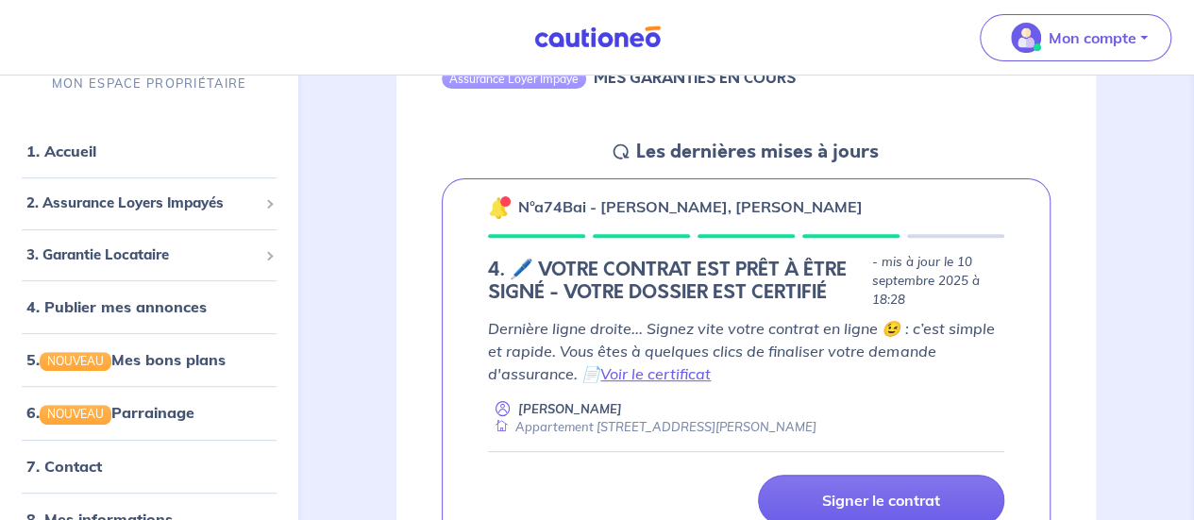
scroll to position [244, 0]
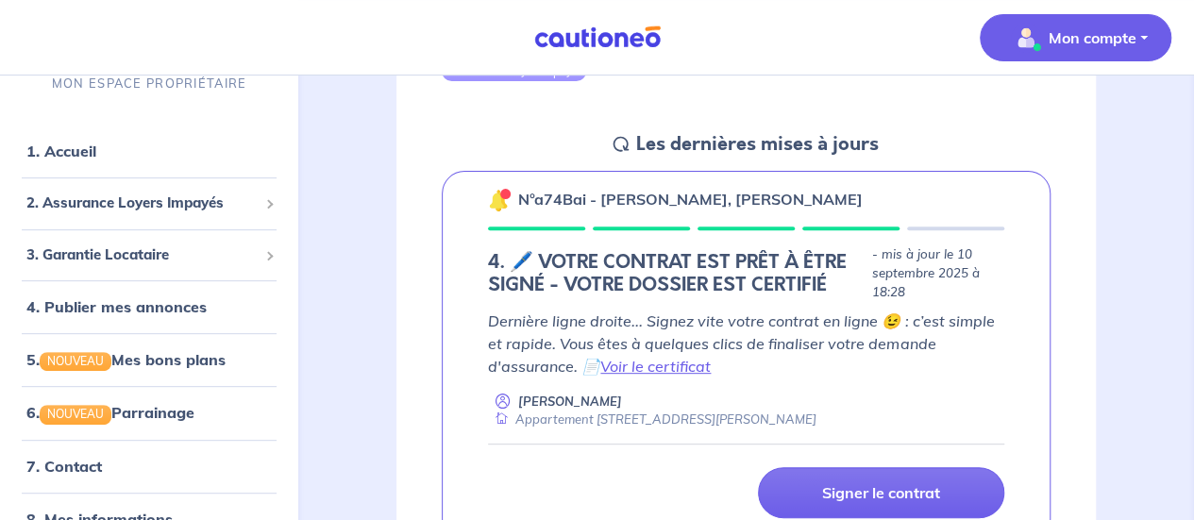
click at [1080, 14] on button "Mon compte" at bounding box center [1076, 37] width 192 height 47
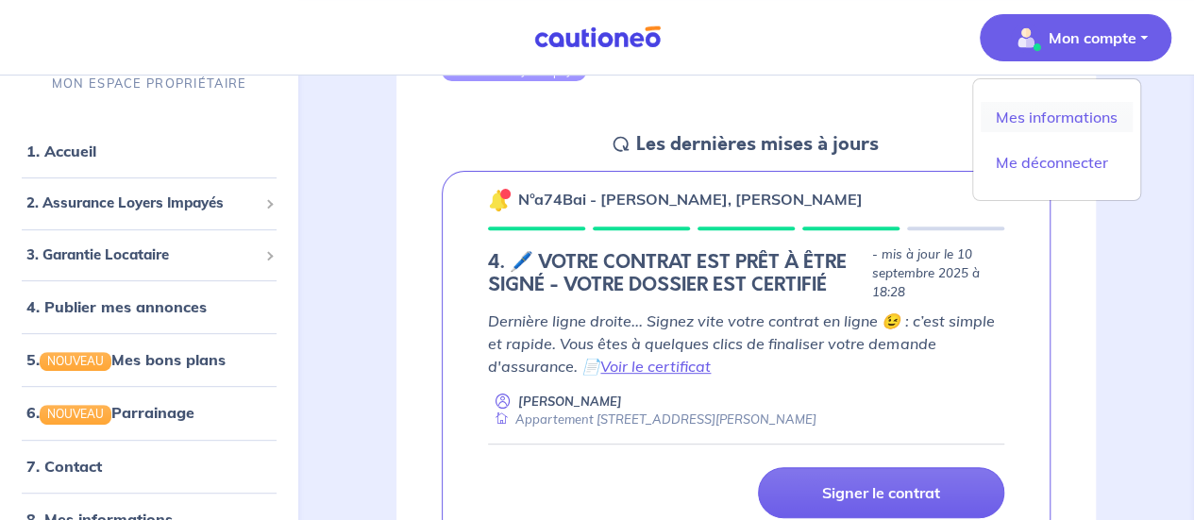
click at [1042, 122] on link "Mes informations" at bounding box center [1057, 117] width 152 height 30
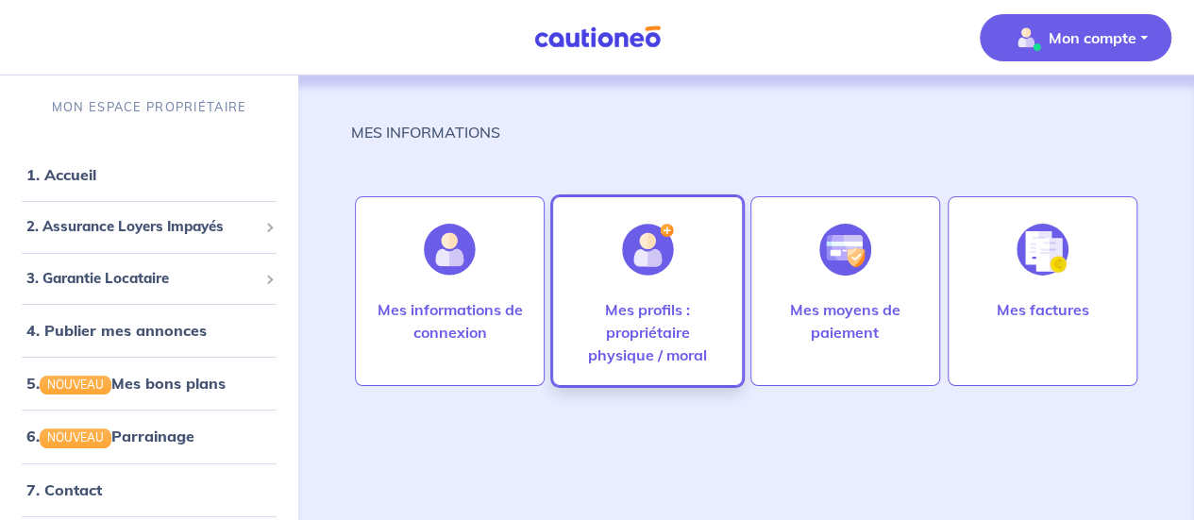
click at [661, 343] on p "Mes profils : propriétaire physique / moral" at bounding box center [647, 332] width 150 height 68
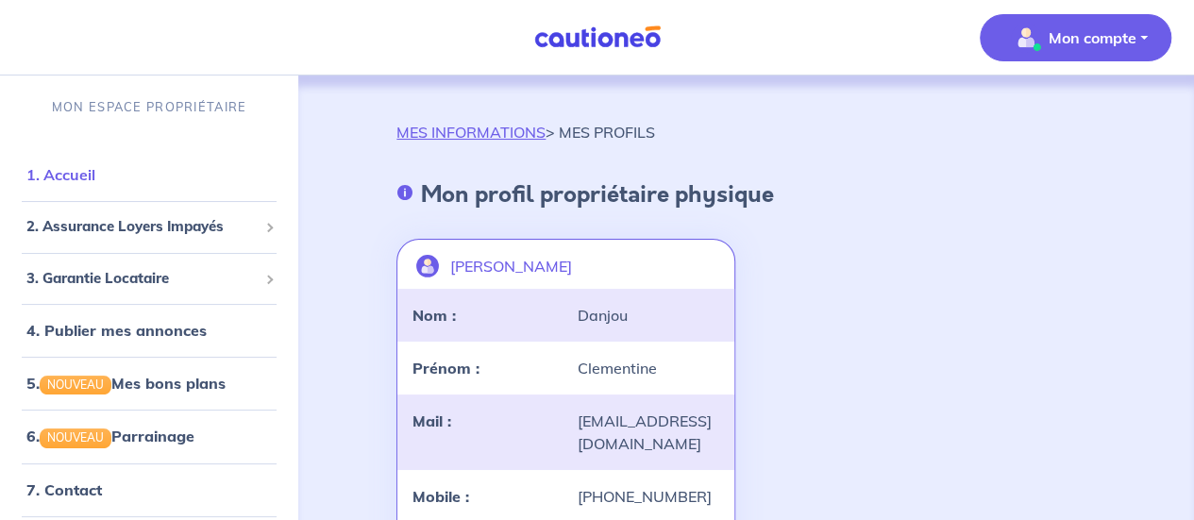
click at [95, 184] on link "1. Accueil" at bounding box center [60, 174] width 69 height 19
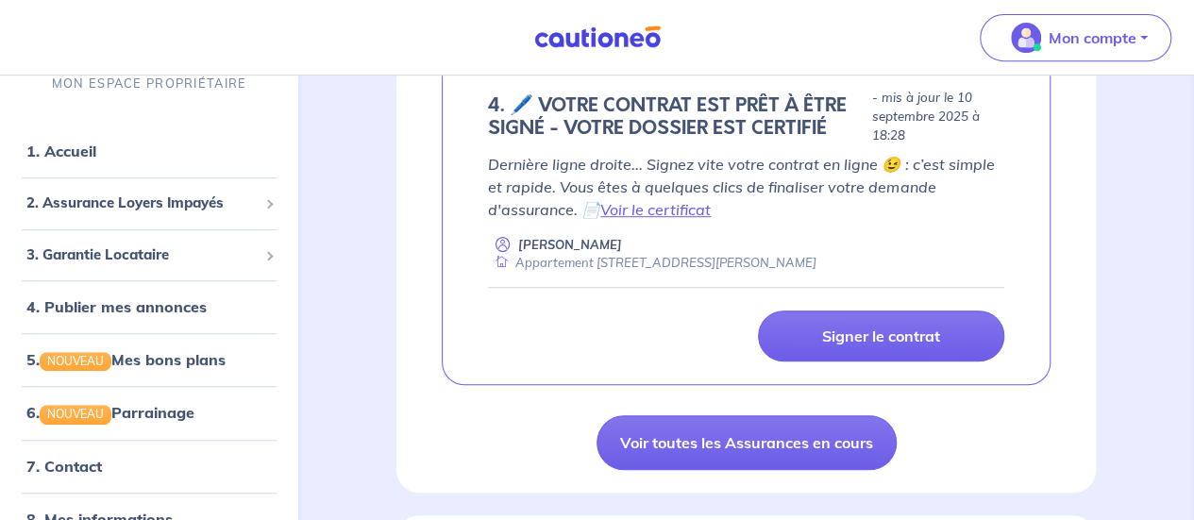
scroll to position [404, 0]
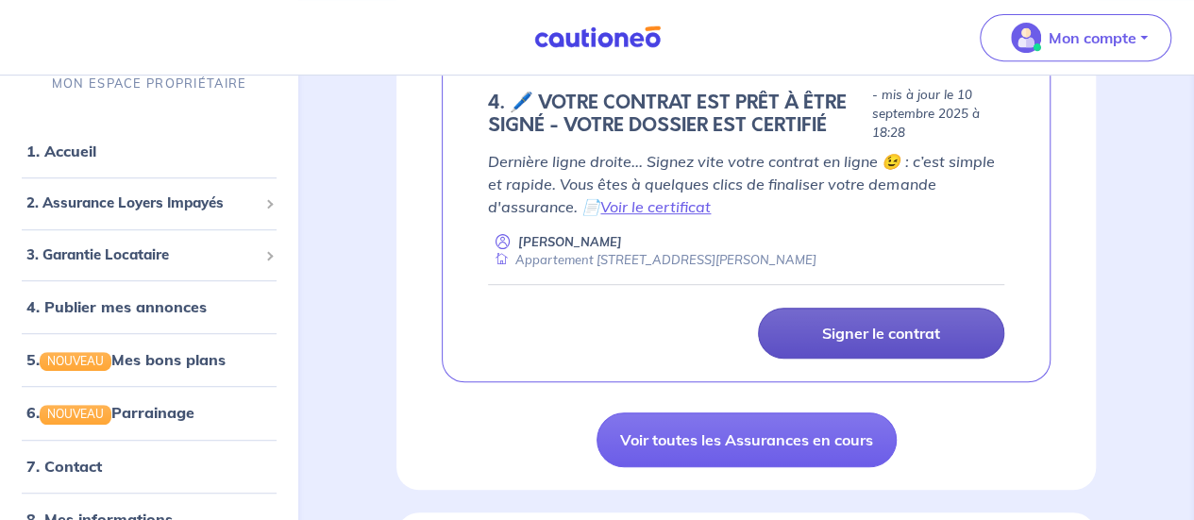
click at [876, 333] on p "Signer le contrat" at bounding box center [881, 333] width 118 height 19
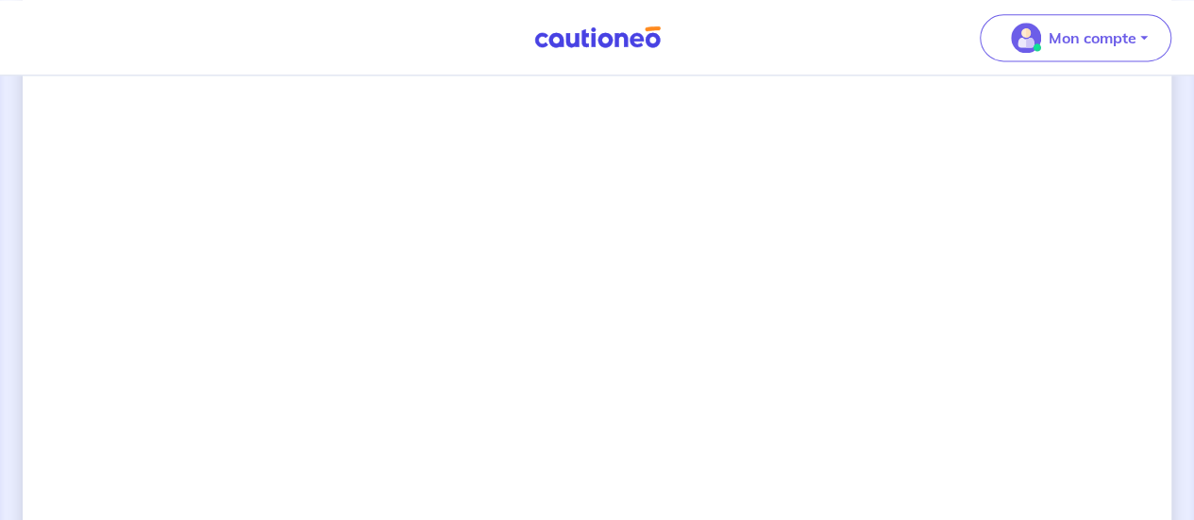
scroll to position [1288, 0]
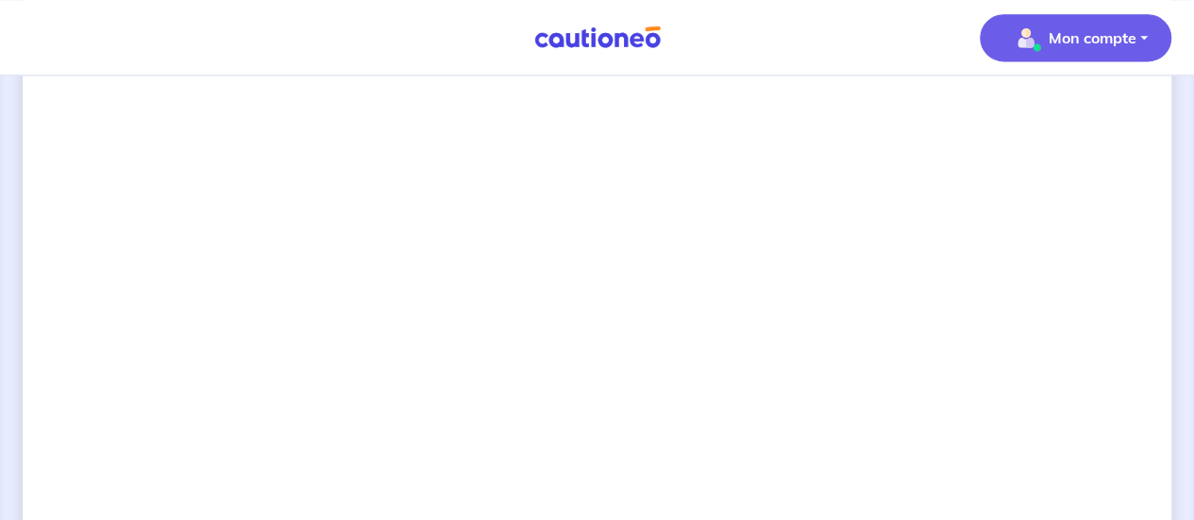
click at [1086, 40] on p "Mon compte" at bounding box center [1093, 37] width 88 height 23
click at [1033, 112] on link "Mes informations" at bounding box center [1057, 117] width 152 height 30
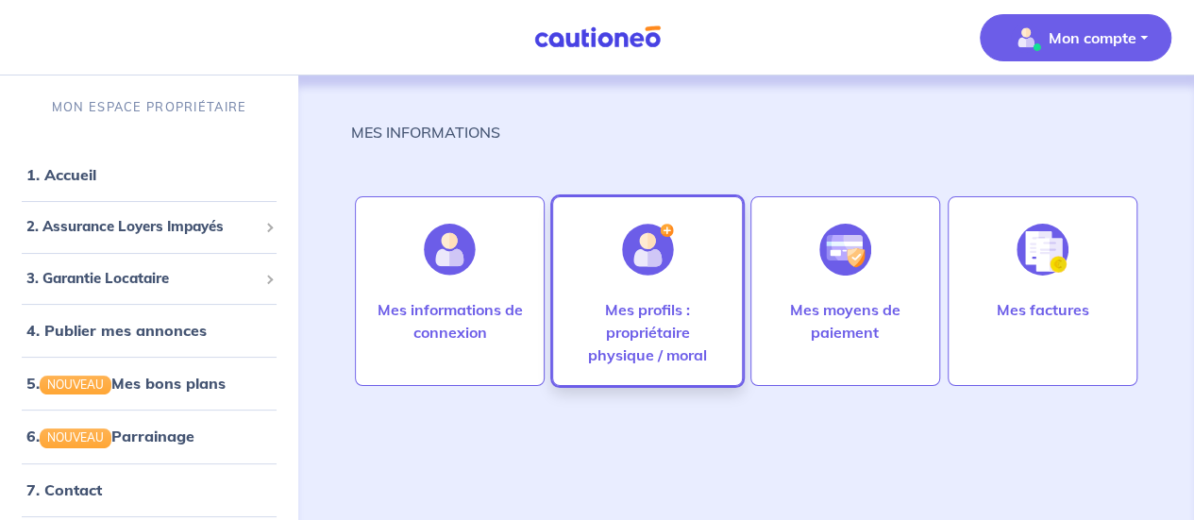
click at [600, 326] on p "Mes profils : propriétaire physique / moral" at bounding box center [647, 332] width 150 height 68
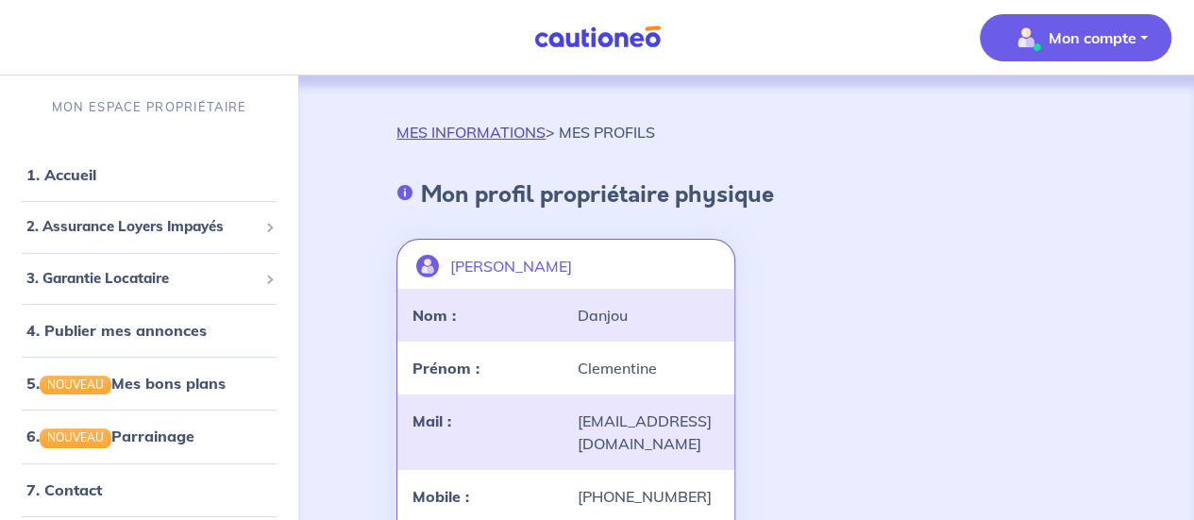
click at [494, 137] on link "MES INFORMATIONS" at bounding box center [470, 132] width 149 height 19
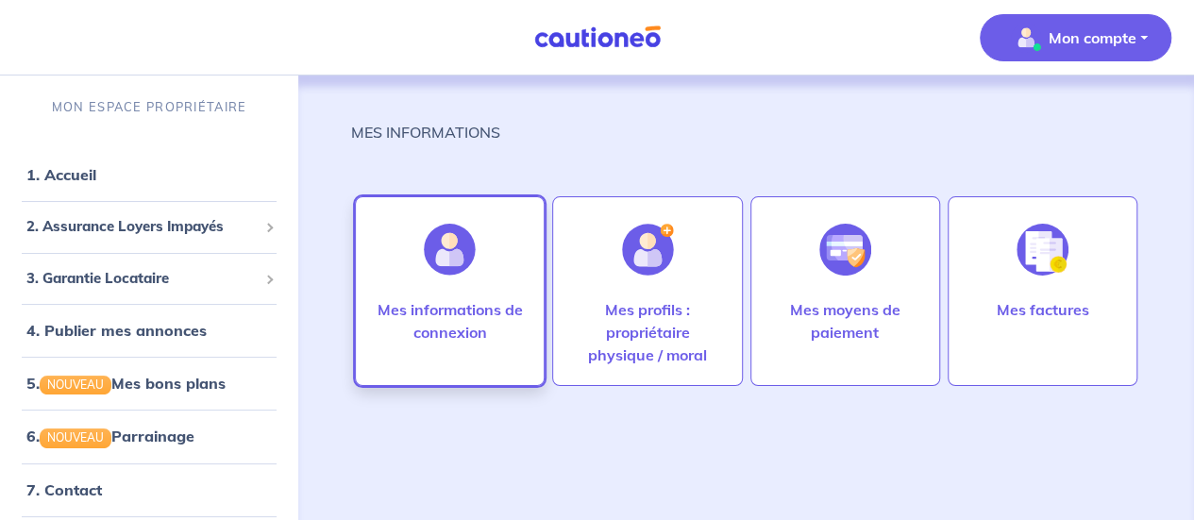
click at [461, 280] on div at bounding box center [450, 249] width 82 height 97
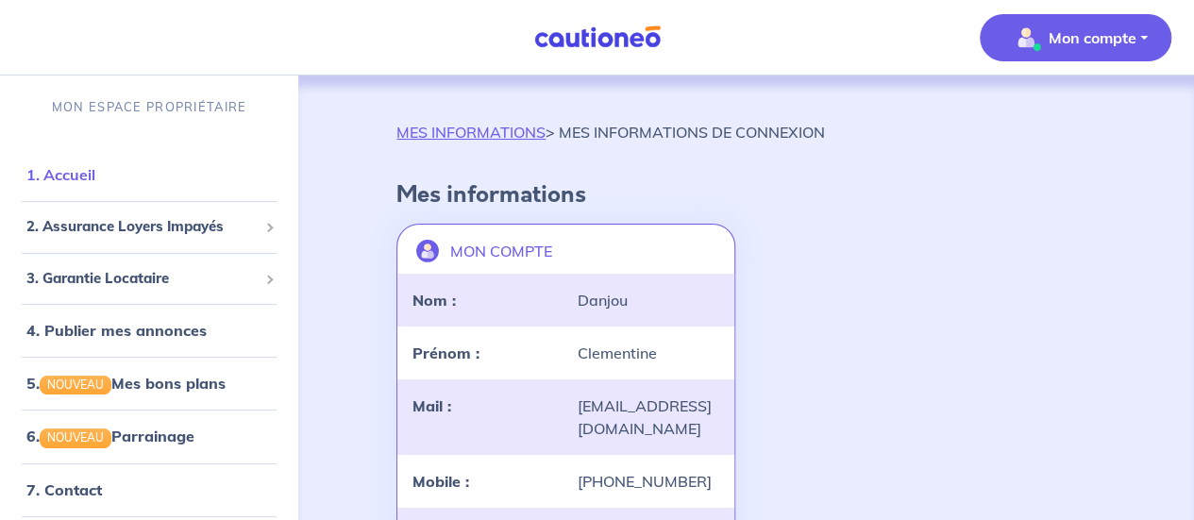
click at [95, 184] on link "1. Accueil" at bounding box center [60, 174] width 69 height 19
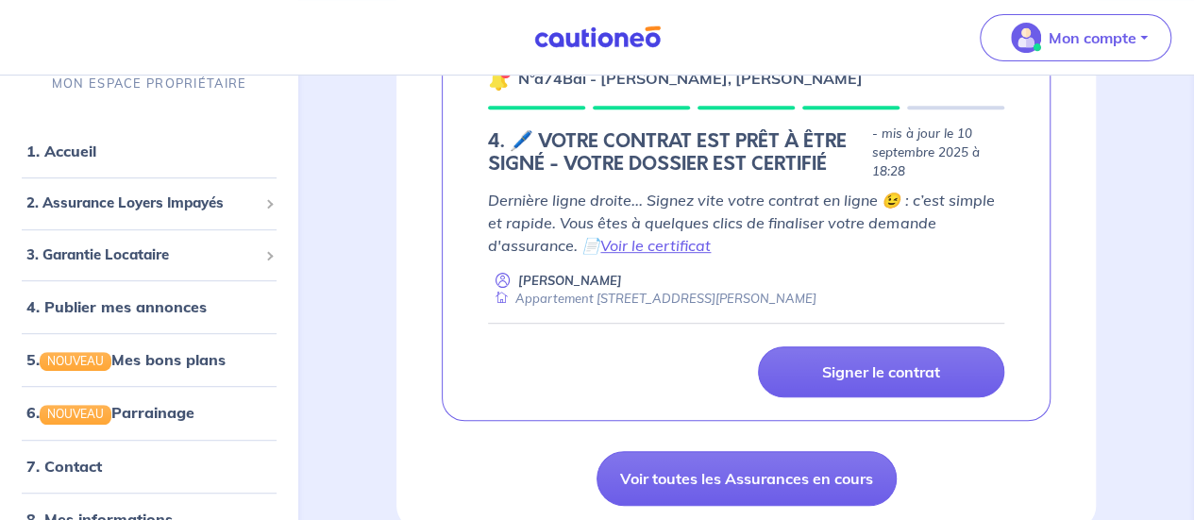
scroll to position [366, 0]
click at [571, 277] on p "[PERSON_NAME]" at bounding box center [570, 280] width 104 height 18
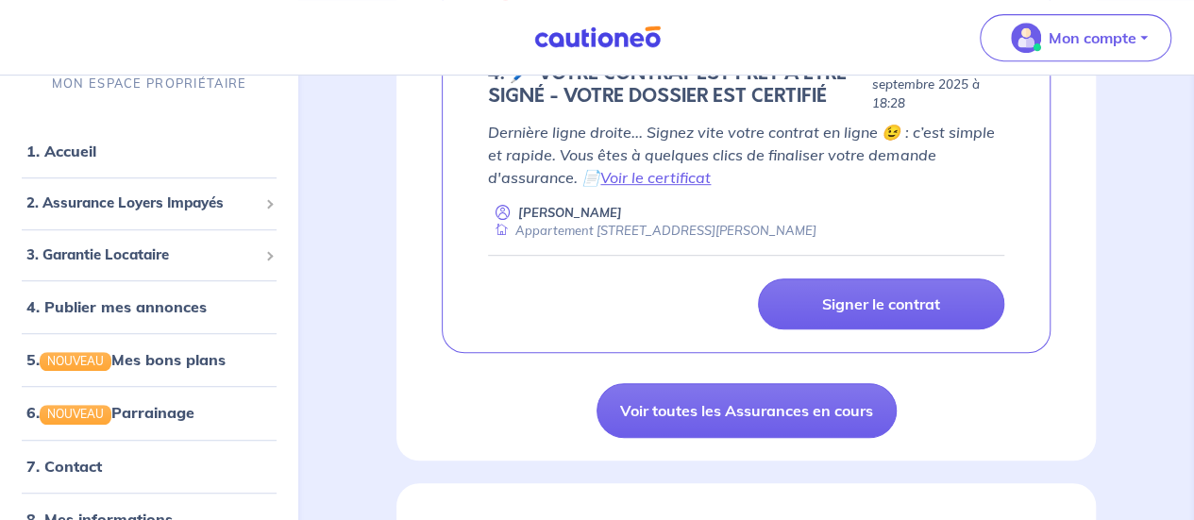
scroll to position [432, 0]
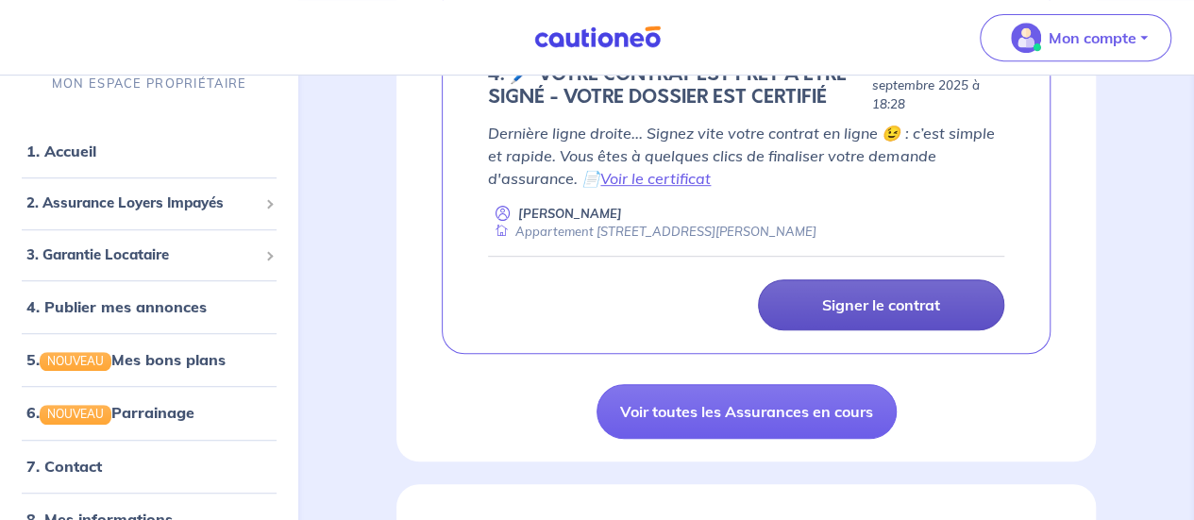
click at [840, 296] on p "Signer le contrat" at bounding box center [881, 304] width 118 height 19
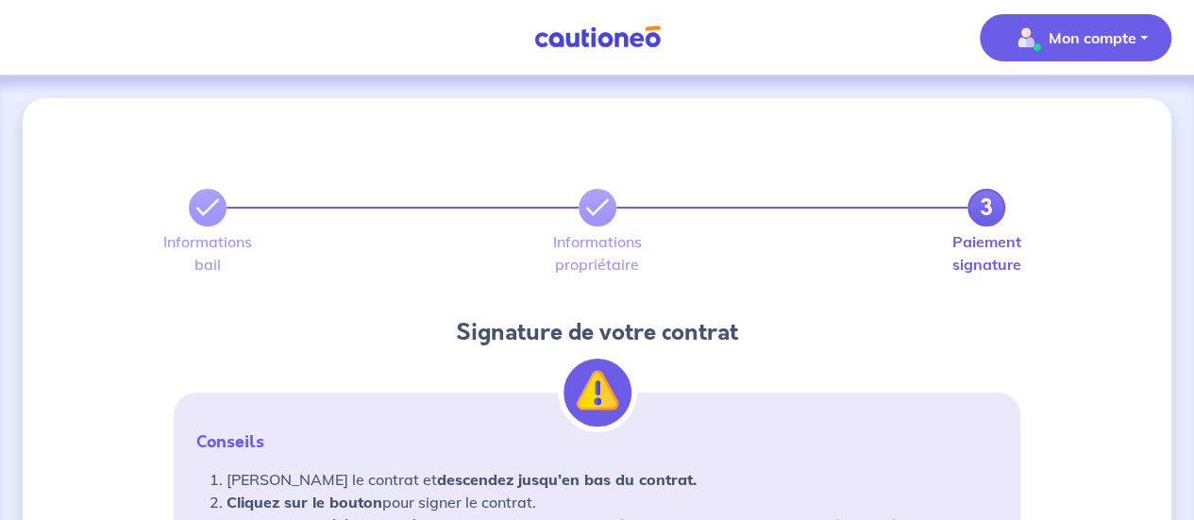
click at [1072, 38] on p "Mon compte" at bounding box center [1093, 37] width 88 height 23
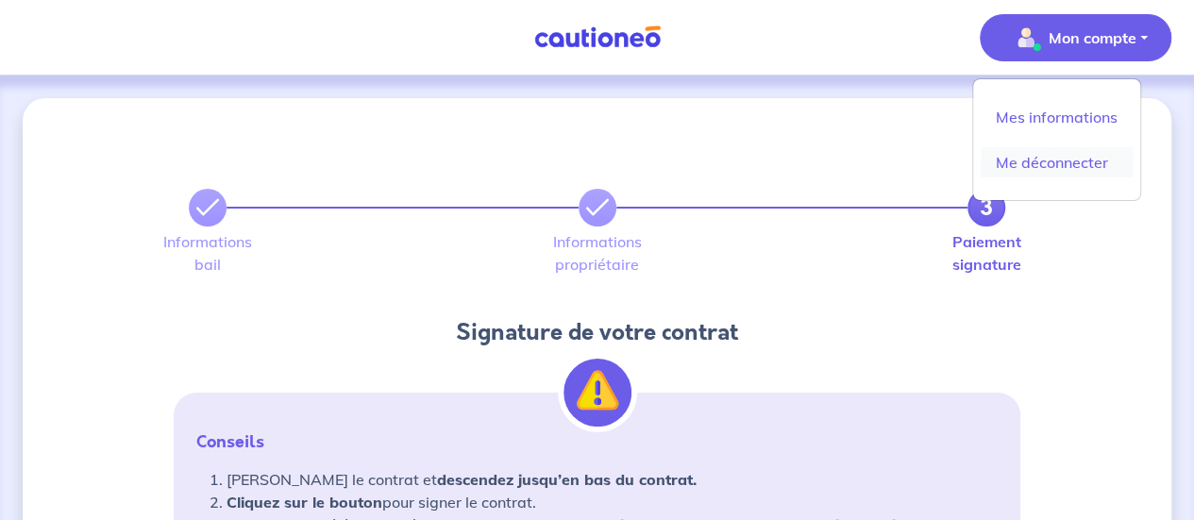
click at [1034, 163] on link "Me déconnecter" at bounding box center [1057, 162] width 152 height 30
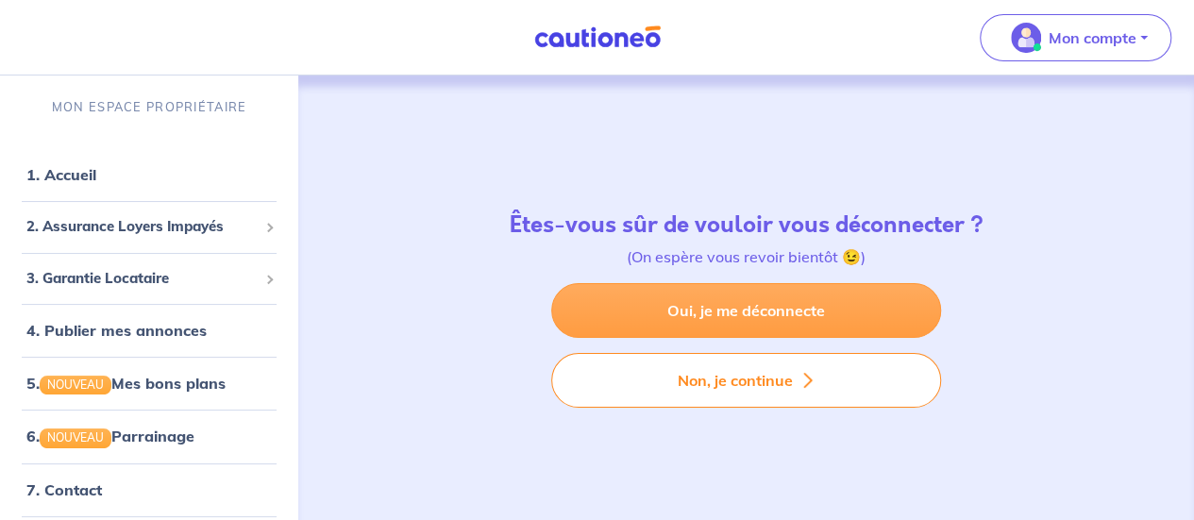
click at [681, 308] on link "Oui, je me déconnecte" at bounding box center [746, 310] width 390 height 55
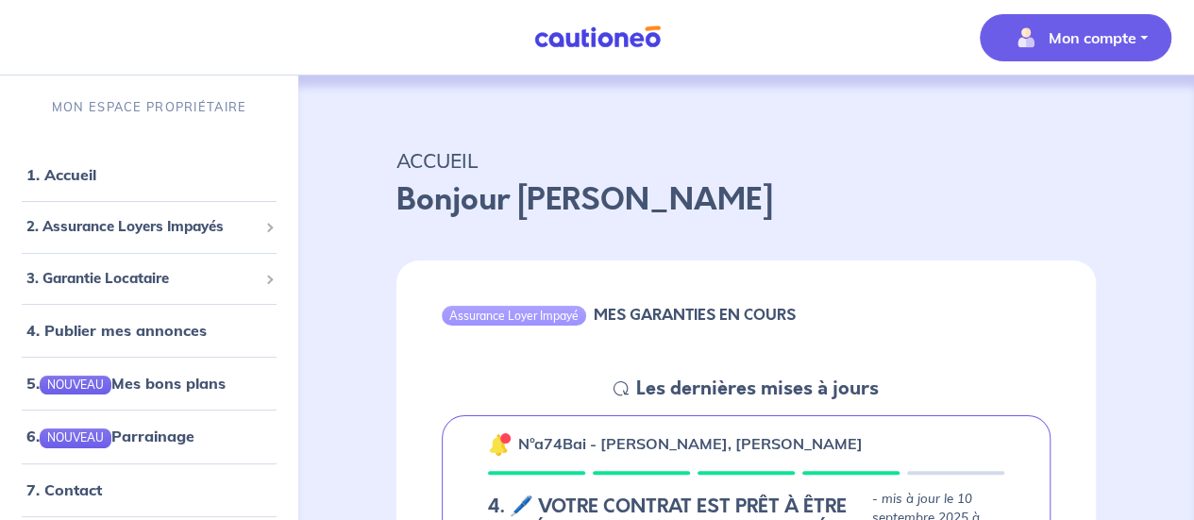
click at [1072, 51] on span "Mon compte" at bounding box center [1069, 38] width 133 height 30
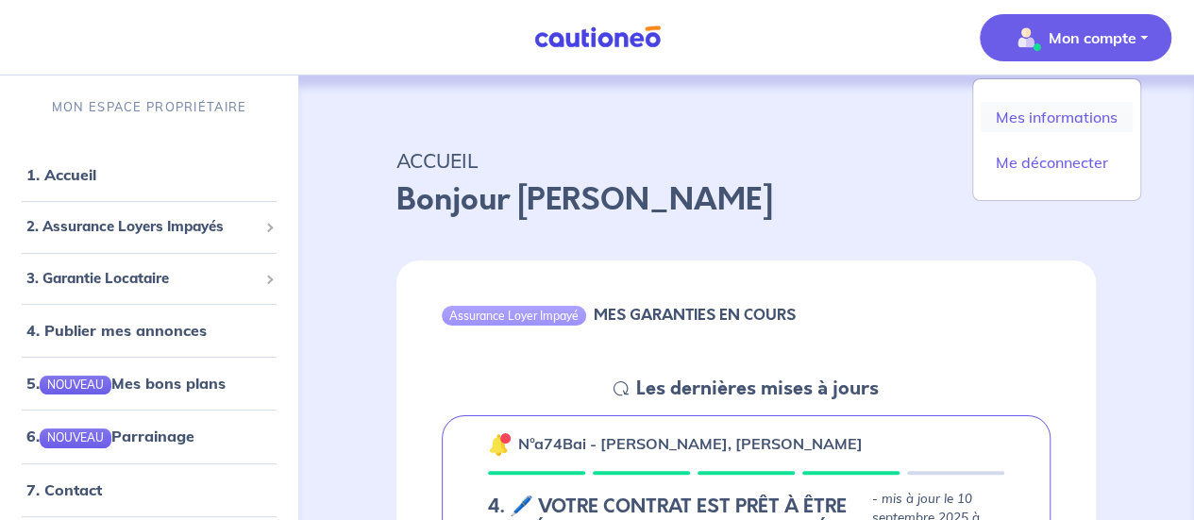
click at [1048, 109] on link "Mes informations" at bounding box center [1057, 117] width 152 height 30
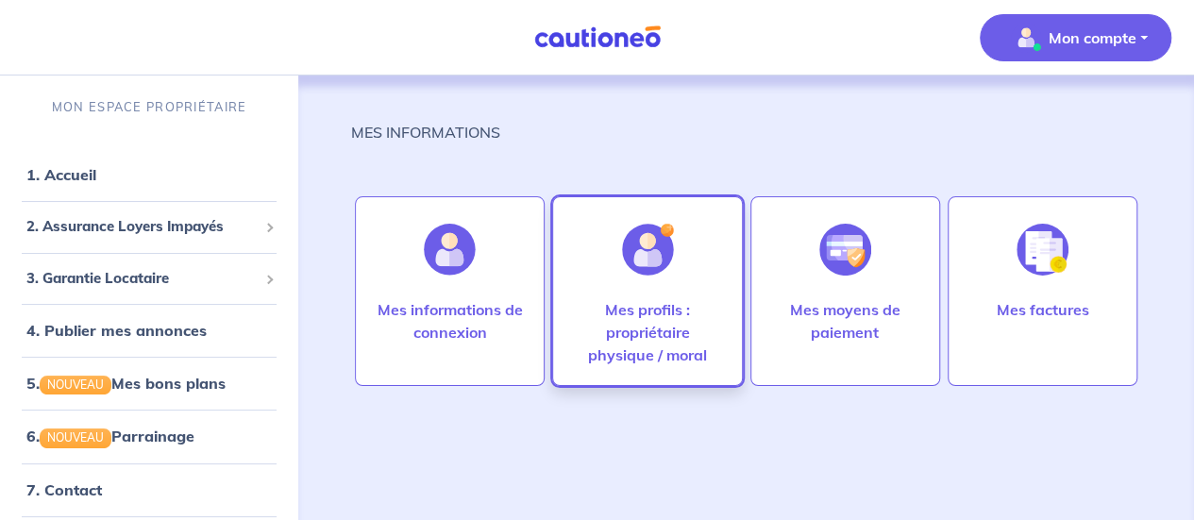
click at [621, 308] on p "Mes profils : propriétaire physique / moral" at bounding box center [647, 332] width 150 height 68
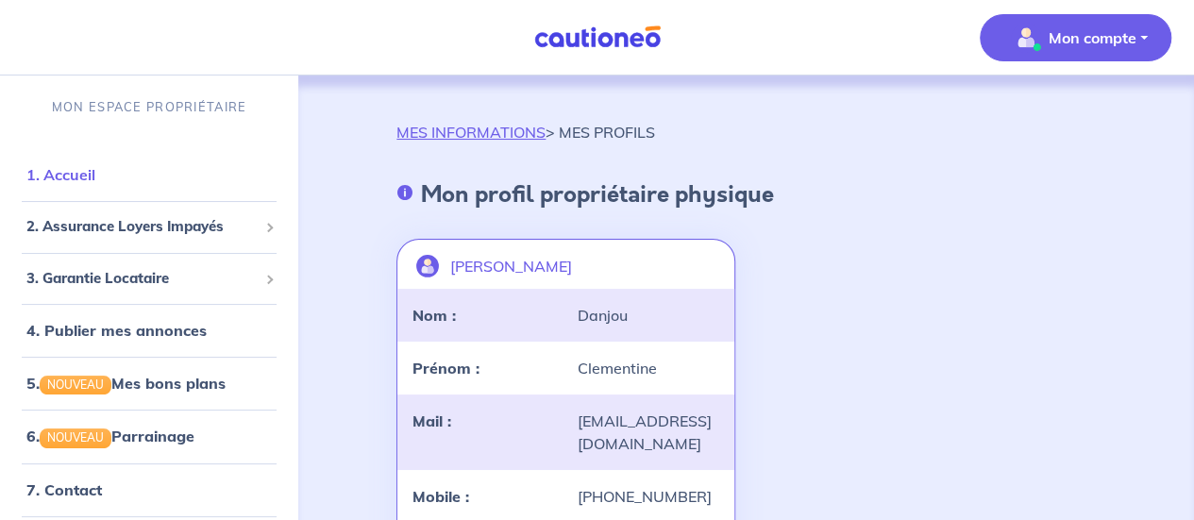
click at [95, 165] on link "1. Accueil" at bounding box center [60, 174] width 69 height 19
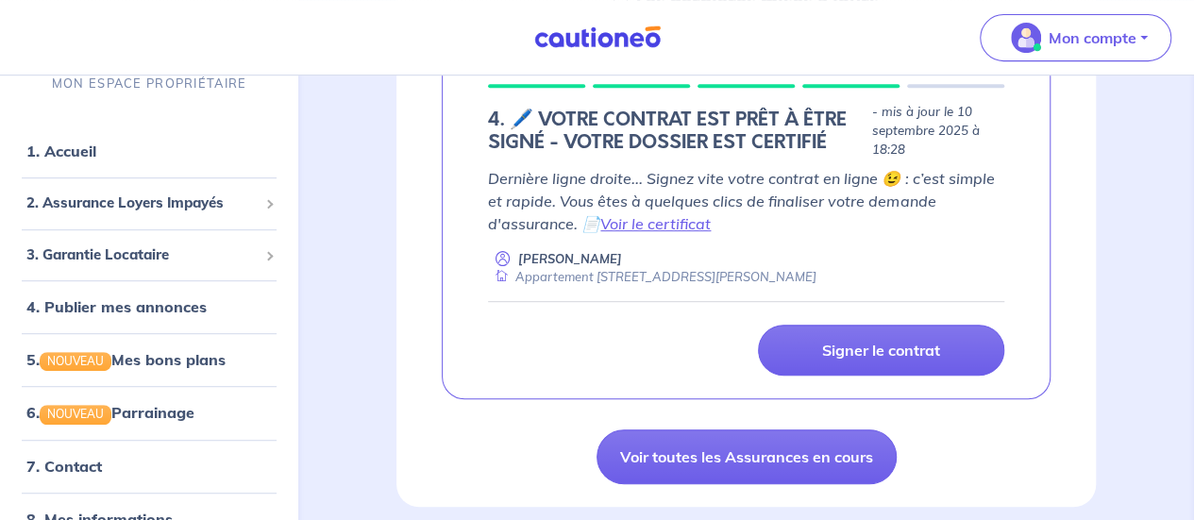
scroll to position [386, 0]
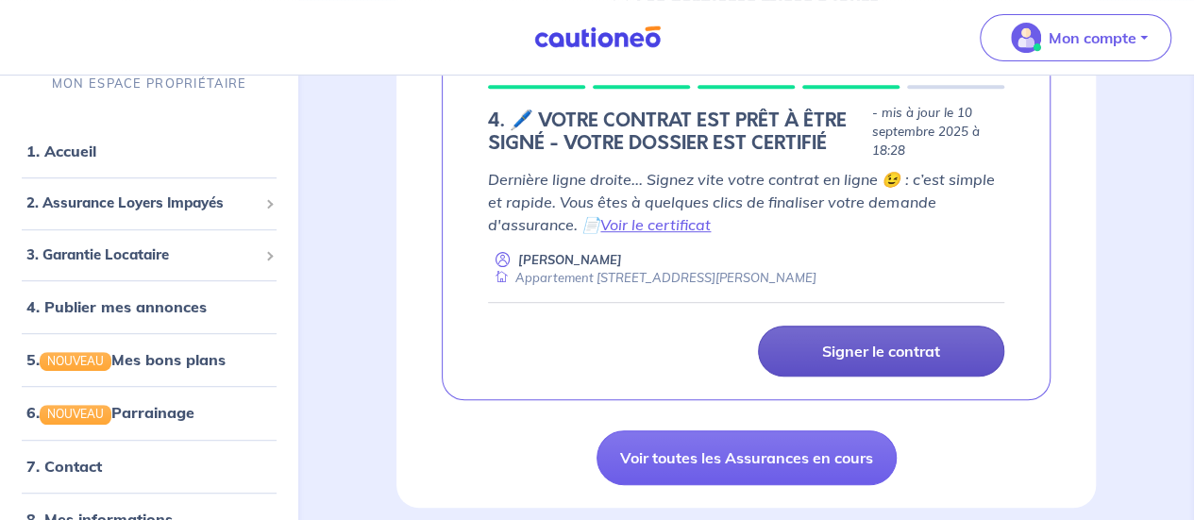
click at [891, 356] on p "Signer le contrat" at bounding box center [881, 351] width 118 height 19
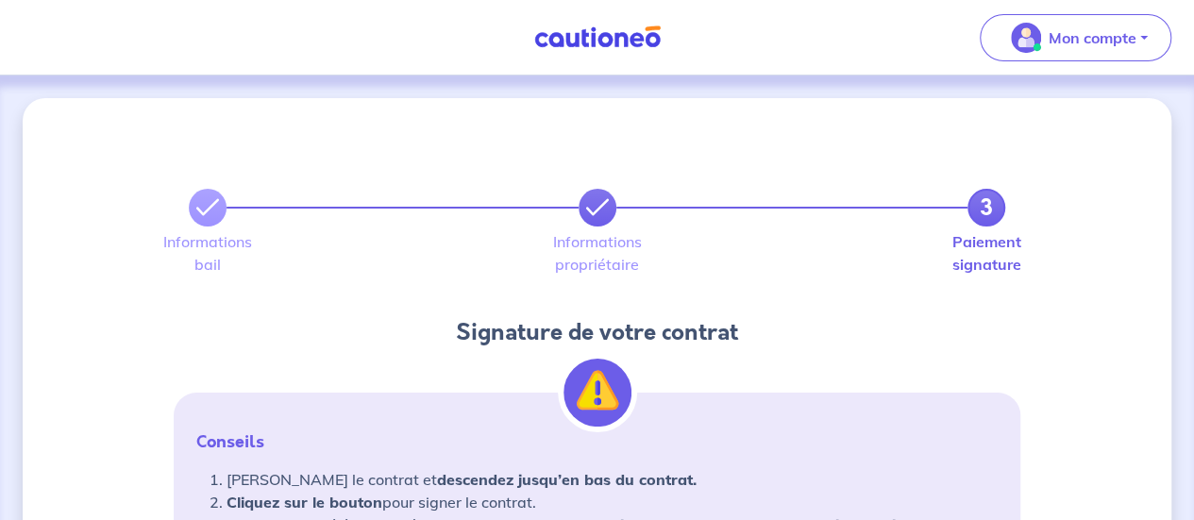
click at [588, 206] on icon at bounding box center [597, 207] width 23 height 23
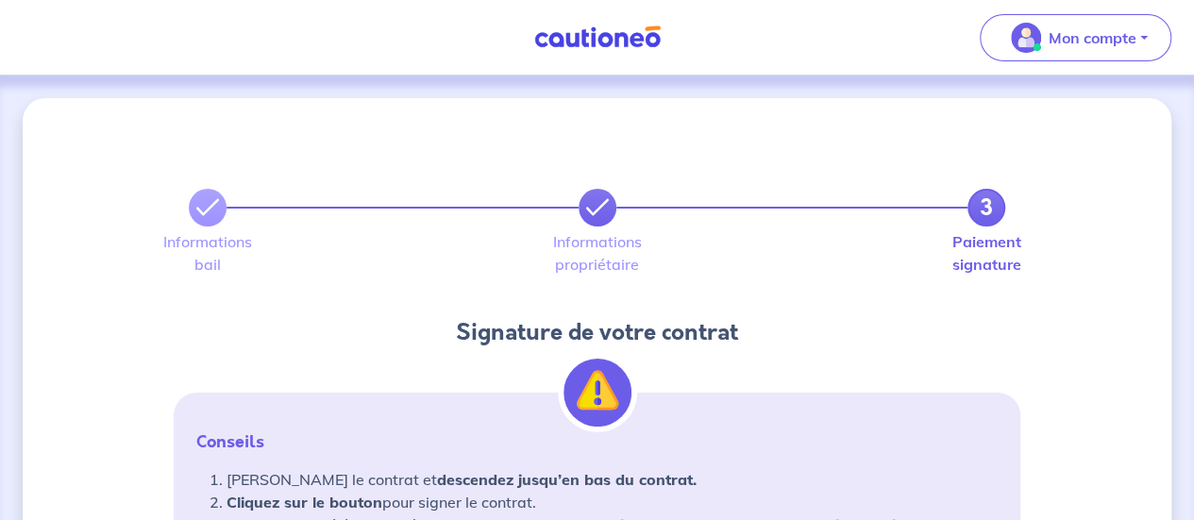
click at [588, 206] on icon at bounding box center [597, 207] width 23 height 23
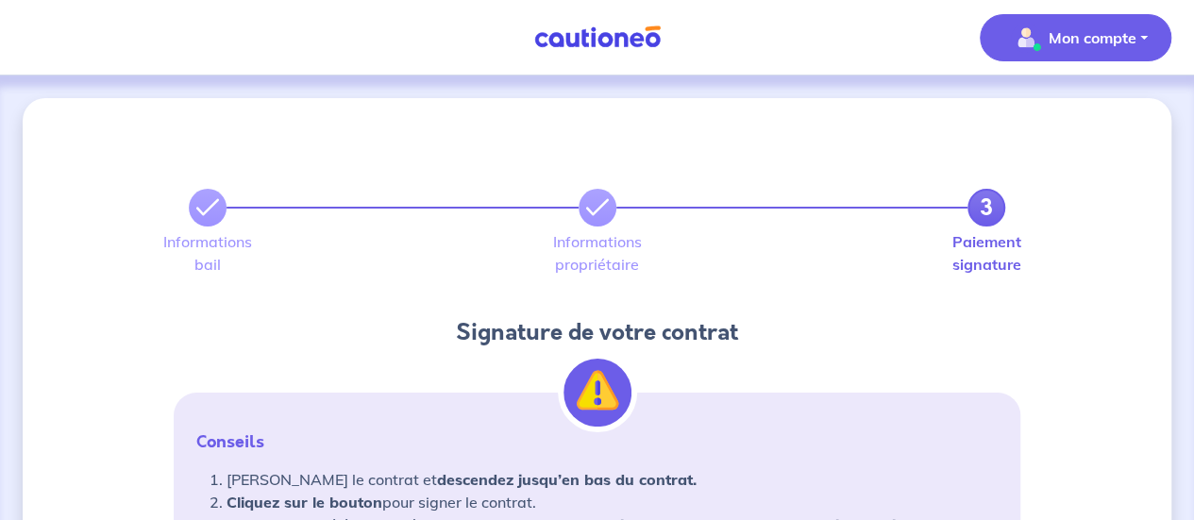
click at [1031, 29] on img "button" at bounding box center [1026, 38] width 30 height 30
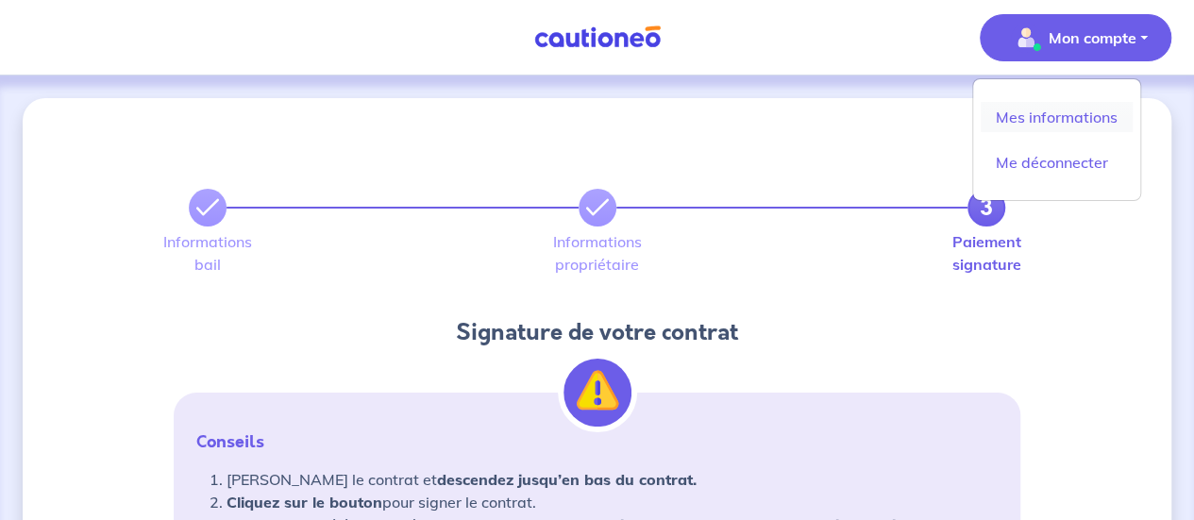
click at [1037, 116] on link "Mes informations" at bounding box center [1057, 117] width 152 height 30
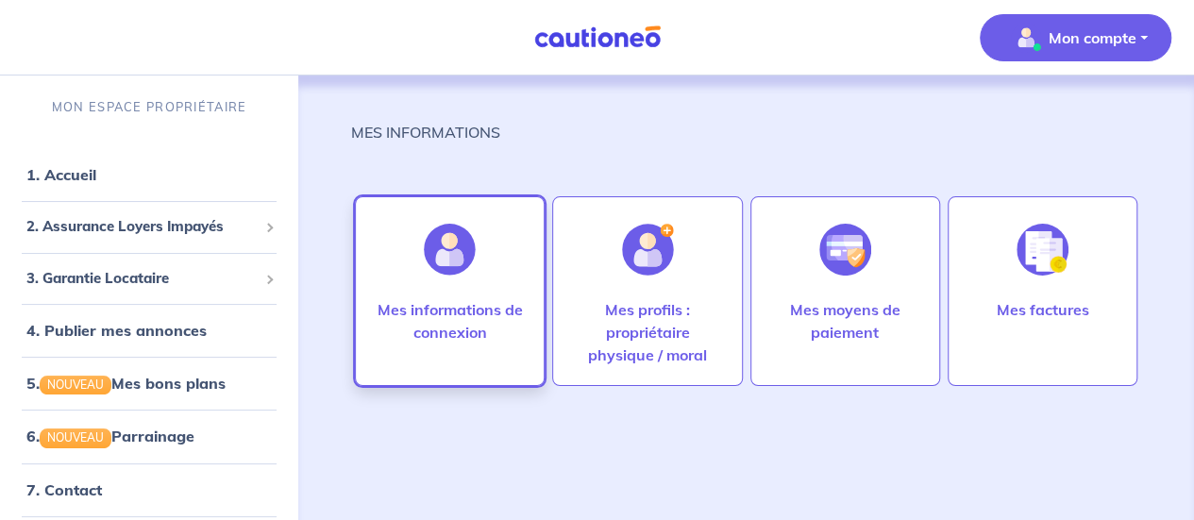
click at [471, 314] on p "Mes informations de connexion" at bounding box center [450, 320] width 150 height 45
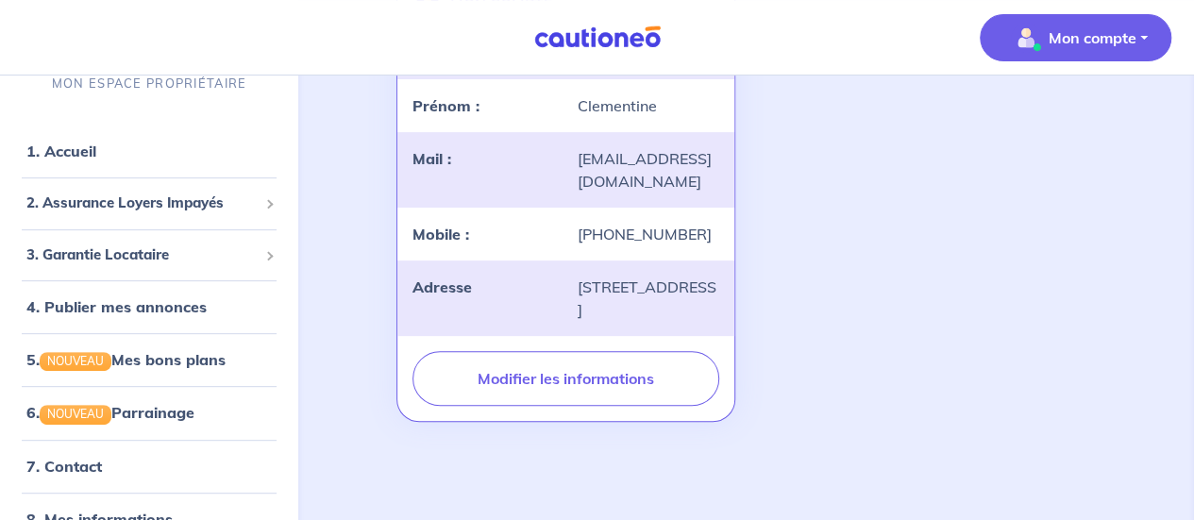
scroll to position [265, 0]
click at [95, 160] on link "1. Accueil" at bounding box center [60, 151] width 69 height 19
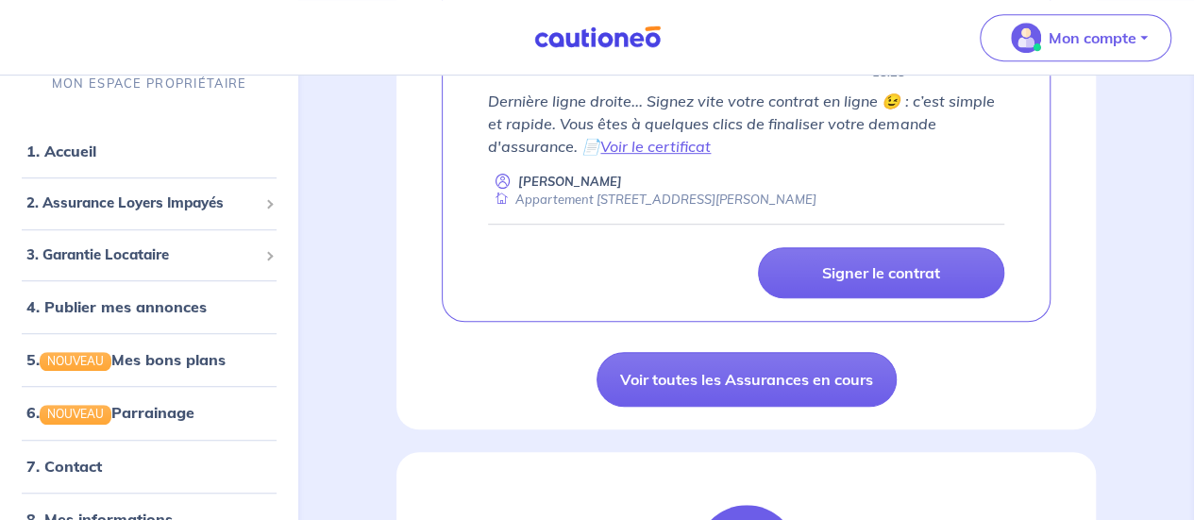
scroll to position [464, 0]
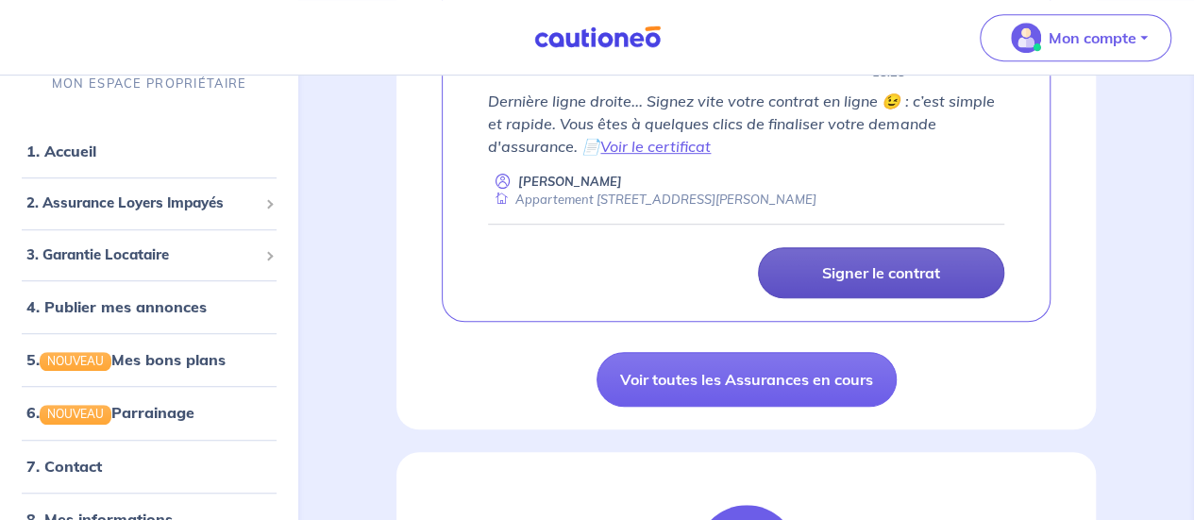
click at [848, 265] on p "Signer le contrat" at bounding box center [881, 272] width 118 height 19
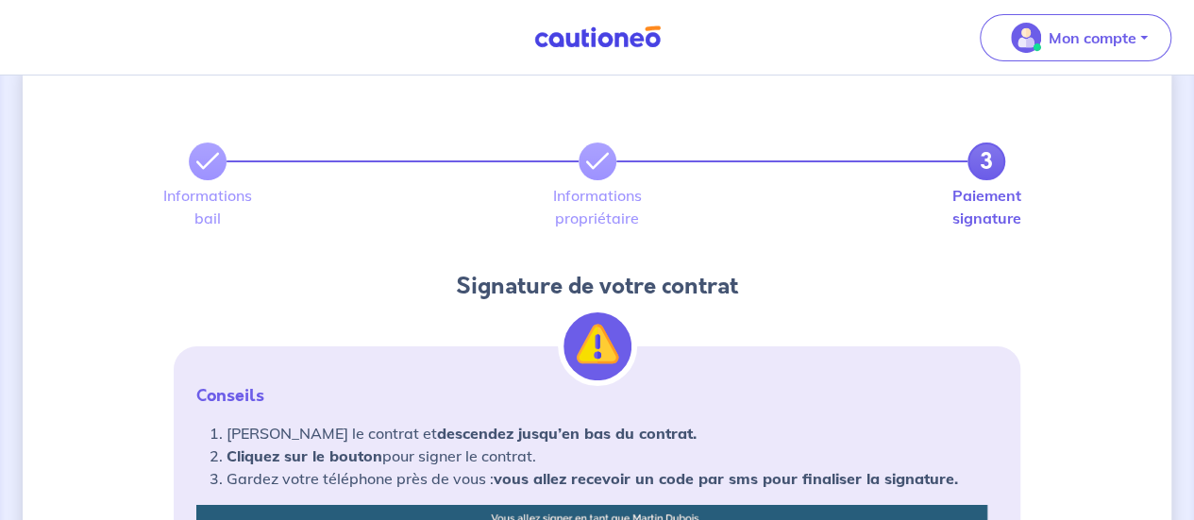
scroll to position [33, 0]
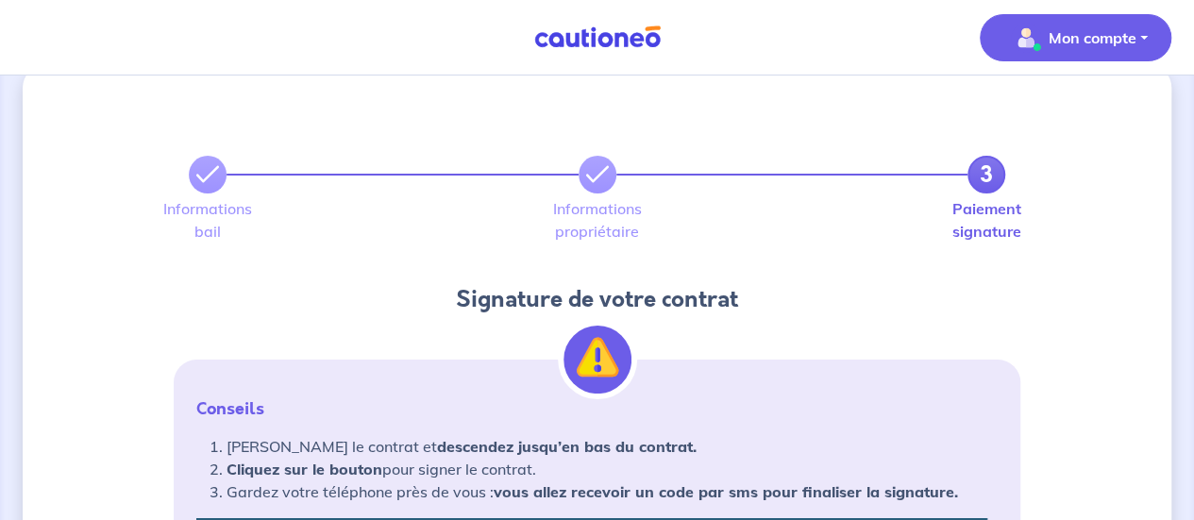
click at [1078, 30] on p "Mon compte" at bounding box center [1093, 37] width 88 height 23
click at [1059, 113] on link "Mes informations" at bounding box center [1057, 117] width 152 height 30
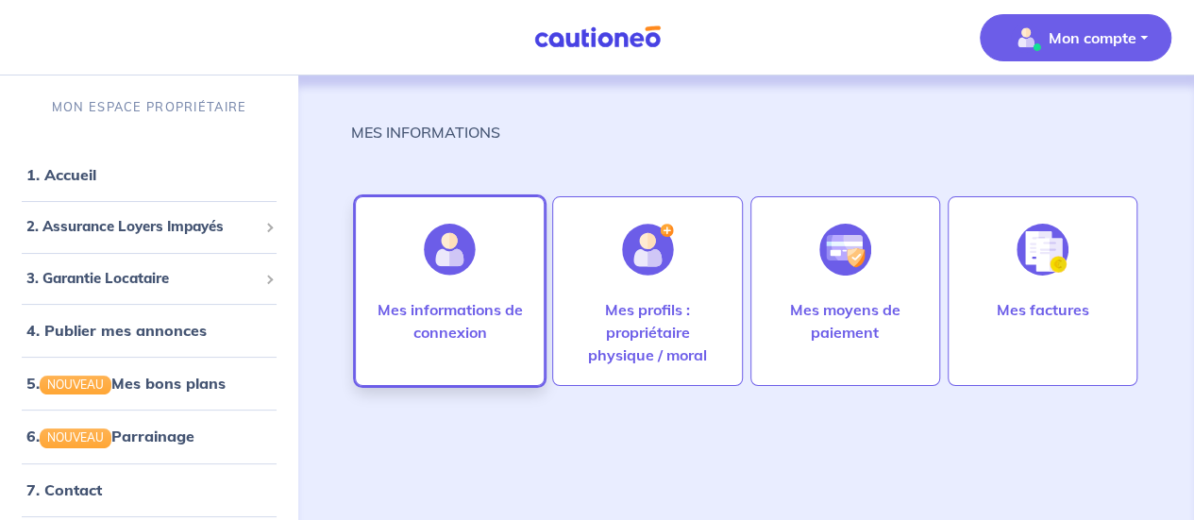
click at [476, 295] on div at bounding box center [450, 249] width 82 height 97
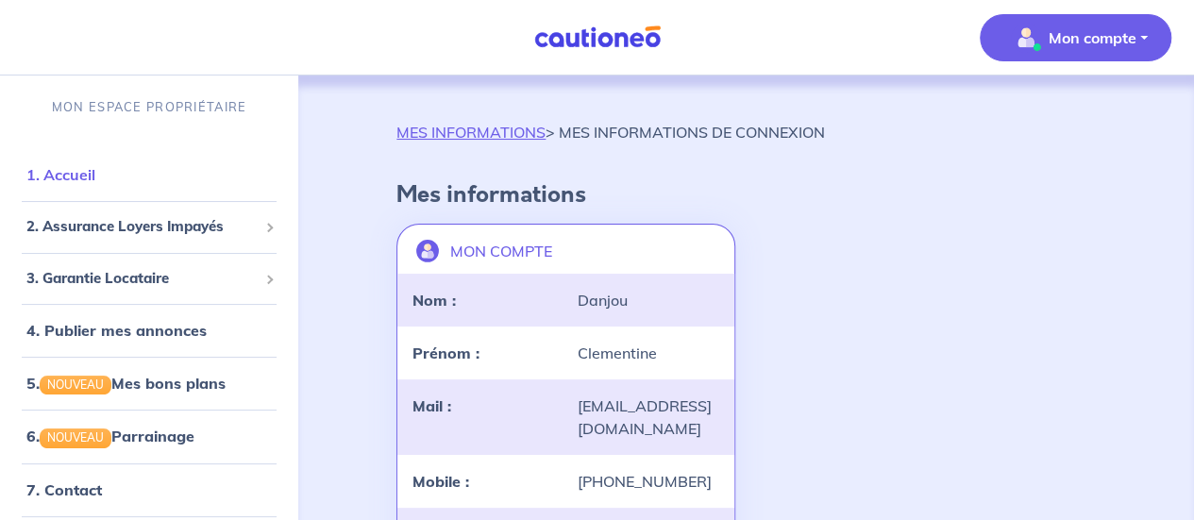
click at [94, 175] on link "1. Accueil" at bounding box center [60, 174] width 69 height 19
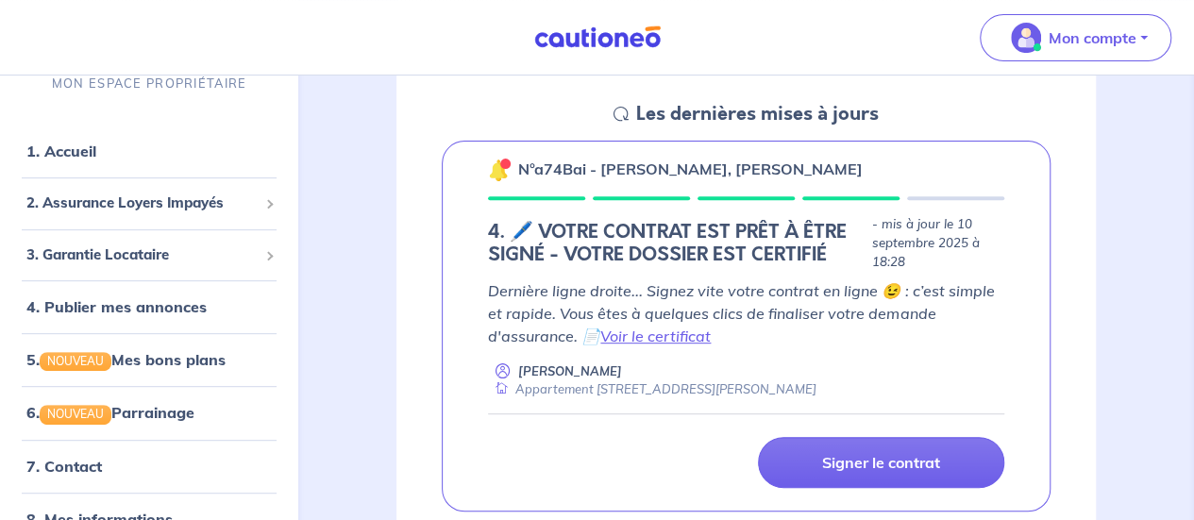
scroll to position [274, 0]
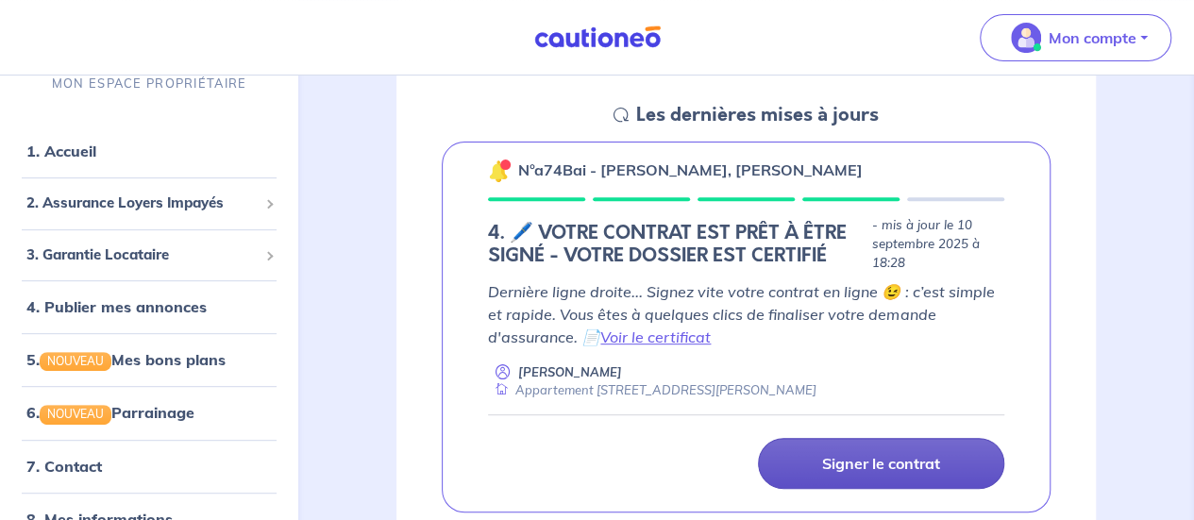
click at [827, 465] on p "Signer le contrat" at bounding box center [881, 463] width 118 height 19
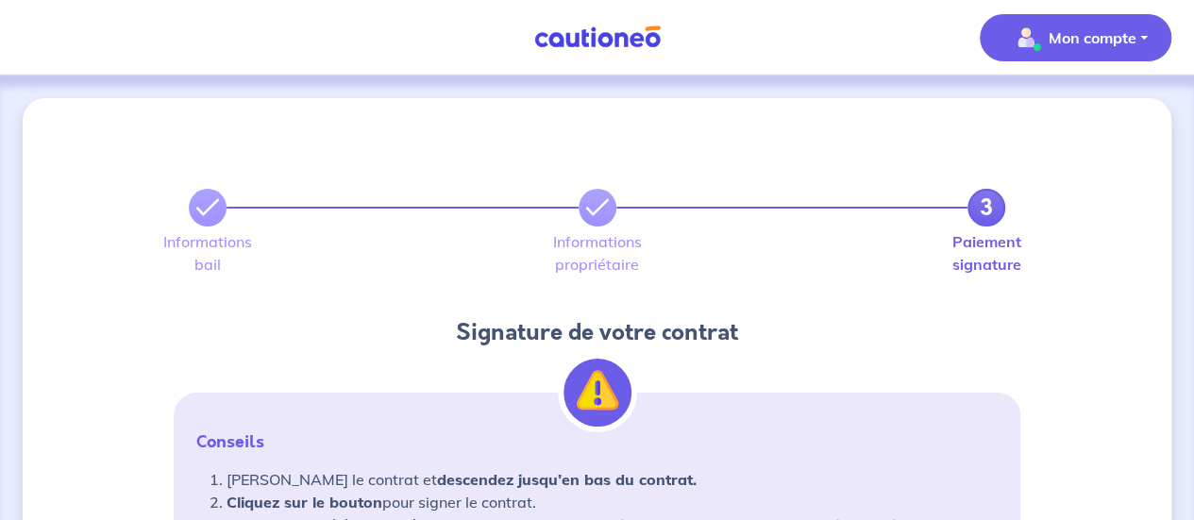
click at [1065, 42] on p "Mon compte" at bounding box center [1093, 37] width 88 height 23
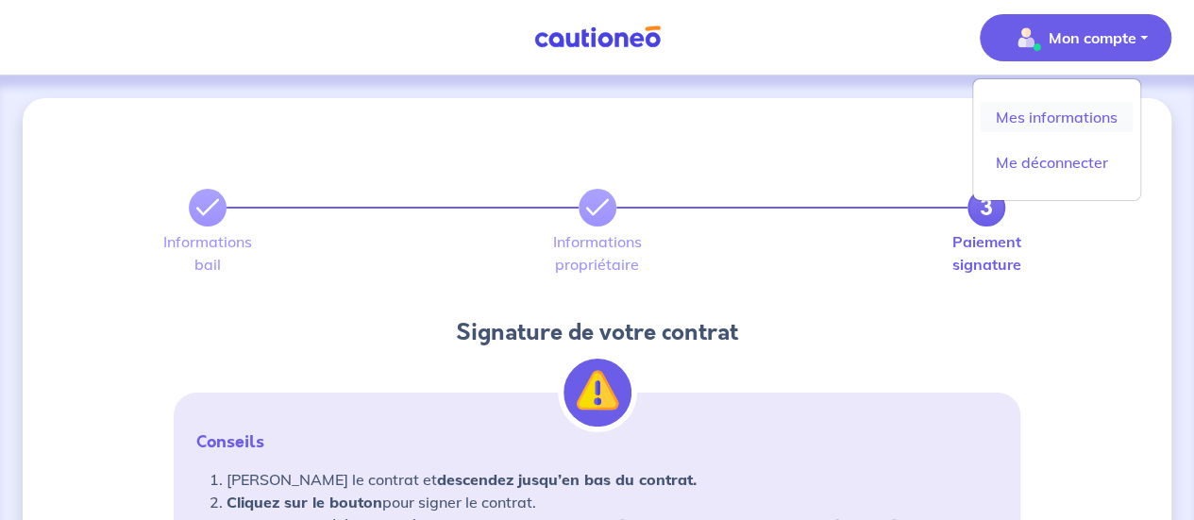
click at [1016, 108] on link "Mes informations" at bounding box center [1057, 117] width 152 height 30
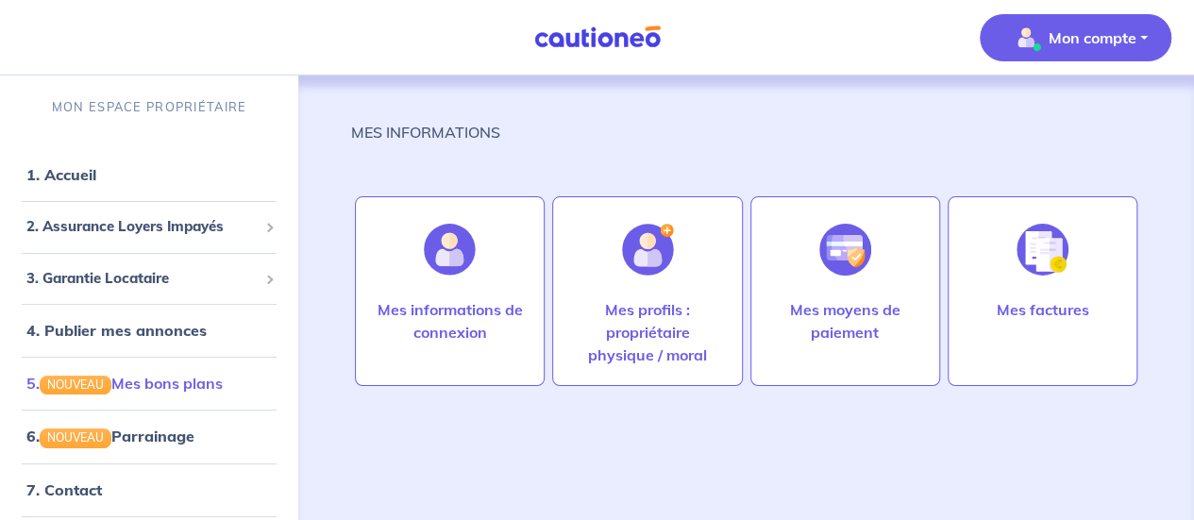
scroll to position [87, 0]
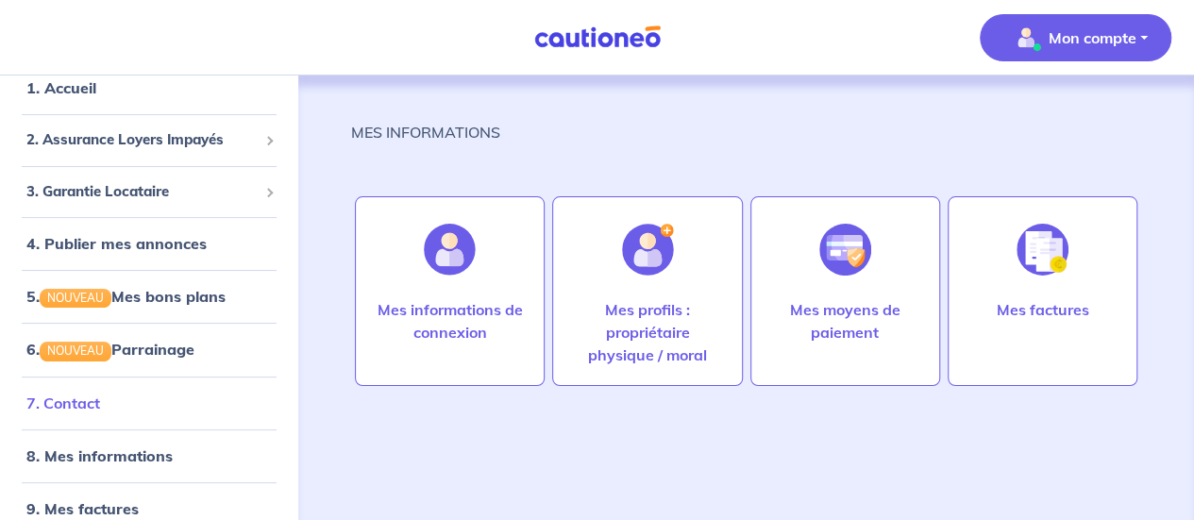
click at [81, 405] on link "7. Contact" at bounding box center [63, 403] width 74 height 19
click at [95, 97] on link "1. Accueil" at bounding box center [60, 87] width 69 height 19
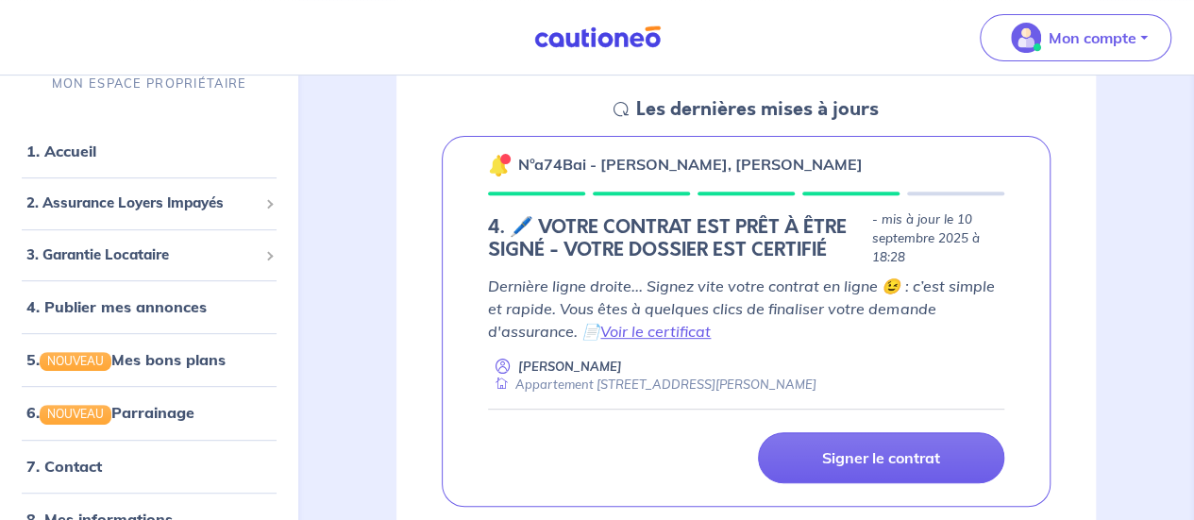
scroll to position [277, 0]
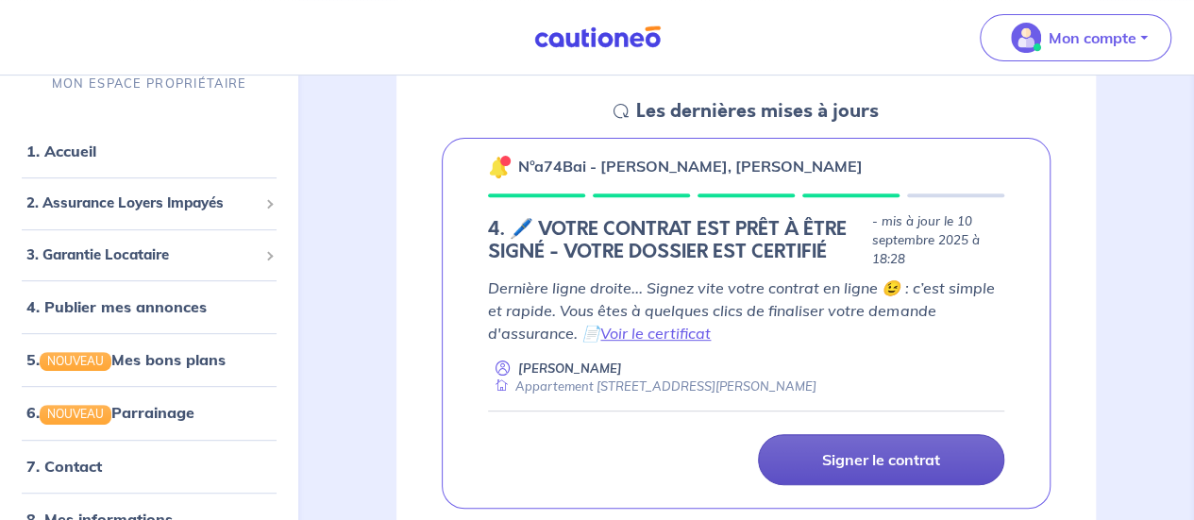
click at [857, 453] on p "Signer le contrat" at bounding box center [881, 459] width 118 height 19
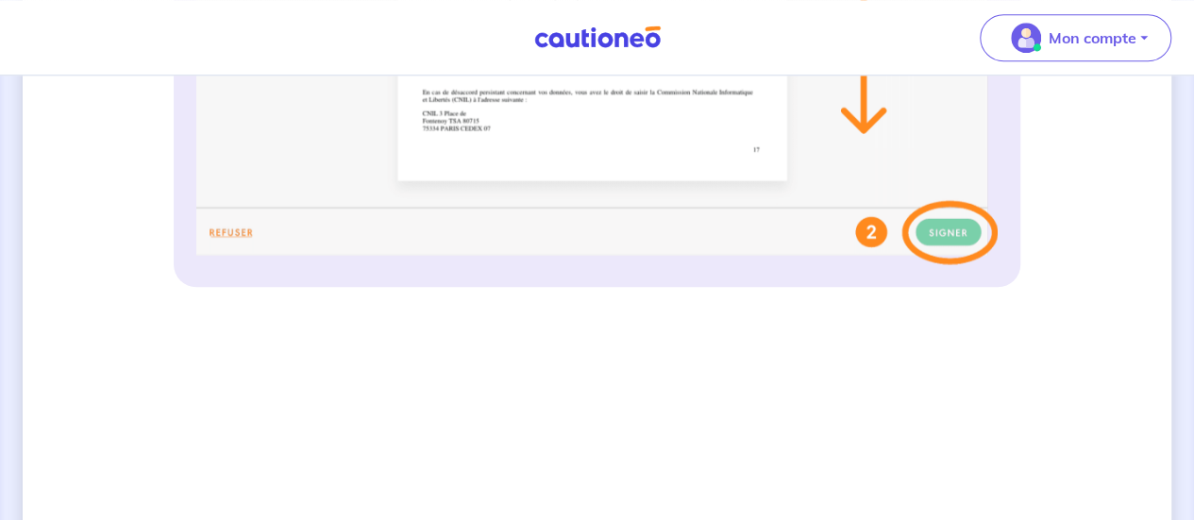
scroll to position [923, 0]
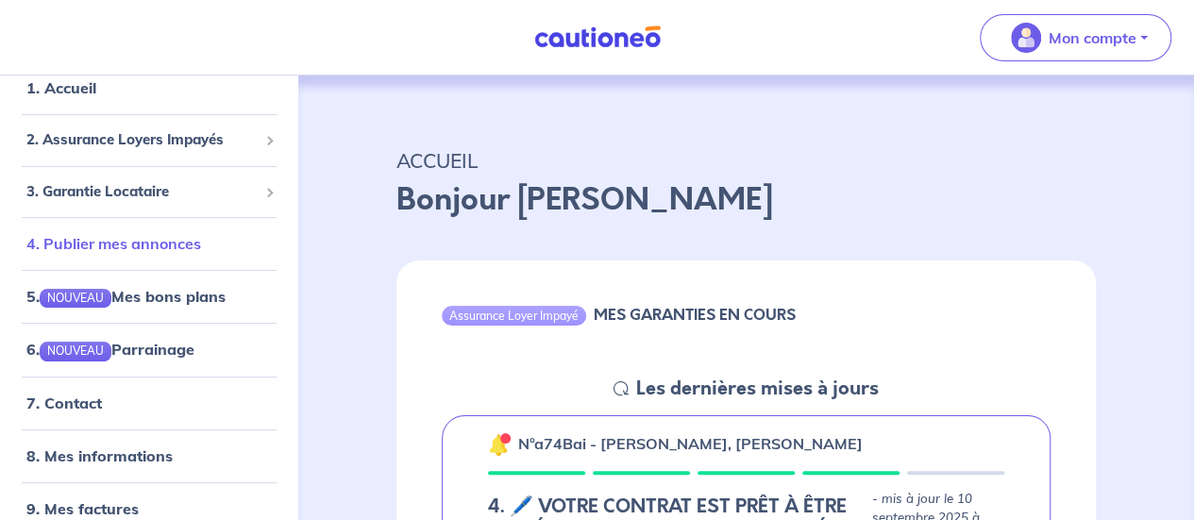
scroll to position [87, 0]
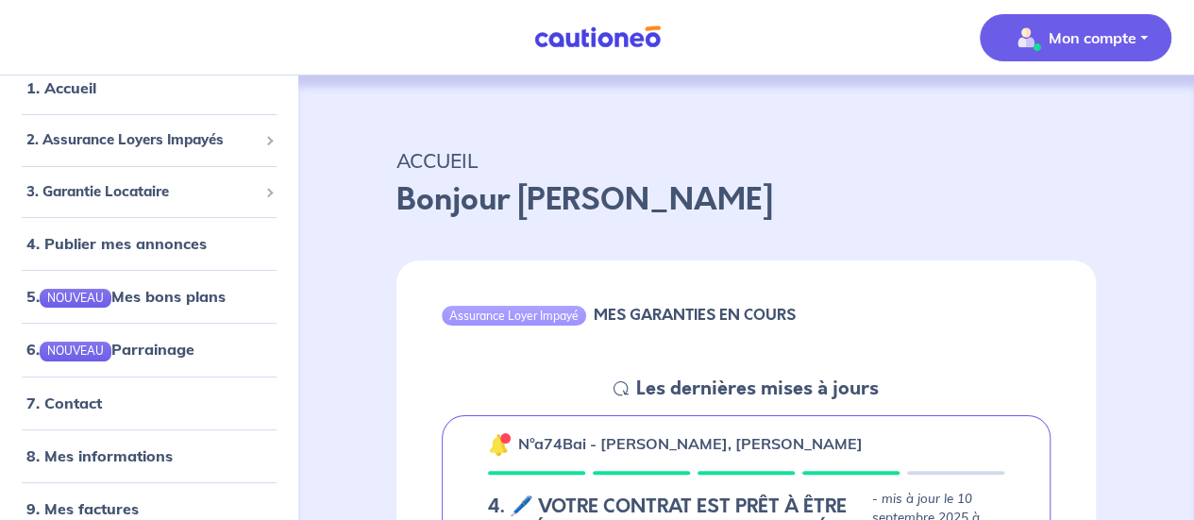
click at [1076, 32] on p "Mon compte" at bounding box center [1093, 37] width 88 height 23
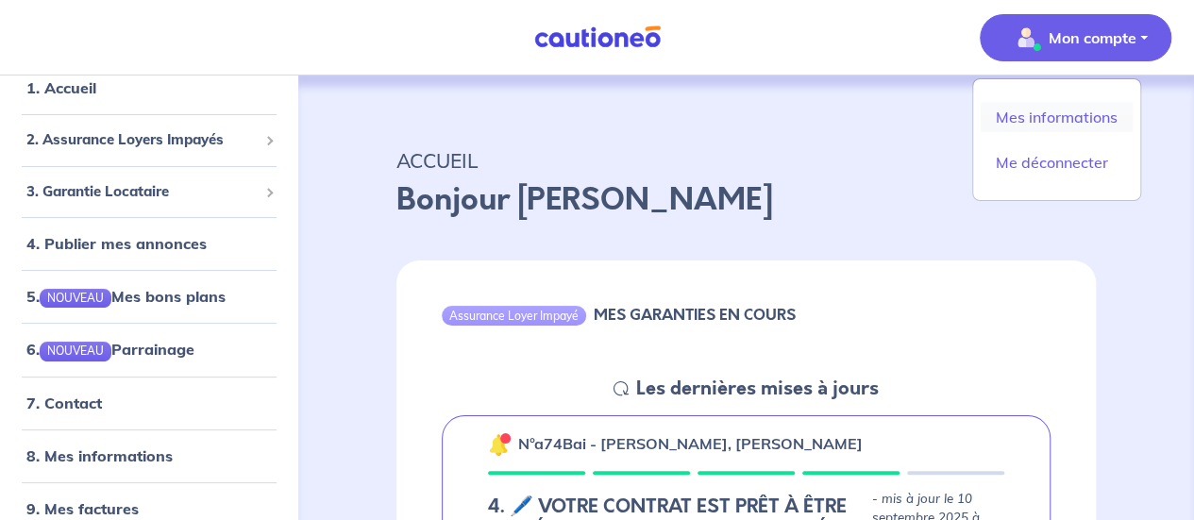
click at [1050, 125] on link "Mes informations" at bounding box center [1057, 117] width 152 height 30
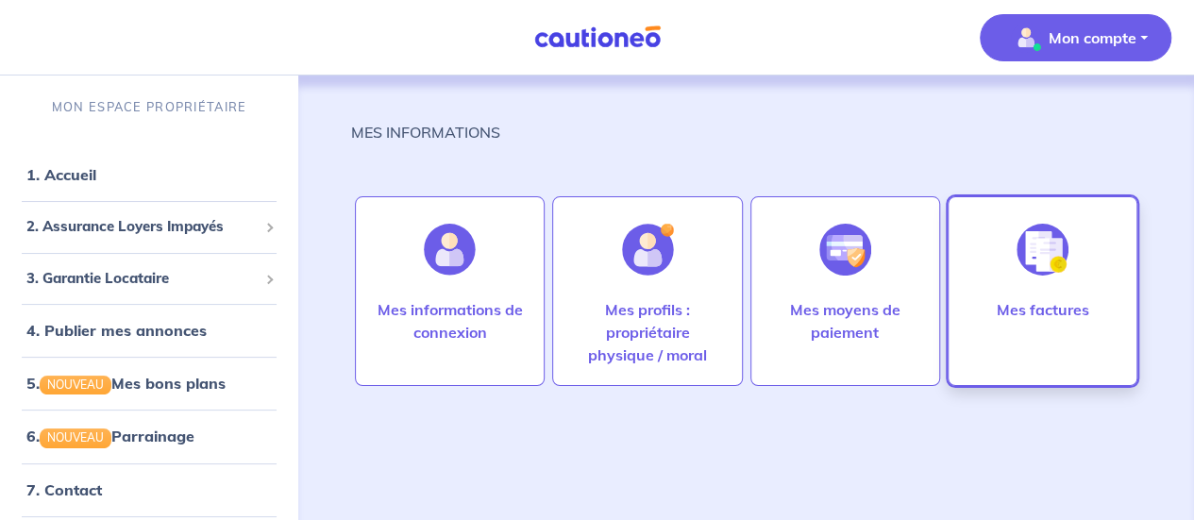
click at [1006, 303] on p "Mes factures" at bounding box center [1042, 309] width 92 height 23
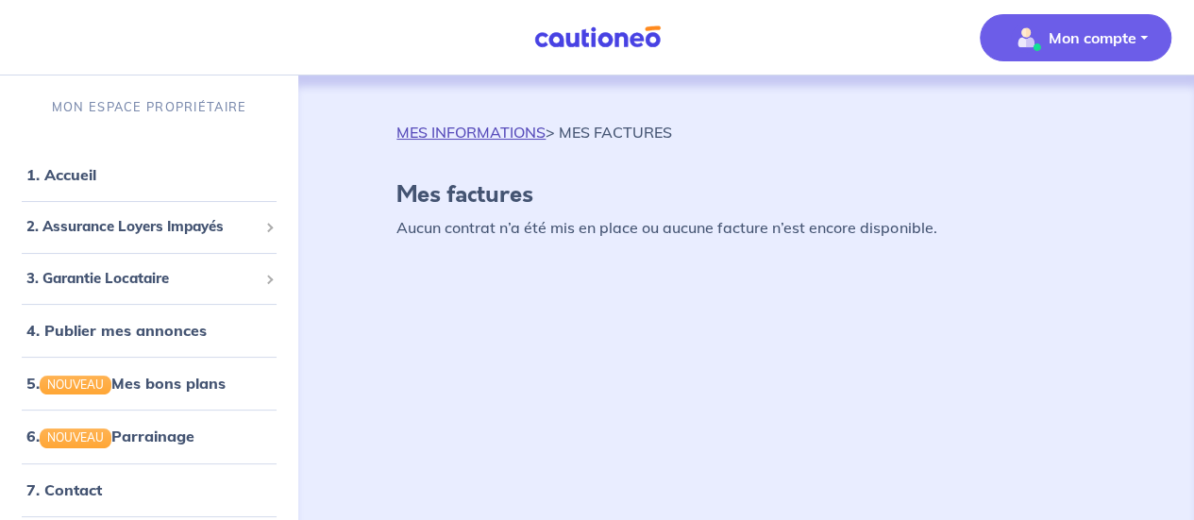
click at [505, 129] on link "MES INFORMATIONS" at bounding box center [470, 132] width 149 height 19
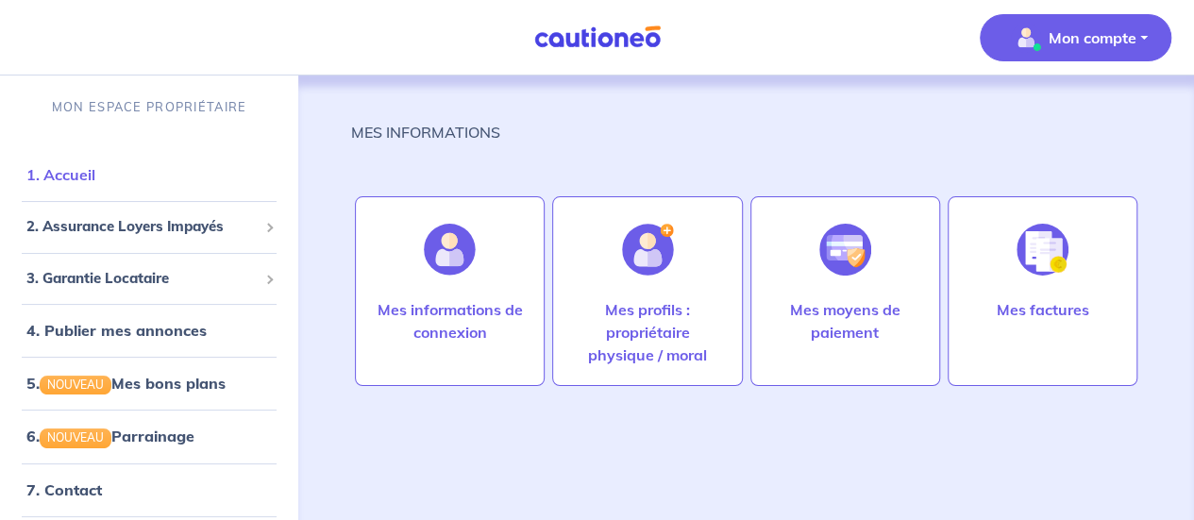
click at [95, 169] on link "1. Accueil" at bounding box center [60, 174] width 69 height 19
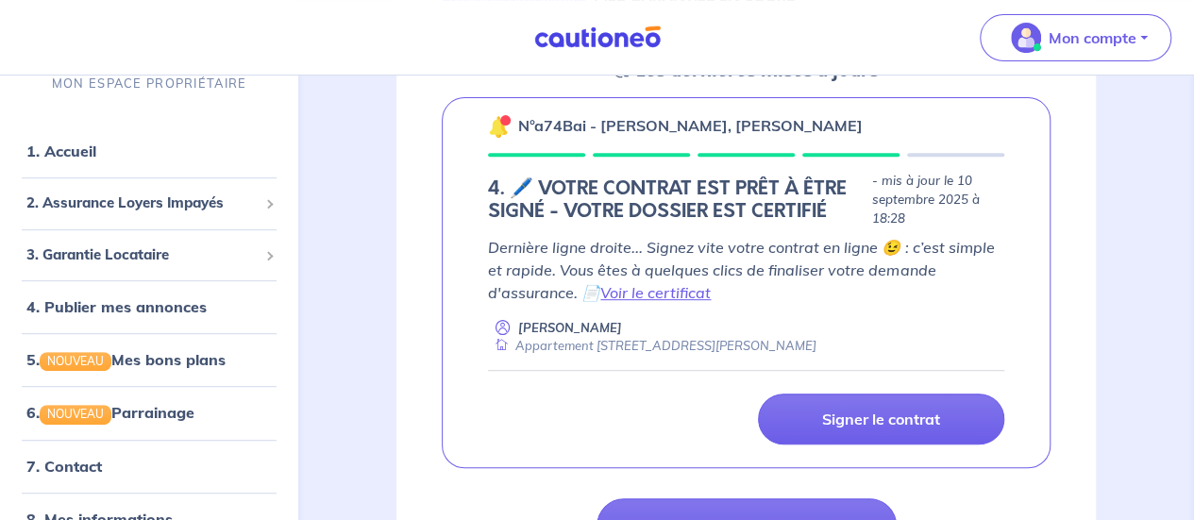
scroll to position [413, 0]
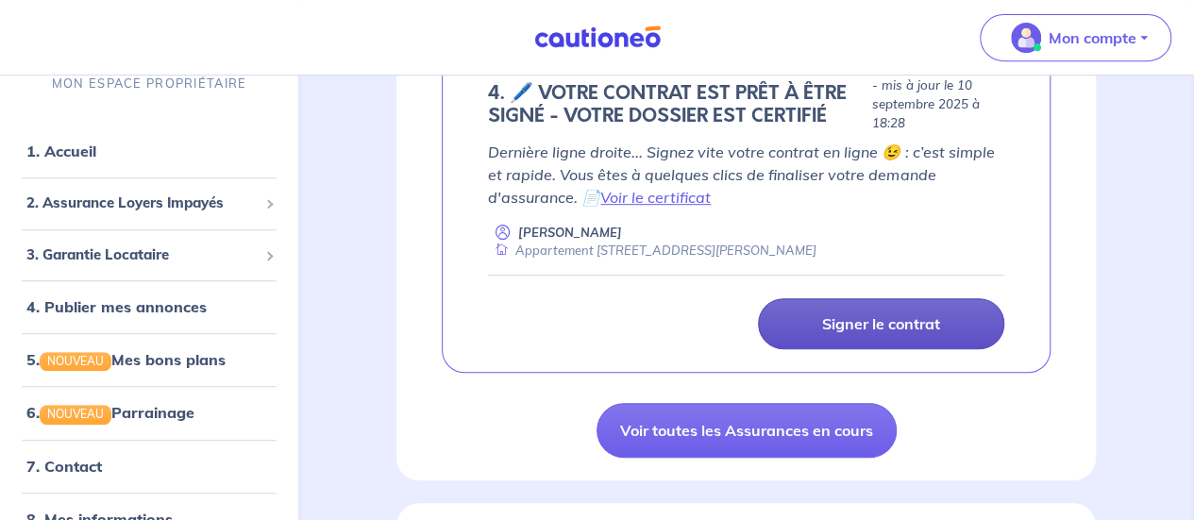
click at [836, 340] on link "Signer le contrat" at bounding box center [881, 323] width 246 height 51
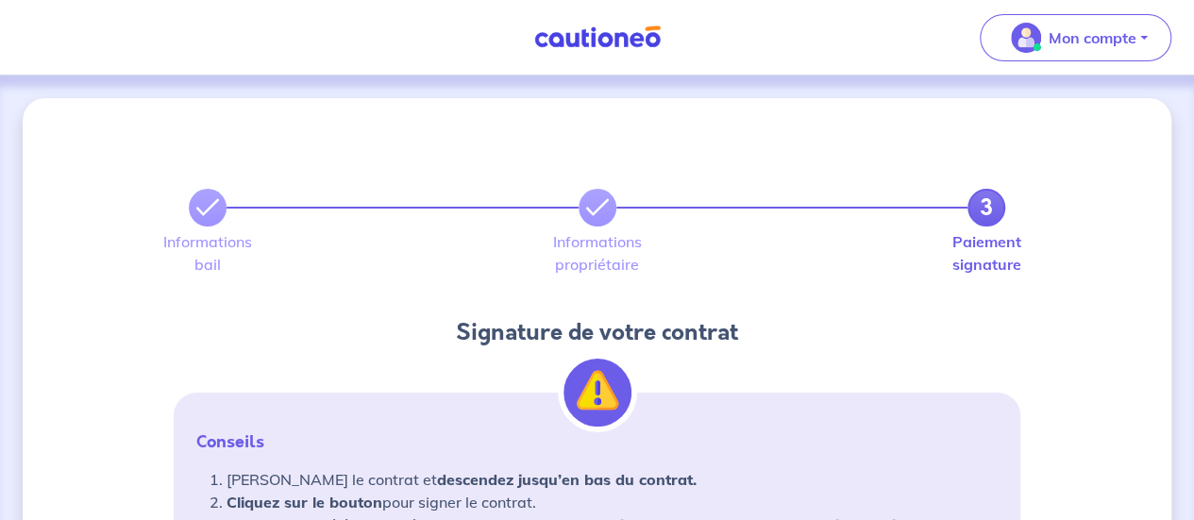
click at [547, 39] on img at bounding box center [598, 37] width 142 height 24
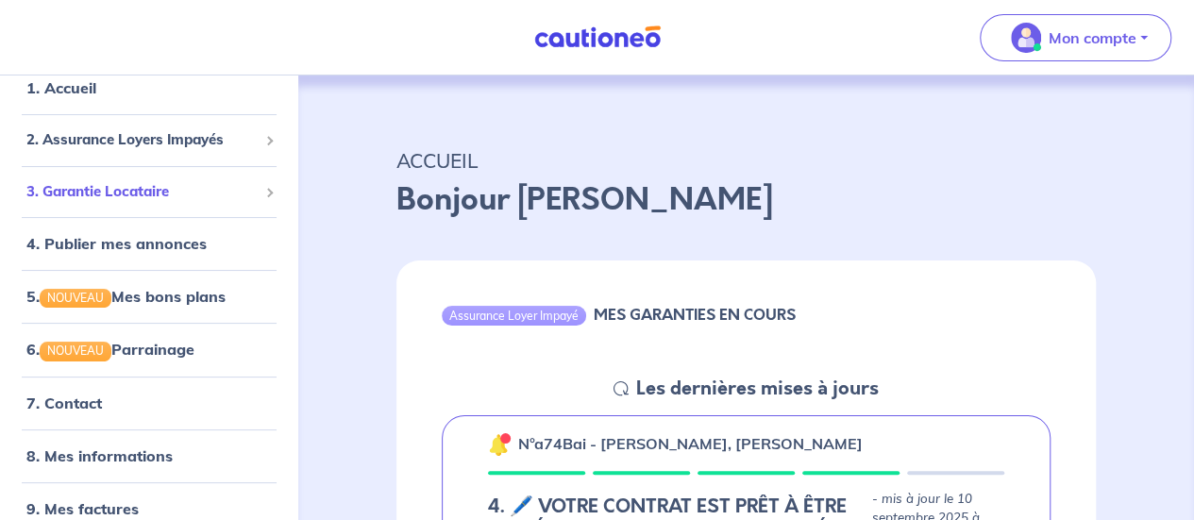
scroll to position [87, 0]
click at [130, 452] on link "8. Mes informations" at bounding box center [96, 455] width 141 height 19
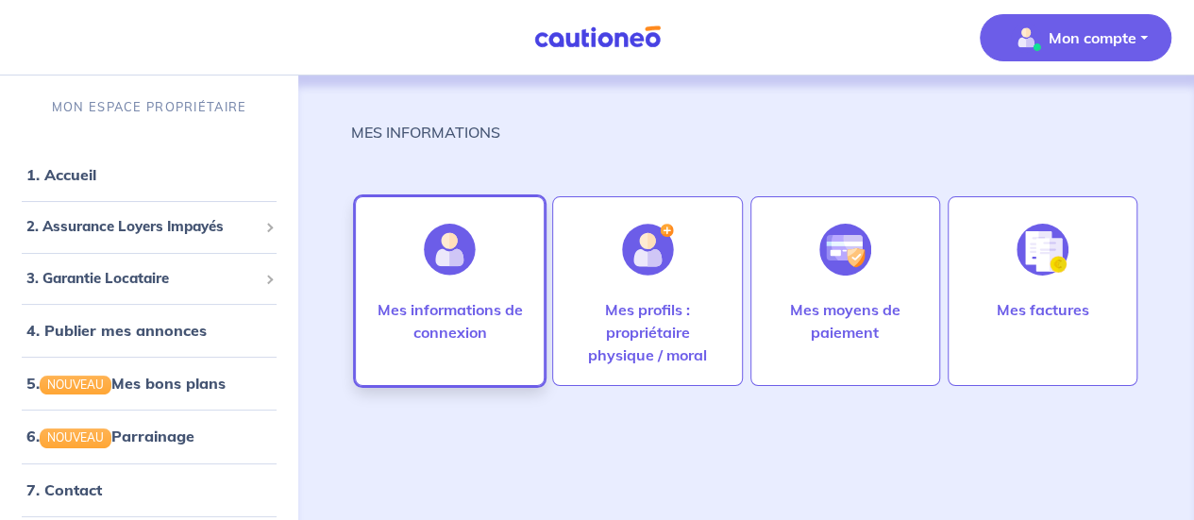
click at [445, 328] on p "Mes informations de connexion" at bounding box center [450, 320] width 150 height 45
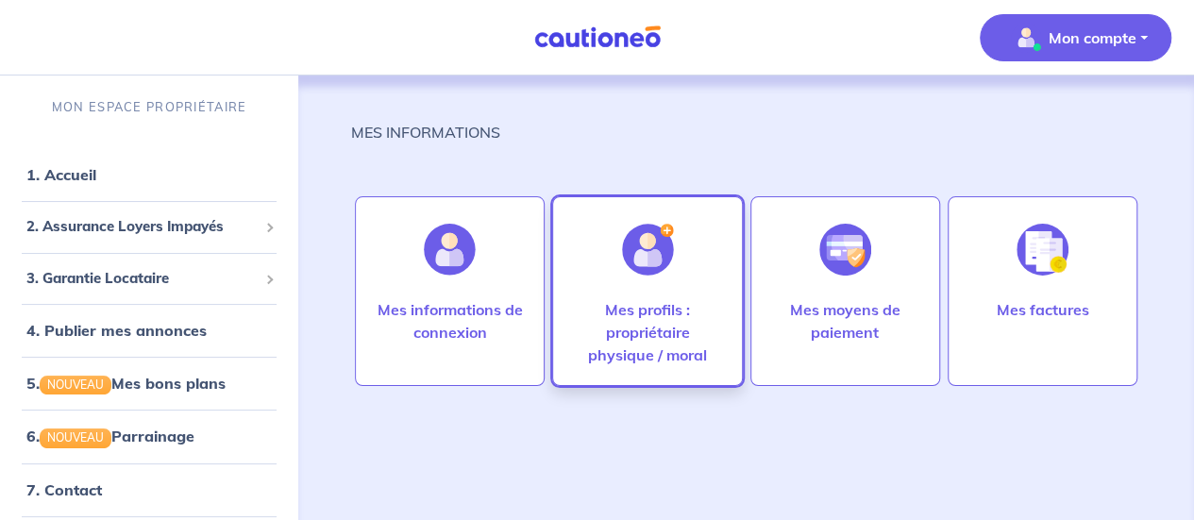
click at [598, 271] on div "Mes profils : propriétaire physique / moral" at bounding box center [647, 291] width 190 height 190
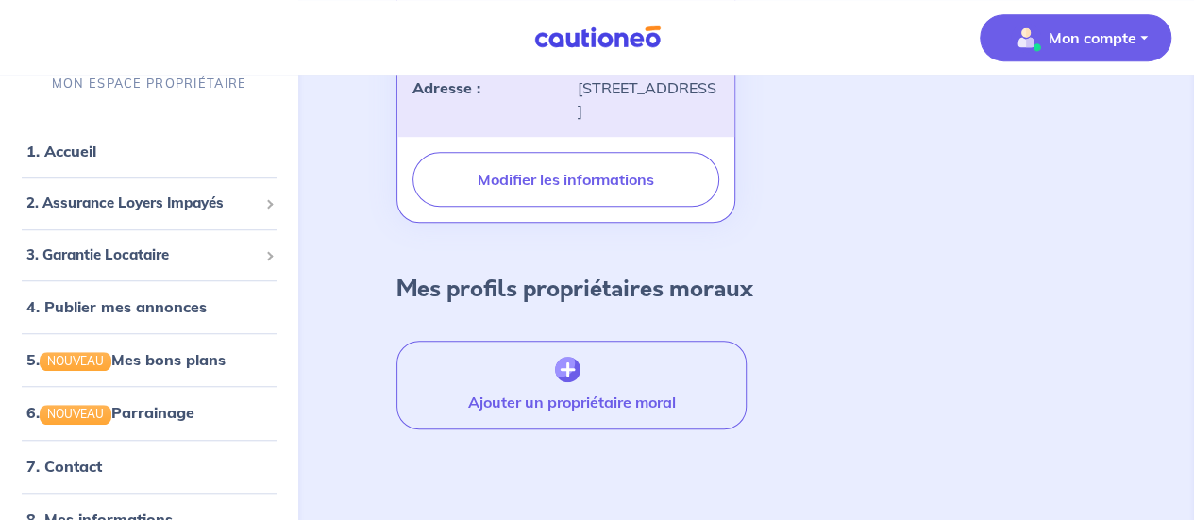
scroll to position [609, 0]
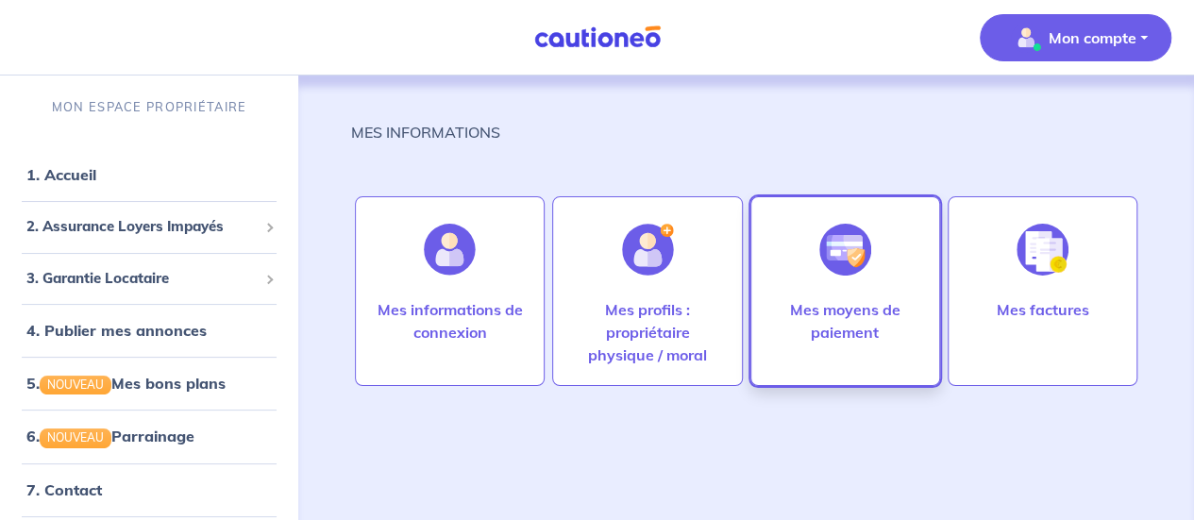
click at [899, 278] on div "Mes moyens de paiement" at bounding box center [845, 291] width 190 height 190
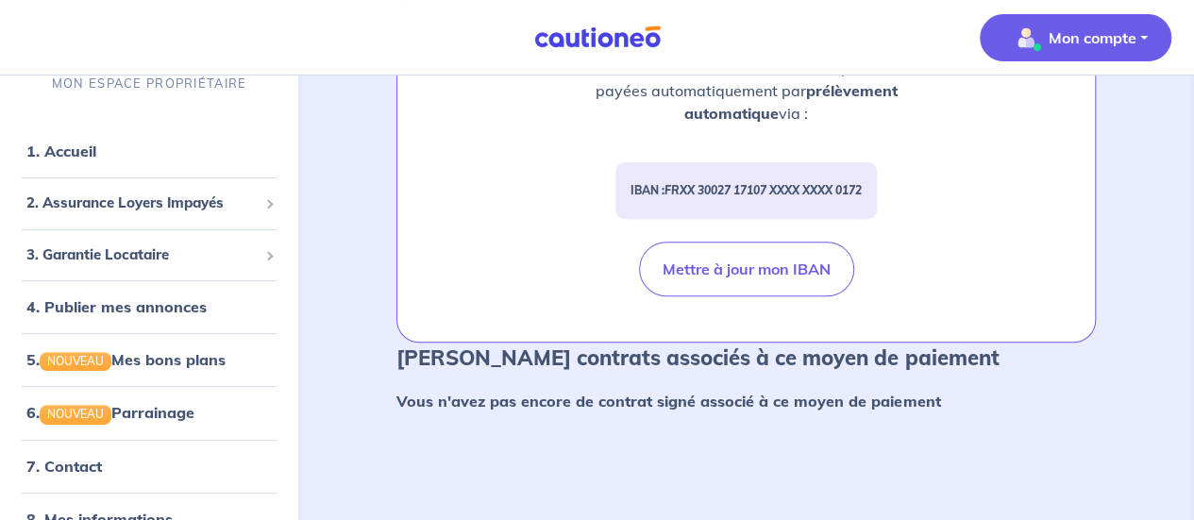
scroll to position [281, 0]
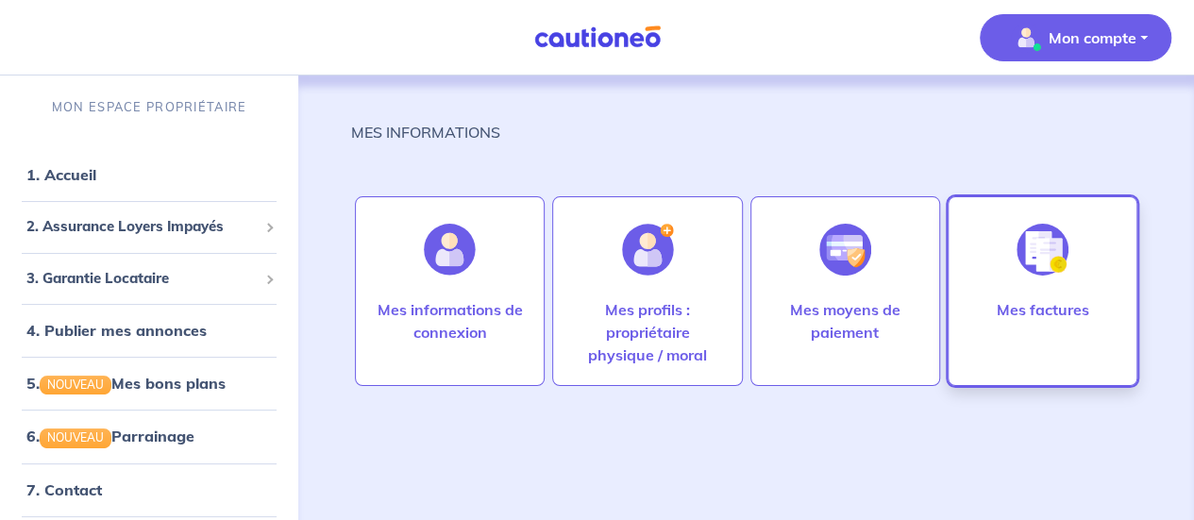
click at [1002, 321] on div "Mes factures" at bounding box center [1042, 339] width 123 height 83
